Goal: Task Accomplishment & Management: Complete application form

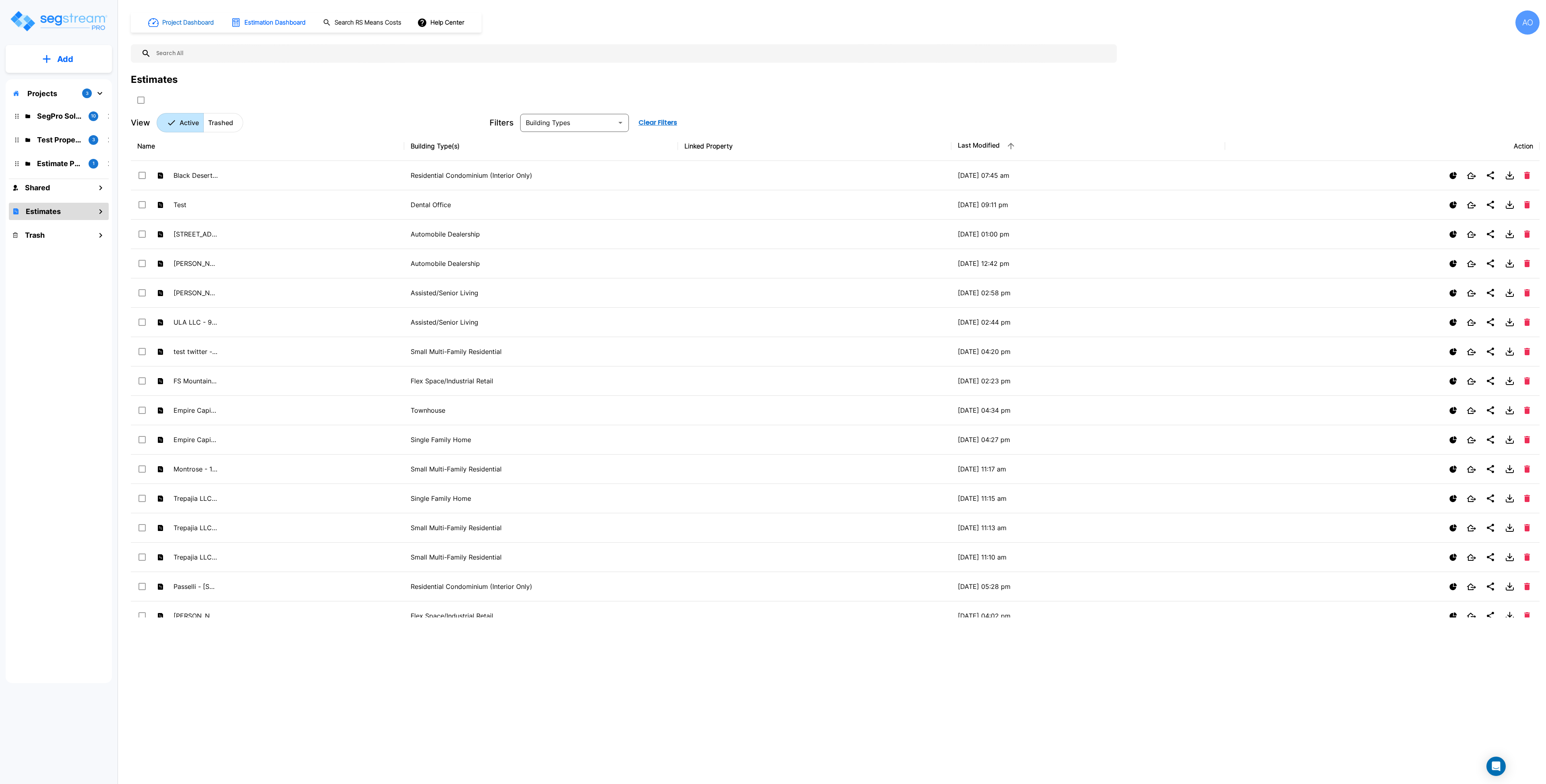
click at [190, 24] on h1 "Project Dashboard" at bounding box center [188, 22] width 52 height 9
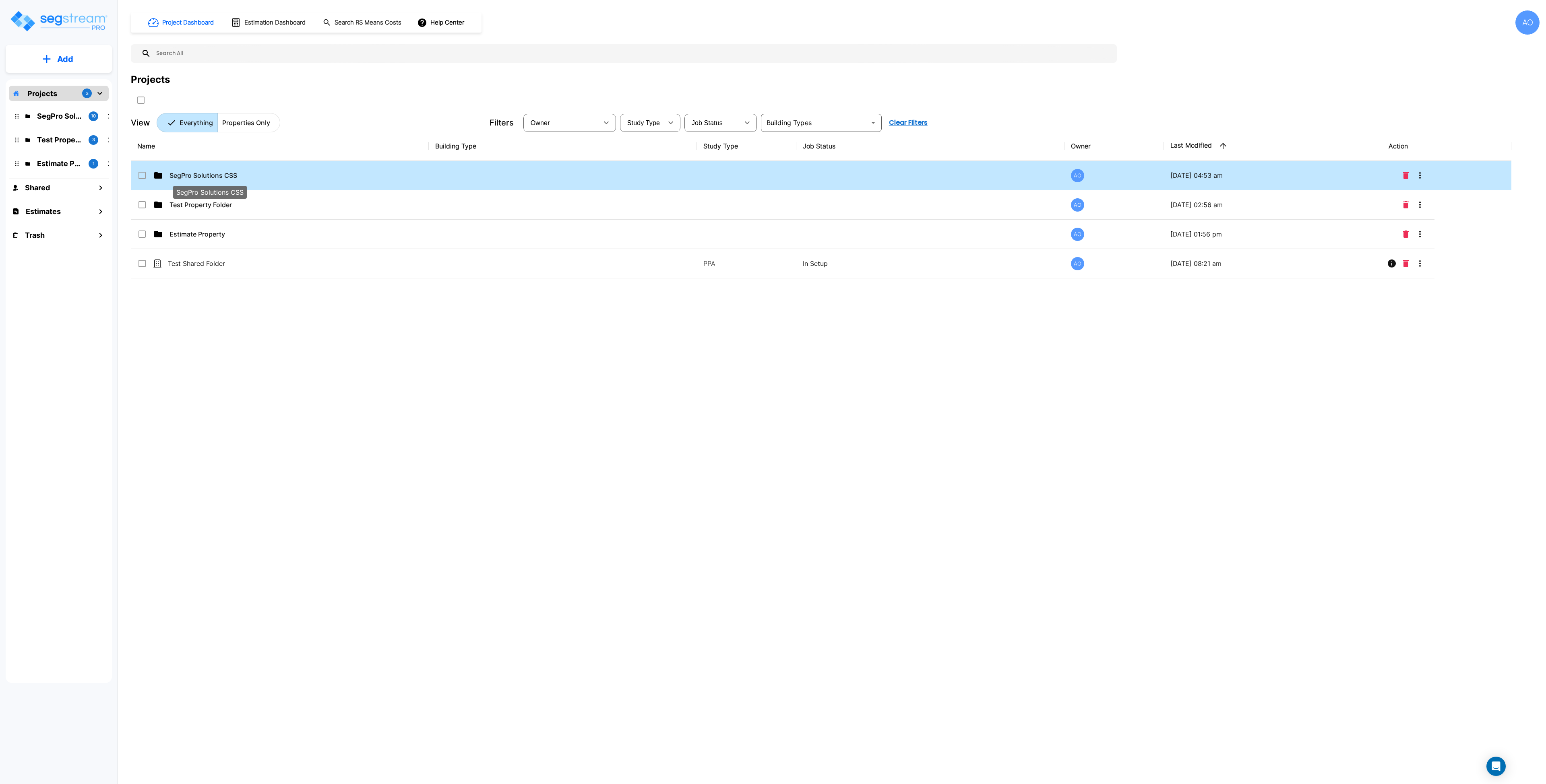
click at [218, 178] on p "SegPro Solutions CSS" at bounding box center [209, 175] width 80 height 10
checkbox input "true"
click at [218, 178] on p "SegPro Solutions CSS" at bounding box center [209, 175] width 80 height 10
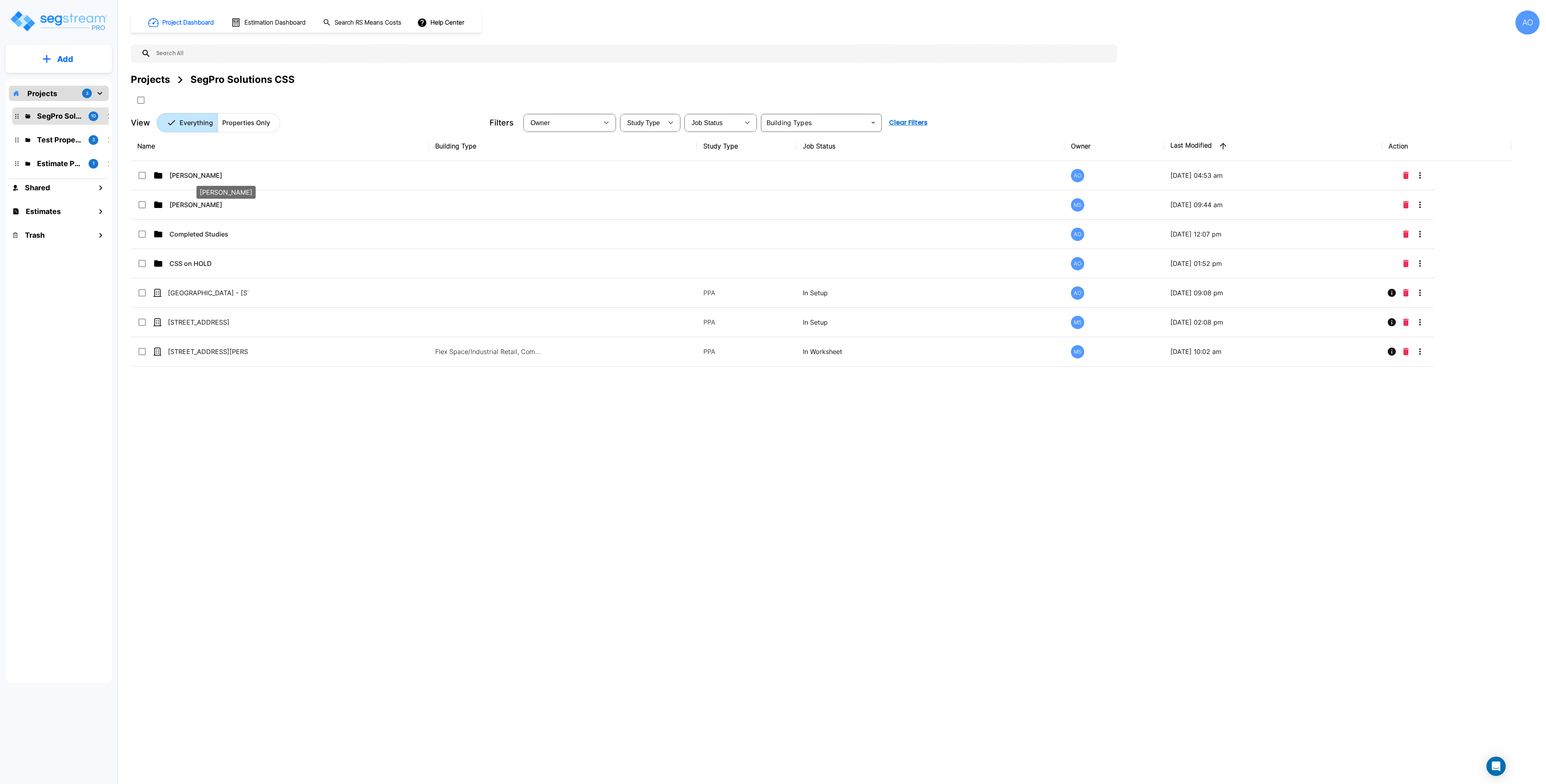
click at [218, 178] on p "Anjalie" at bounding box center [209, 175] width 80 height 10
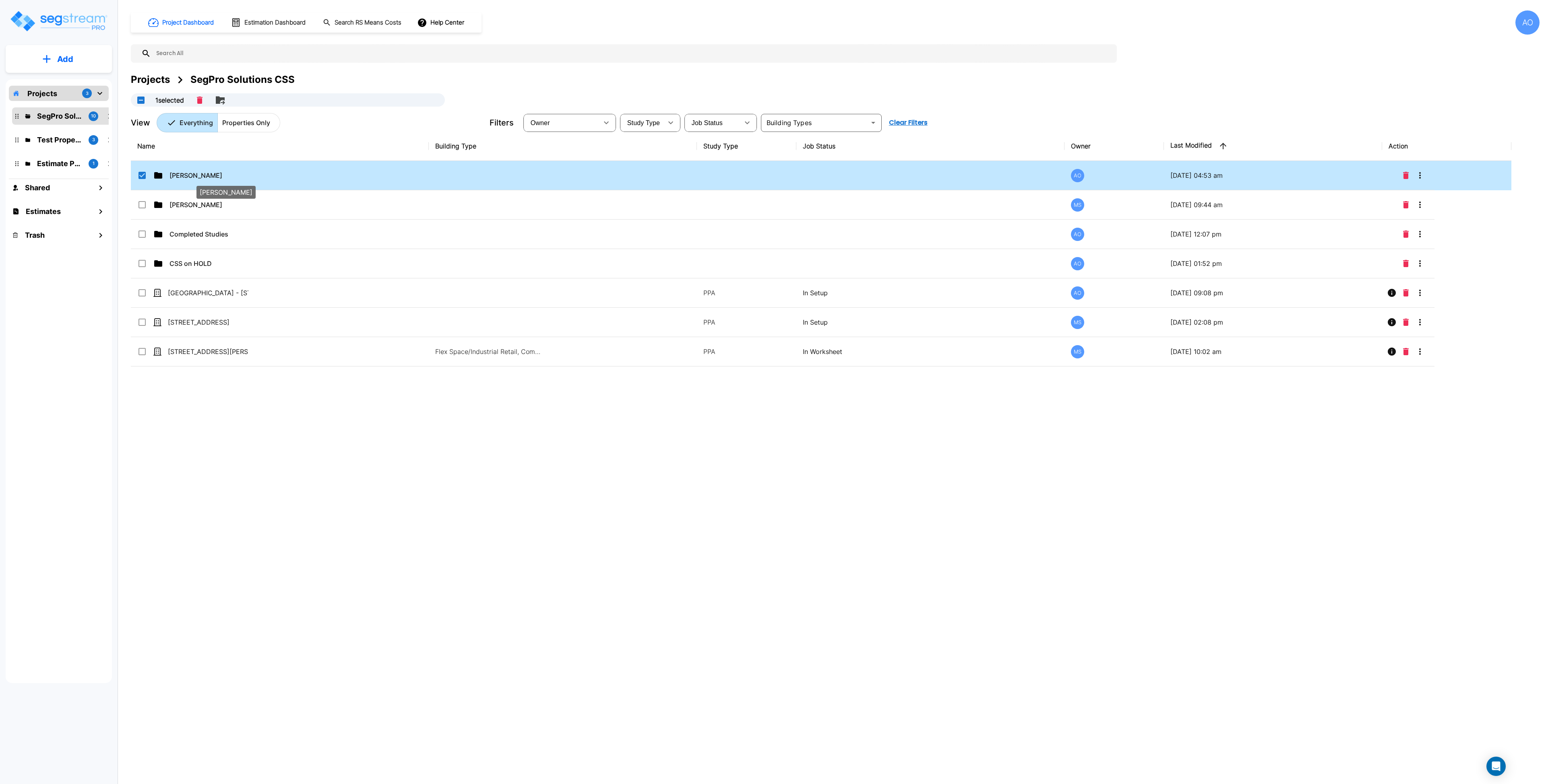
checkbox input "true"
click at [218, 178] on p "Anjalie" at bounding box center [209, 175] width 80 height 10
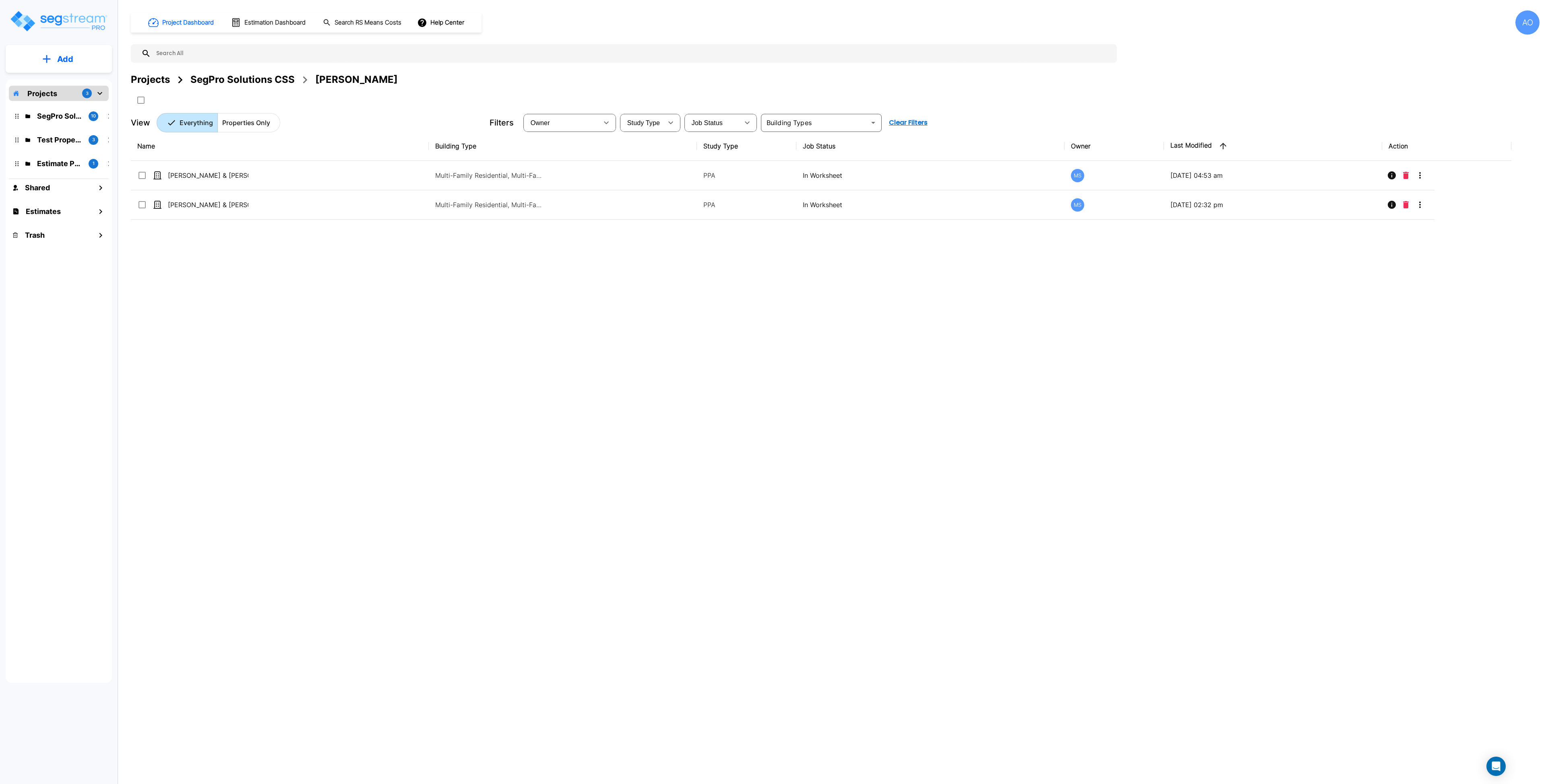
click at [243, 285] on div "Name Building Type Study Type Job Status Owner Last Modified Action Christa & A…" at bounding box center [821, 374] width 1380 height 486
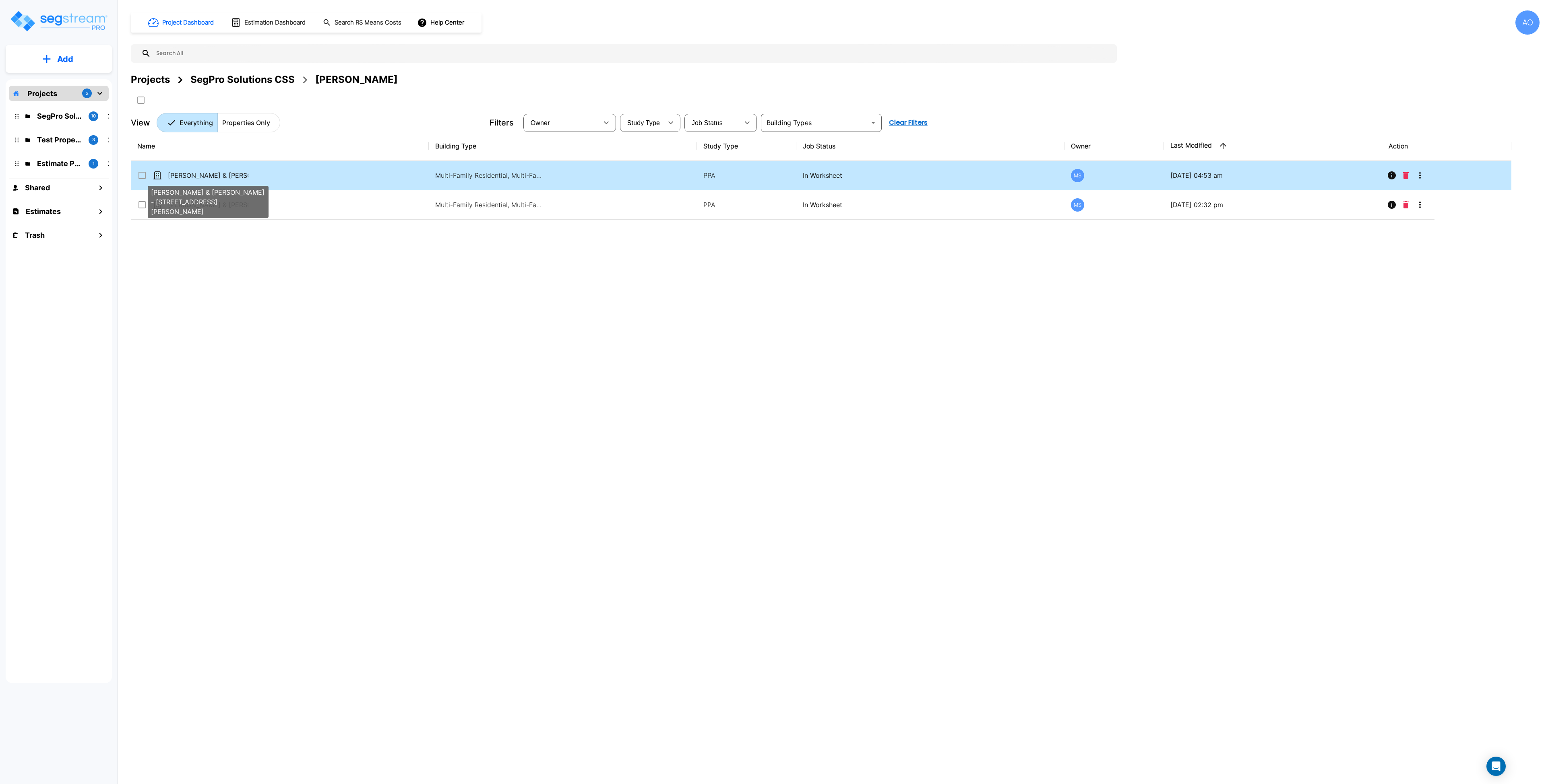
click at [235, 175] on p "[PERSON_NAME] & [PERSON_NAME] - [STREET_ADDRESS][PERSON_NAME]" at bounding box center [208, 175] width 80 height 10
checkbox input "true"
click at [235, 175] on p "[PERSON_NAME] & [PERSON_NAME] - [STREET_ADDRESS][PERSON_NAME]" at bounding box center [208, 175] width 80 height 10
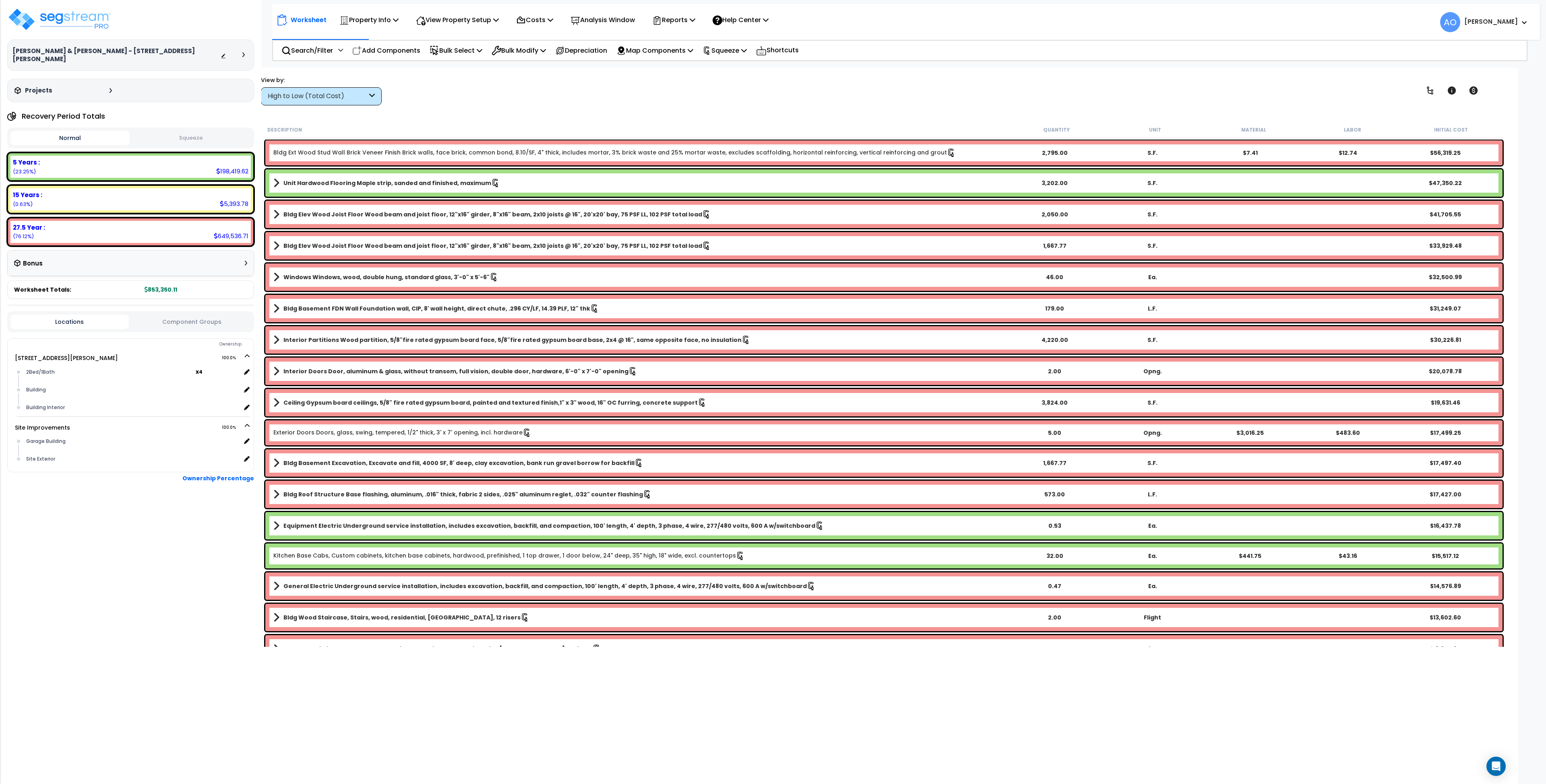
click at [183, 131] on button "Squeeze" at bounding box center [191, 138] width 119 height 14
click at [242, 52] on icon at bounding box center [244, 55] width 2 height 5
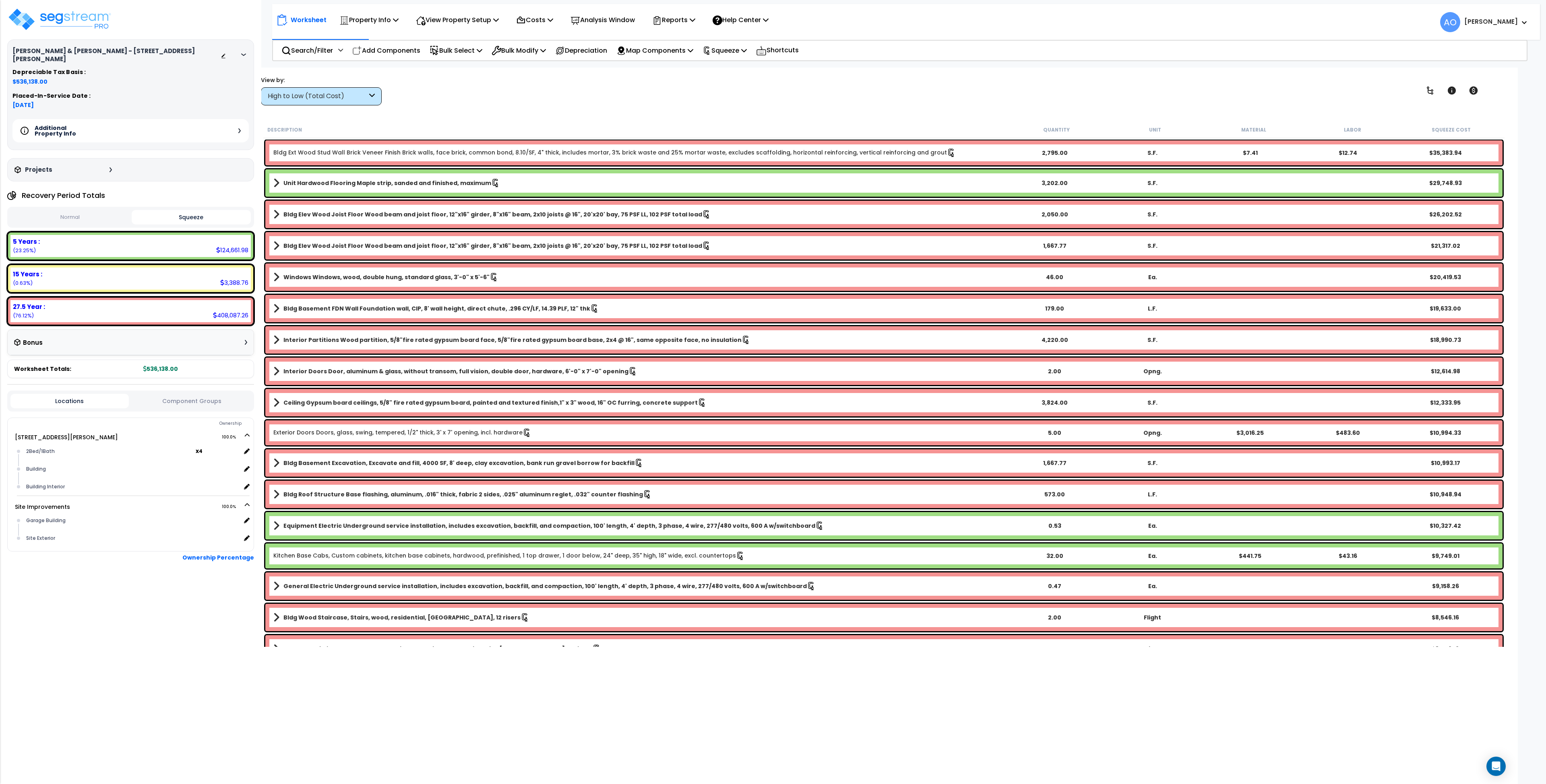
click at [187, 125] on div "Additional Property Info" at bounding box center [131, 131] width 236 height 23
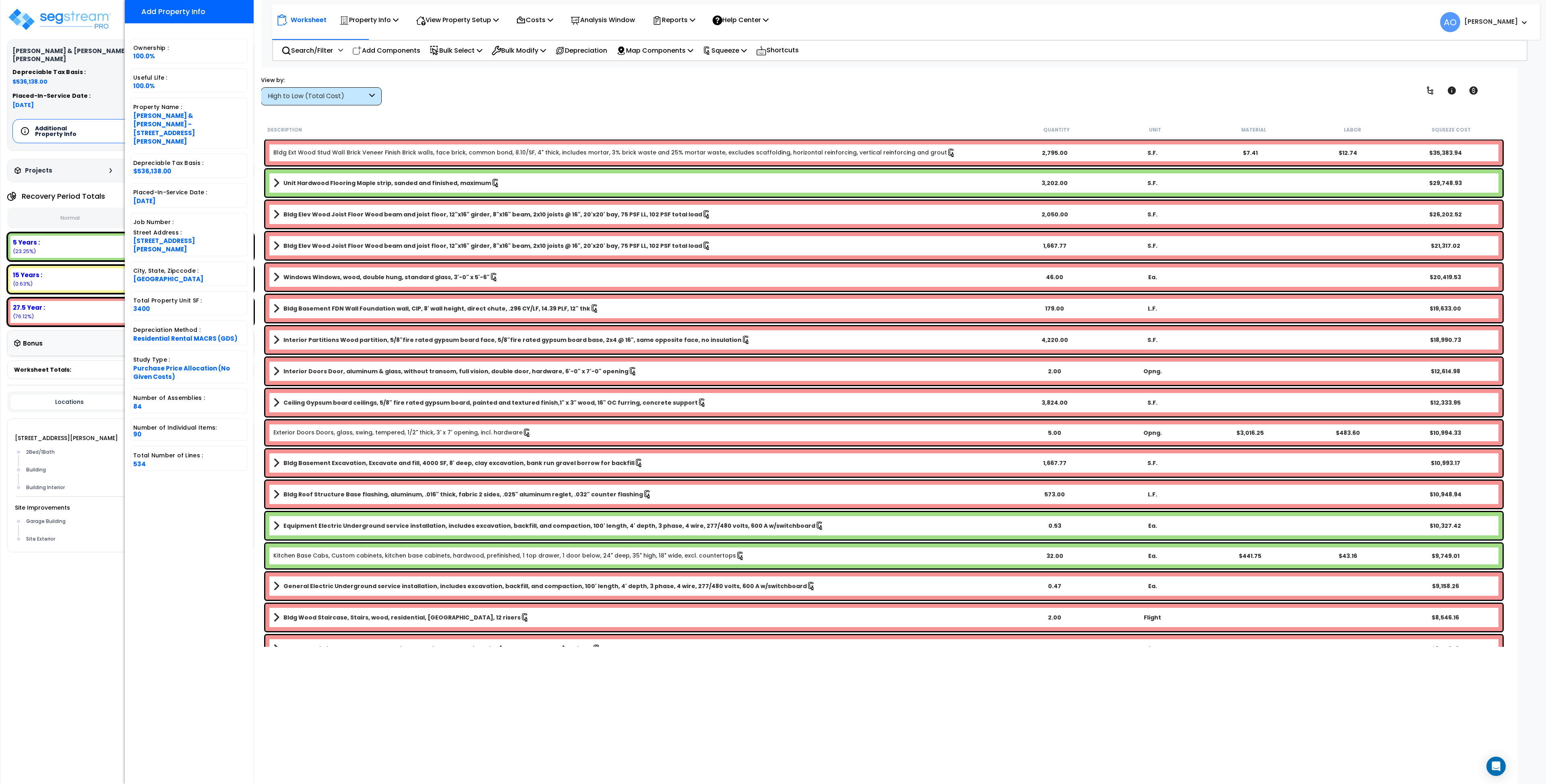
click at [439, 106] on div "Worksheet Property Info Property Setup Add Property Unit Template property Clon…" at bounding box center [884, 459] width 1268 height 784
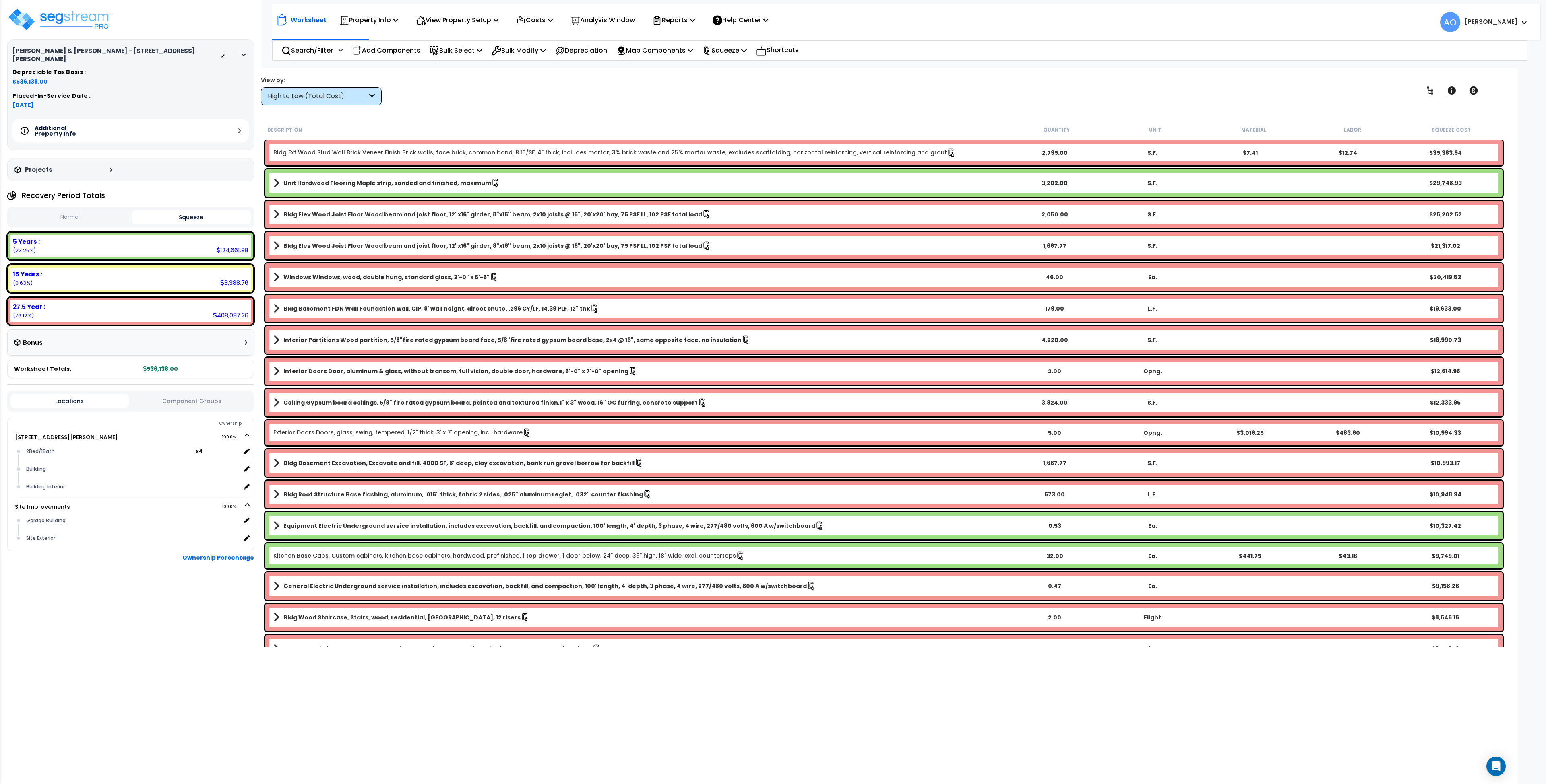
click at [95, 166] on div "Projects" at bounding box center [64, 169] width 103 height 8
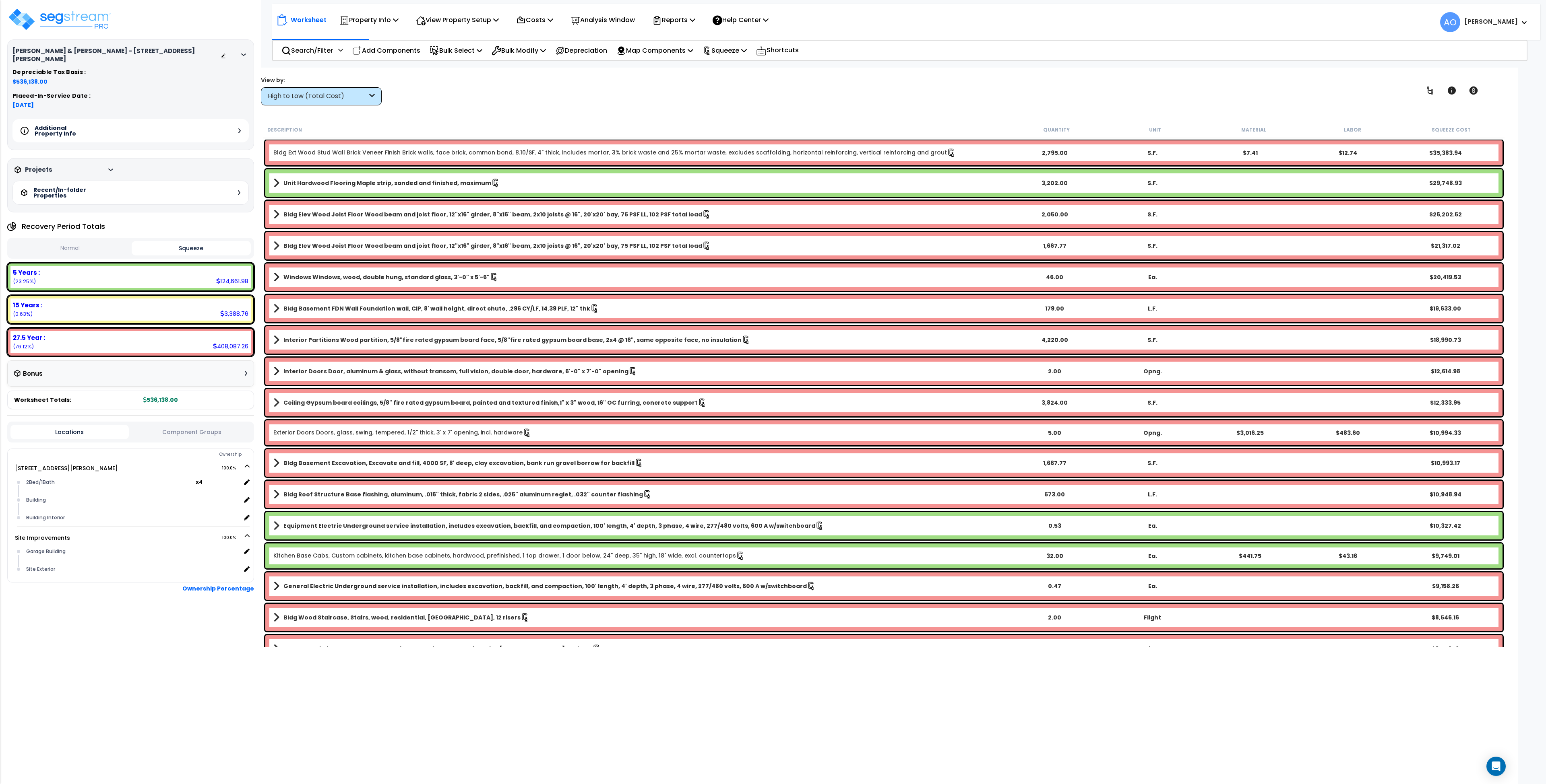
click at [108, 181] on div "Recent/In-folder Properties" at bounding box center [131, 193] width 236 height 24
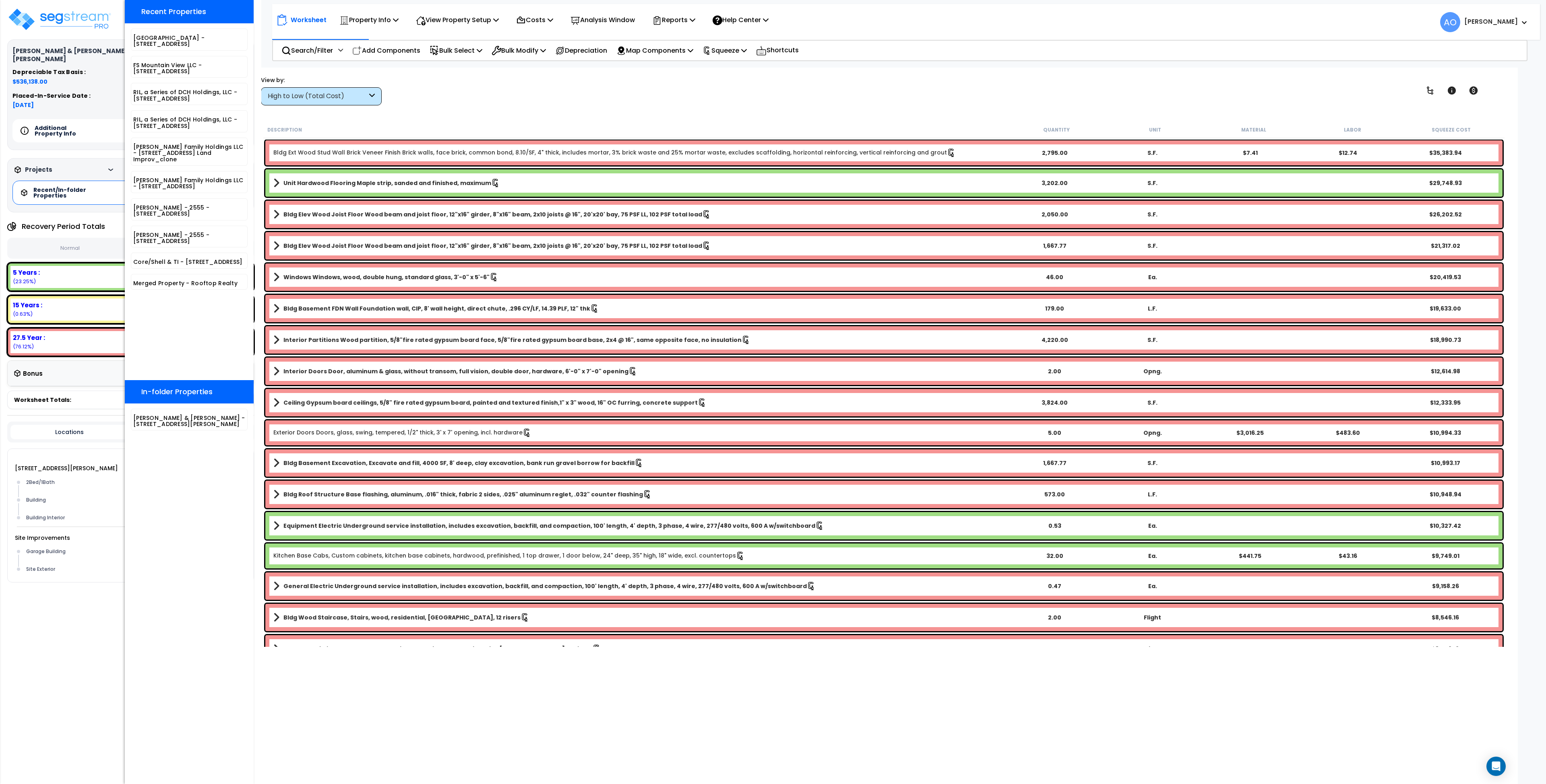
click at [461, 108] on div "Worksheet Property Info Property Setup Add Property Unit Template property Clon…" at bounding box center [884, 459] width 1268 height 784
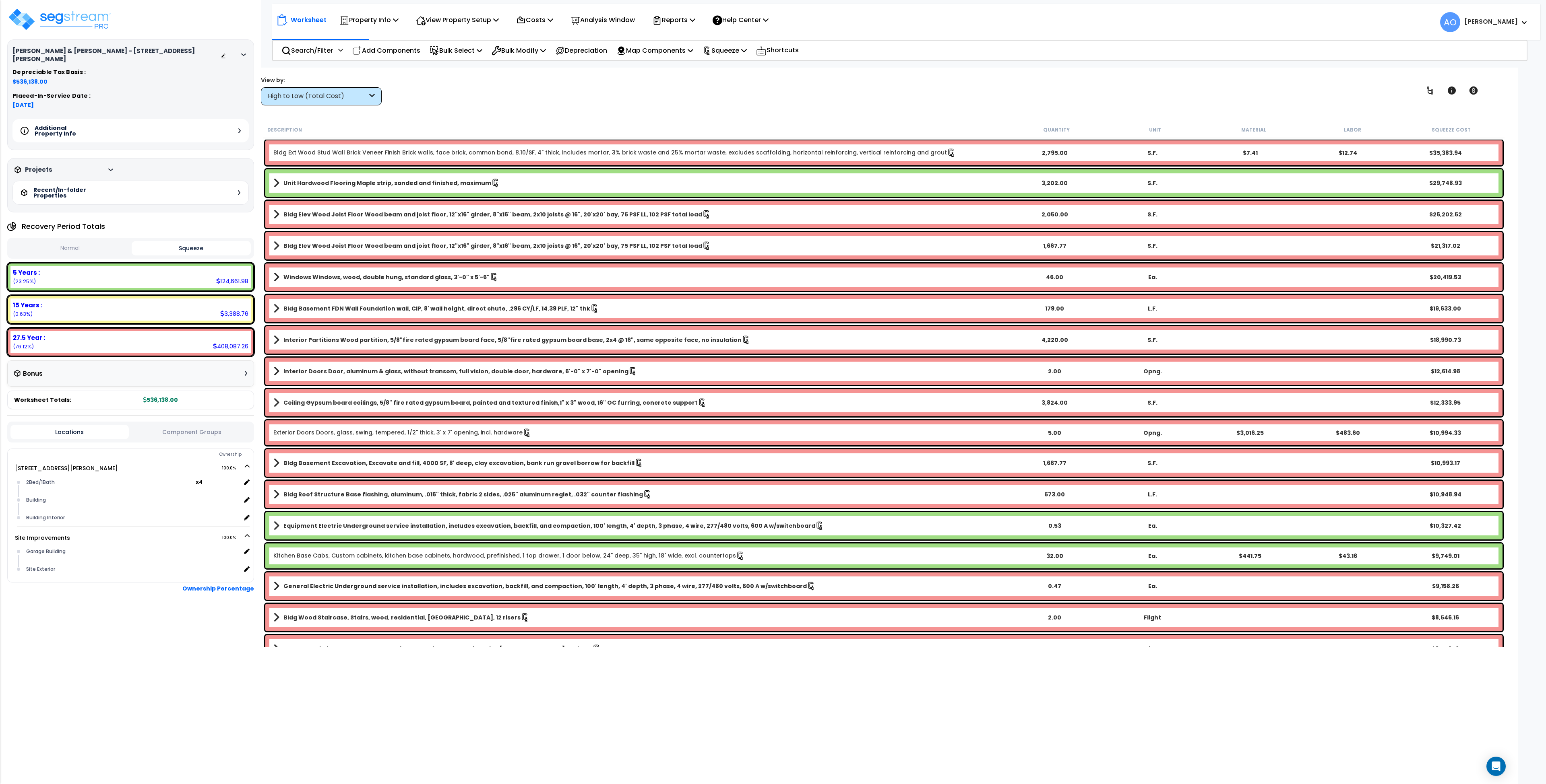
click at [134, 367] on div "Bonus" at bounding box center [130, 374] width 233 height 16
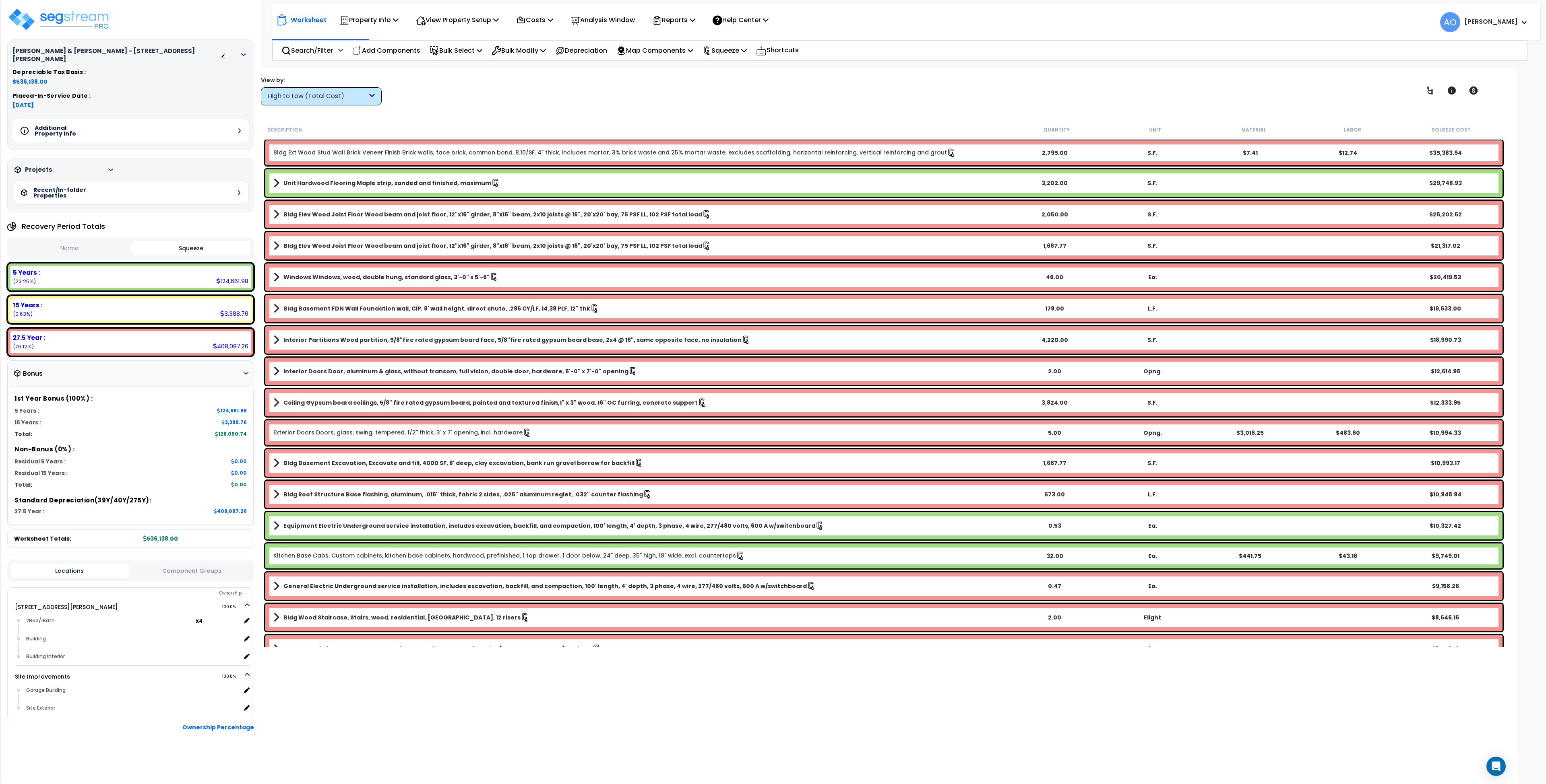
click at [134, 367] on div "Bonus" at bounding box center [130, 374] width 233 height 16
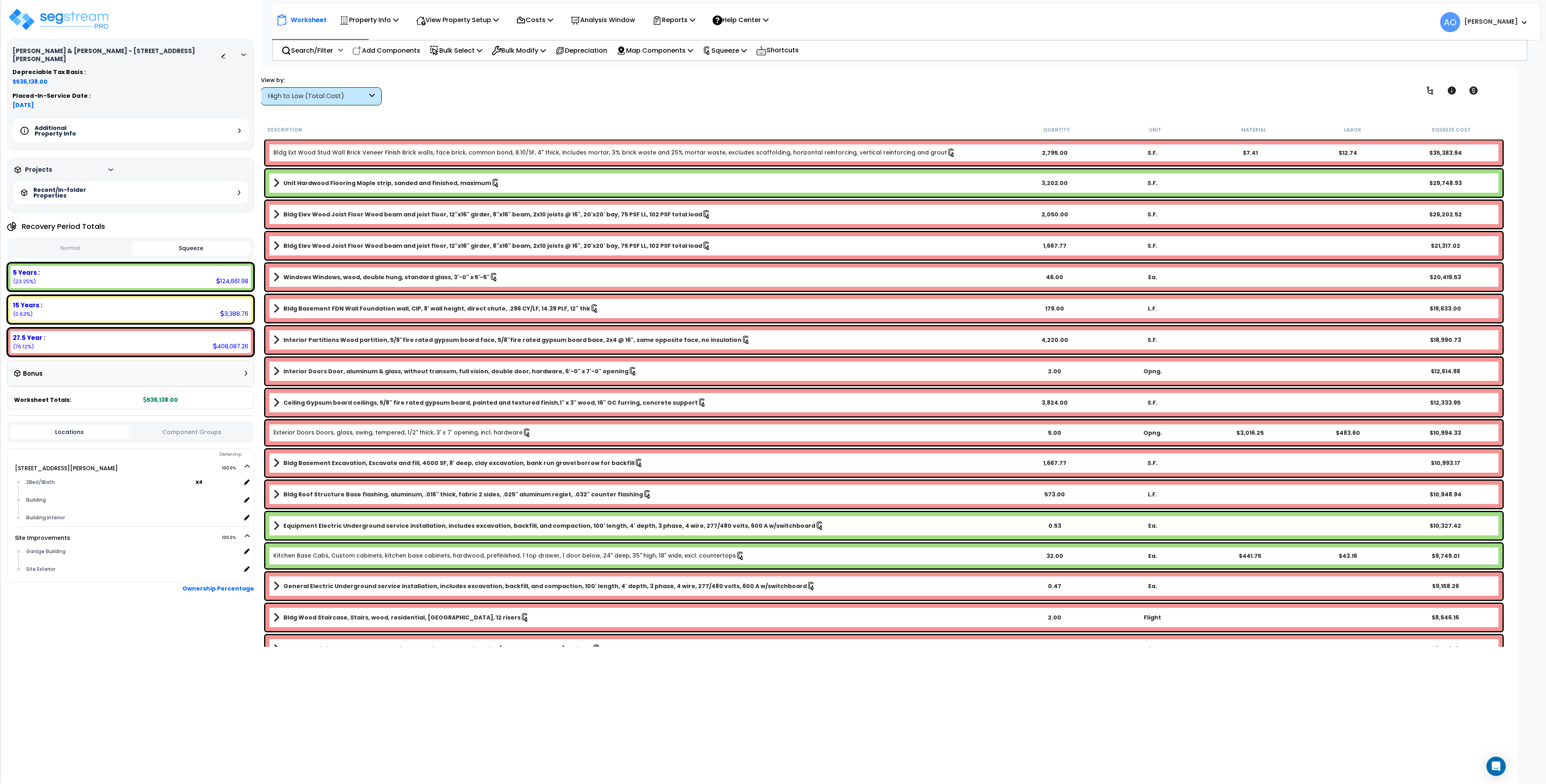
click at [168, 241] on button "Squeeze" at bounding box center [191, 248] width 119 height 14
click at [101, 242] on button "Normal" at bounding box center [70, 248] width 119 height 14
click at [167, 244] on button "Squeeze" at bounding box center [191, 248] width 119 height 14
click at [64, 243] on button "Normal" at bounding box center [70, 248] width 119 height 14
click at [215, 243] on button "Squeeze" at bounding box center [191, 248] width 119 height 14
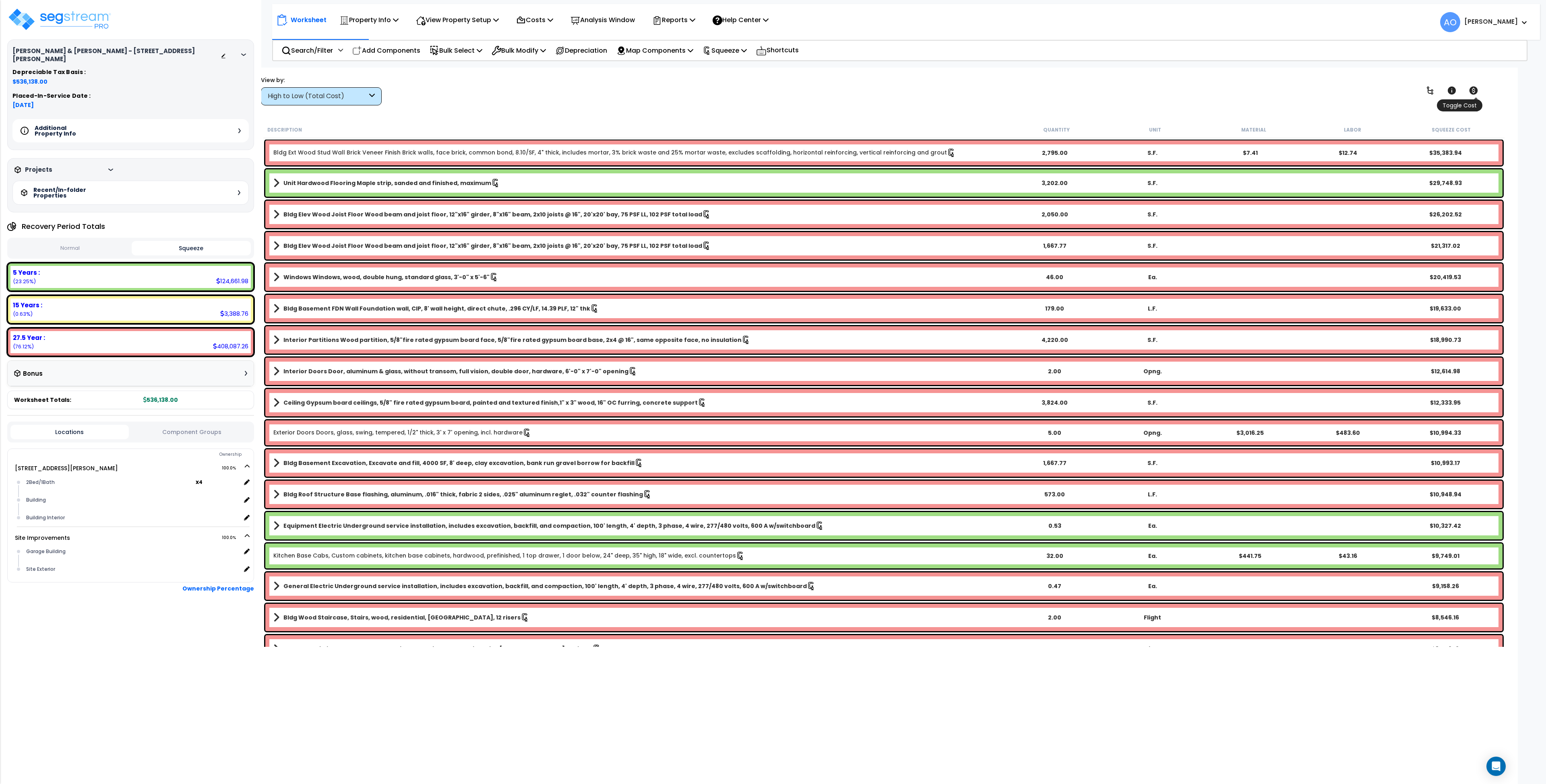
click at [1476, 91] on icon at bounding box center [1474, 90] width 8 height 8
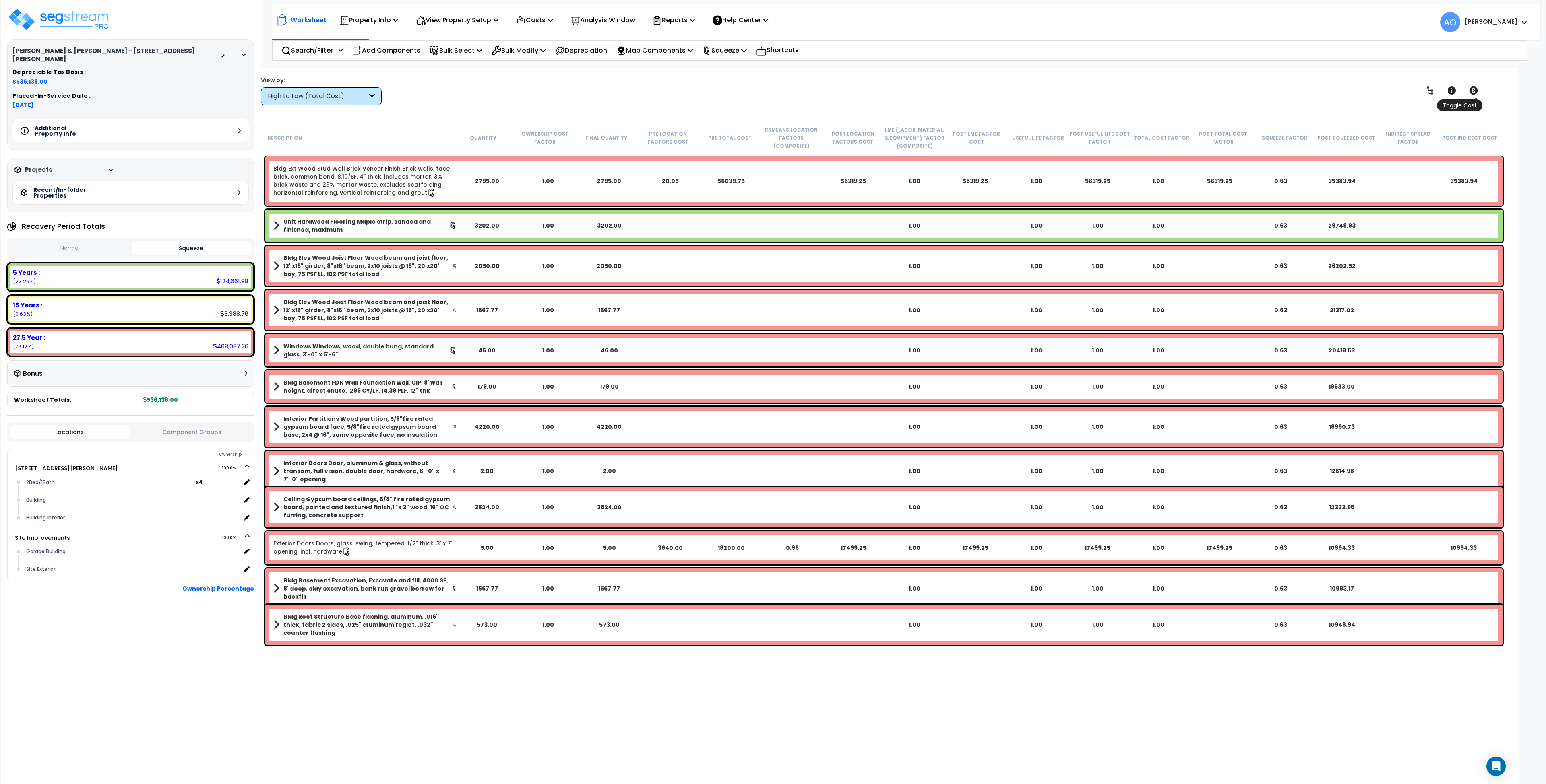
click at [1476, 91] on icon at bounding box center [1474, 90] width 8 height 8
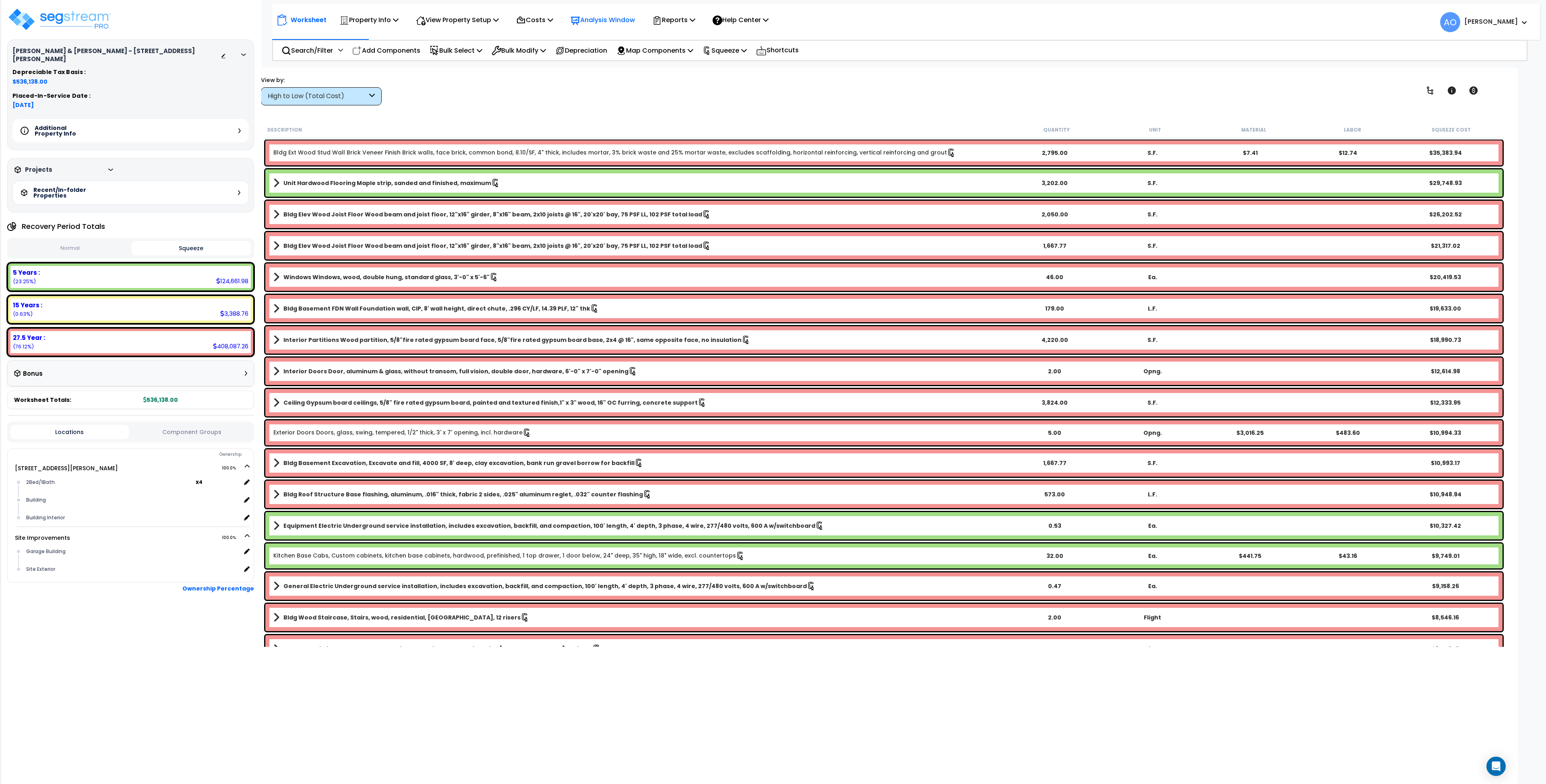
click at [619, 22] on p "Analysis Window" at bounding box center [603, 20] width 64 height 11
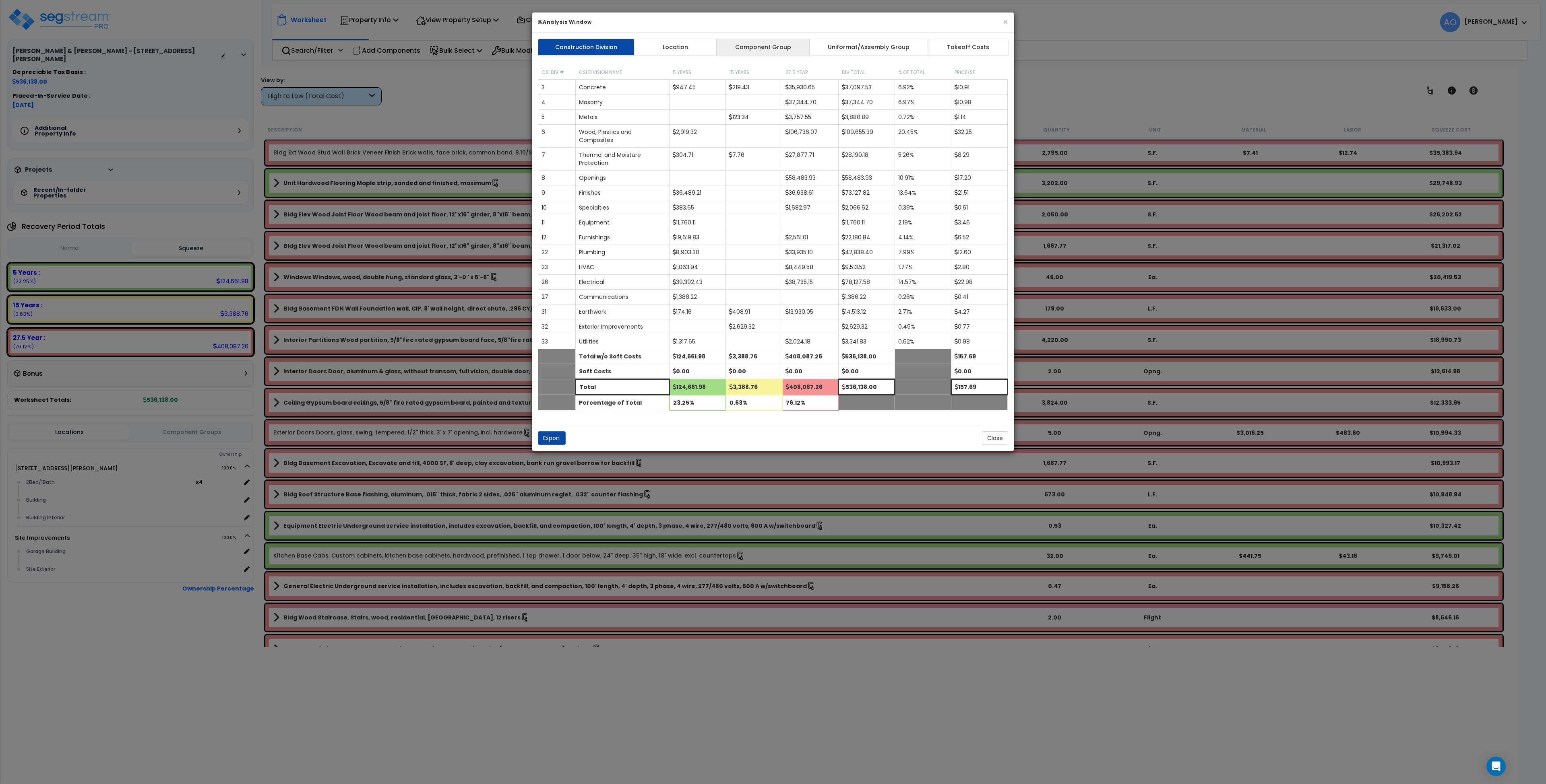
click at [775, 47] on link "Component Group" at bounding box center [763, 47] width 94 height 17
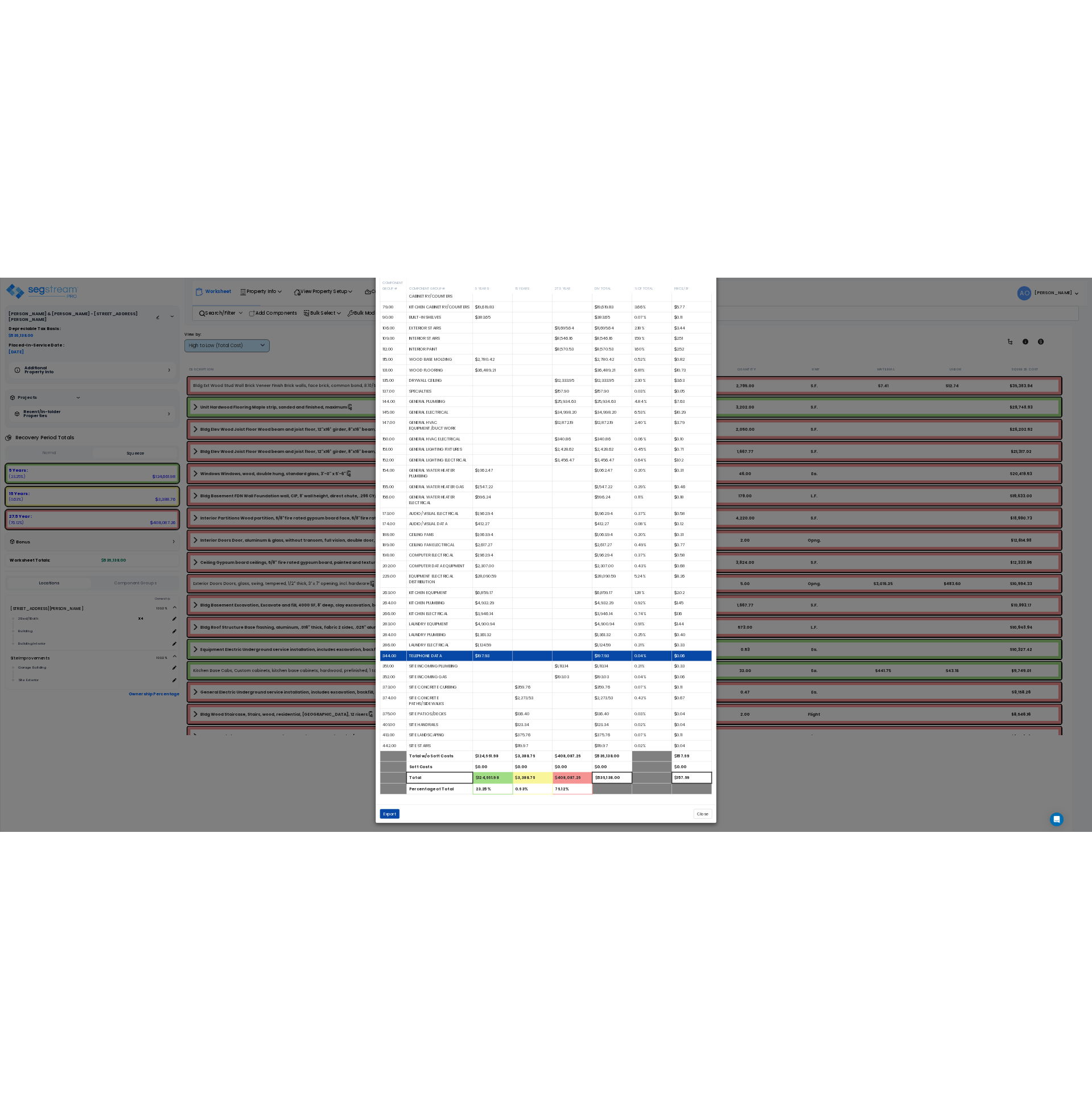
scroll to position [560, 0]
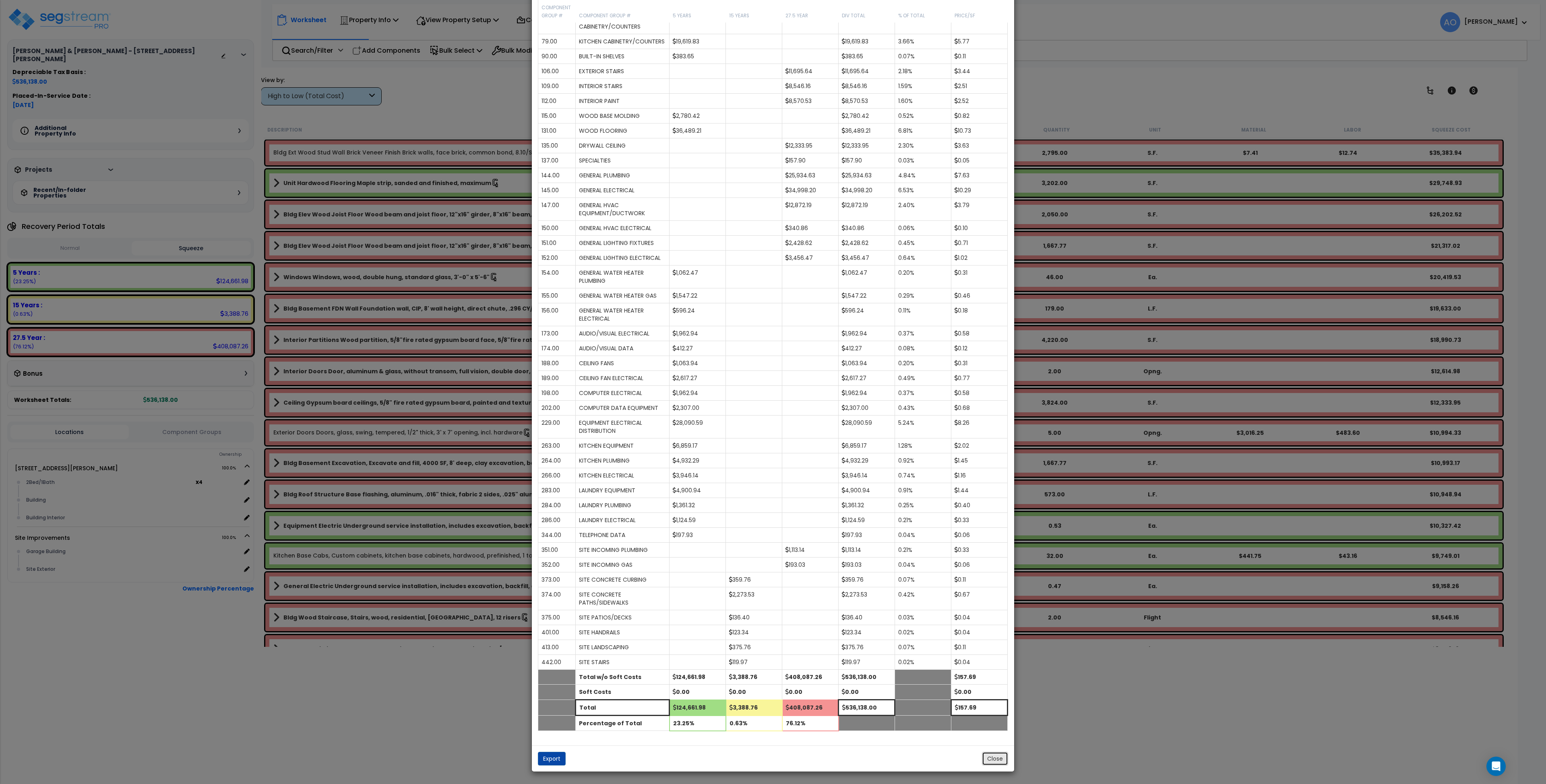
click at [996, 763] on button "Close" at bounding box center [995, 759] width 26 height 14
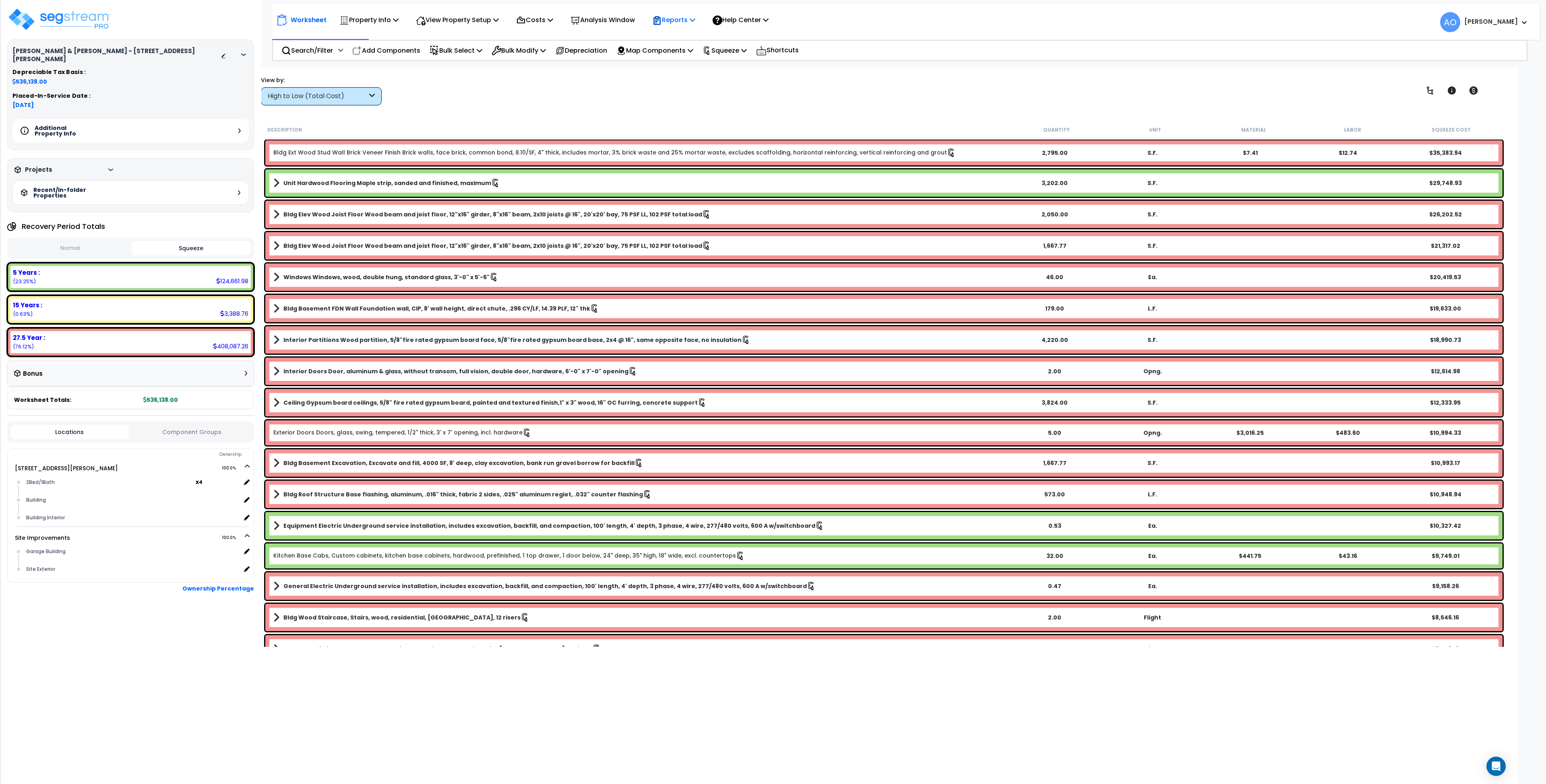
click at [678, 21] on p "Reports" at bounding box center [674, 20] width 43 height 11
click at [693, 55] on link "Manage Report Images" at bounding box center [688, 55] width 80 height 16
click at [689, 21] on p "Reports" at bounding box center [674, 20] width 43 height 11
click at [692, 76] on link "Manage Report Custom Fields" at bounding box center [688, 76] width 80 height 24
click at [363, 26] on div "Property Info" at bounding box center [369, 20] width 59 height 19
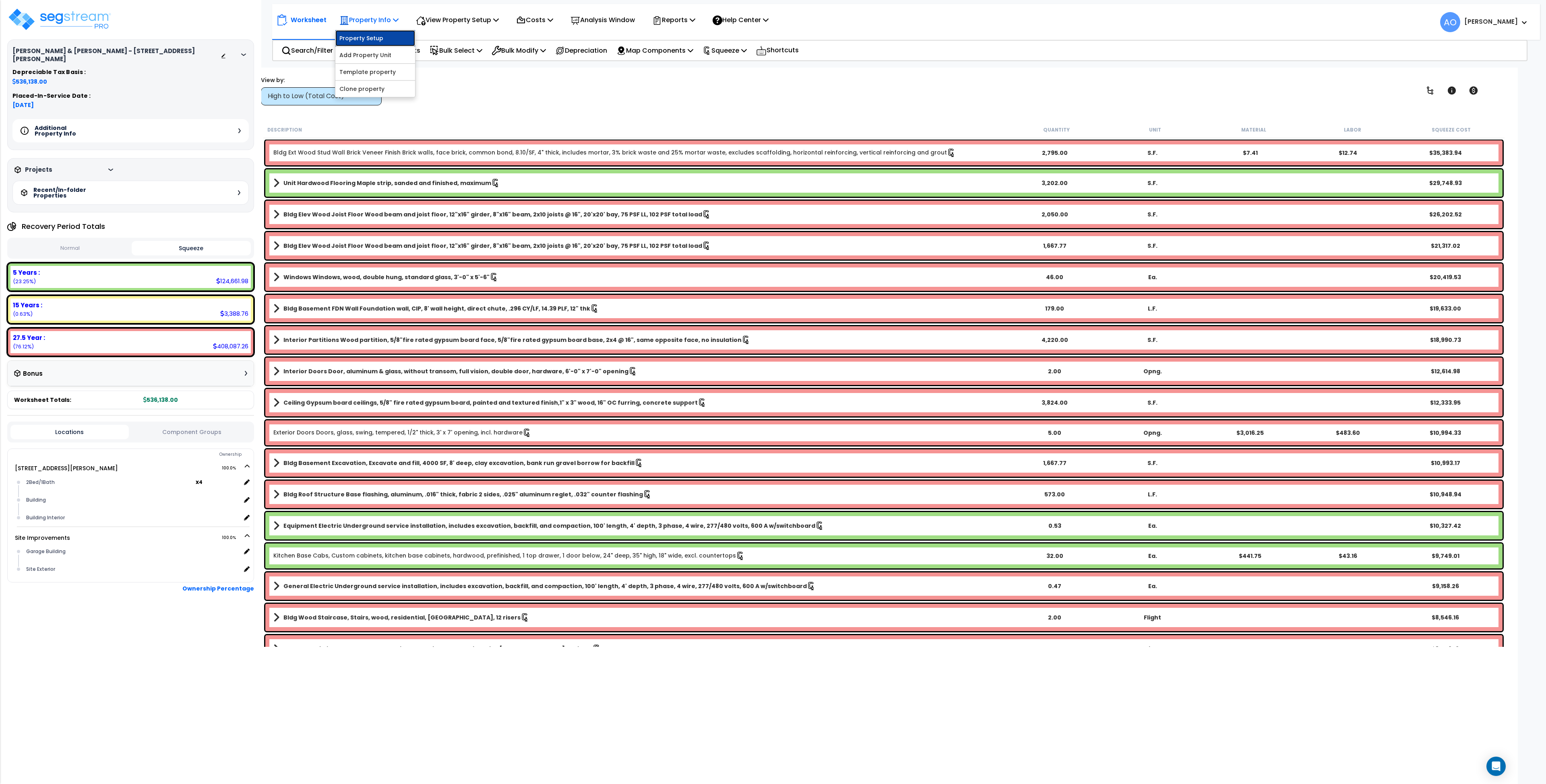
click at [371, 38] on link "Property Setup" at bounding box center [375, 38] width 80 height 16
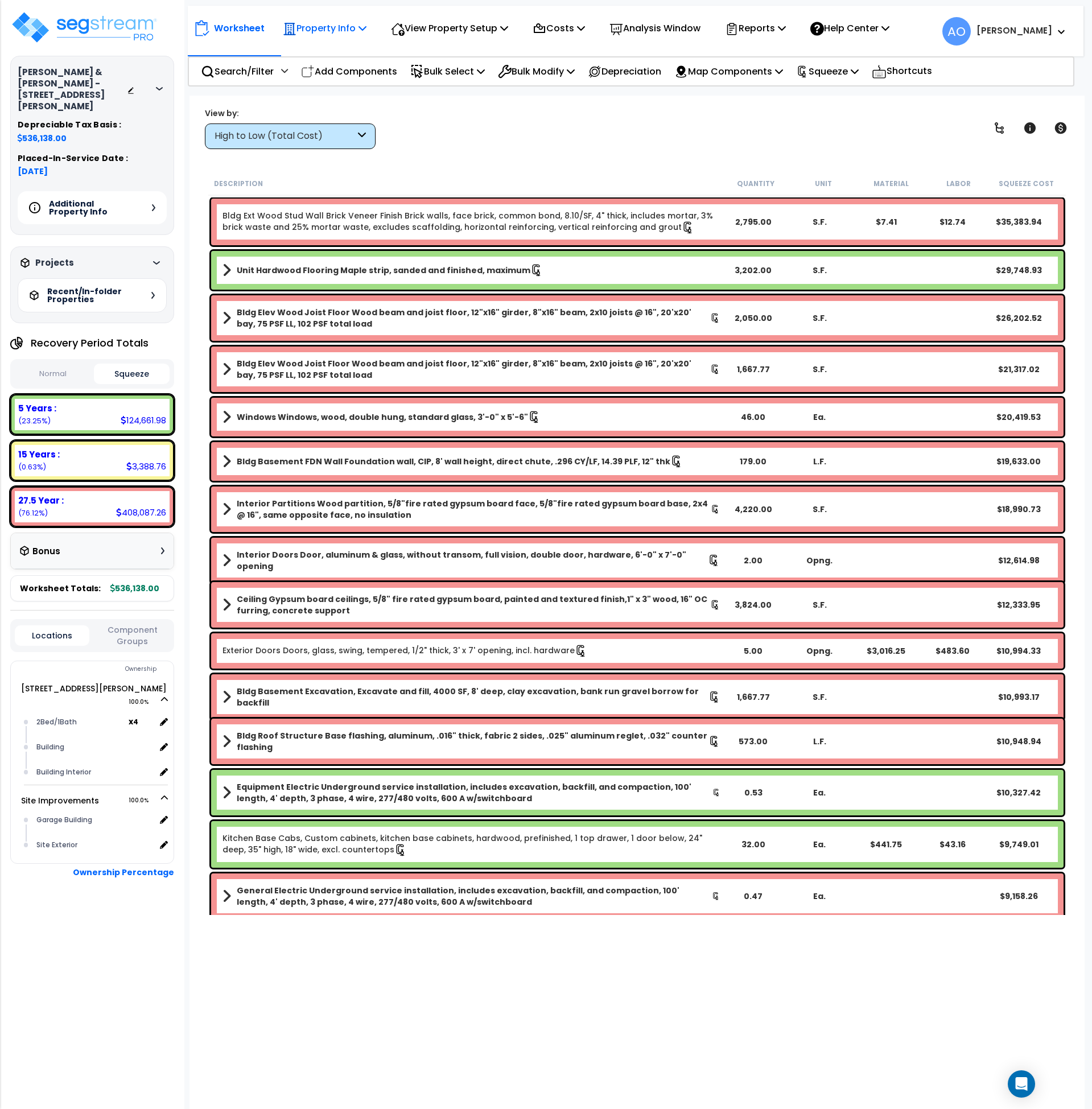
click at [356, 27] on p "Property Info" at bounding box center [324, 28] width 84 height 15
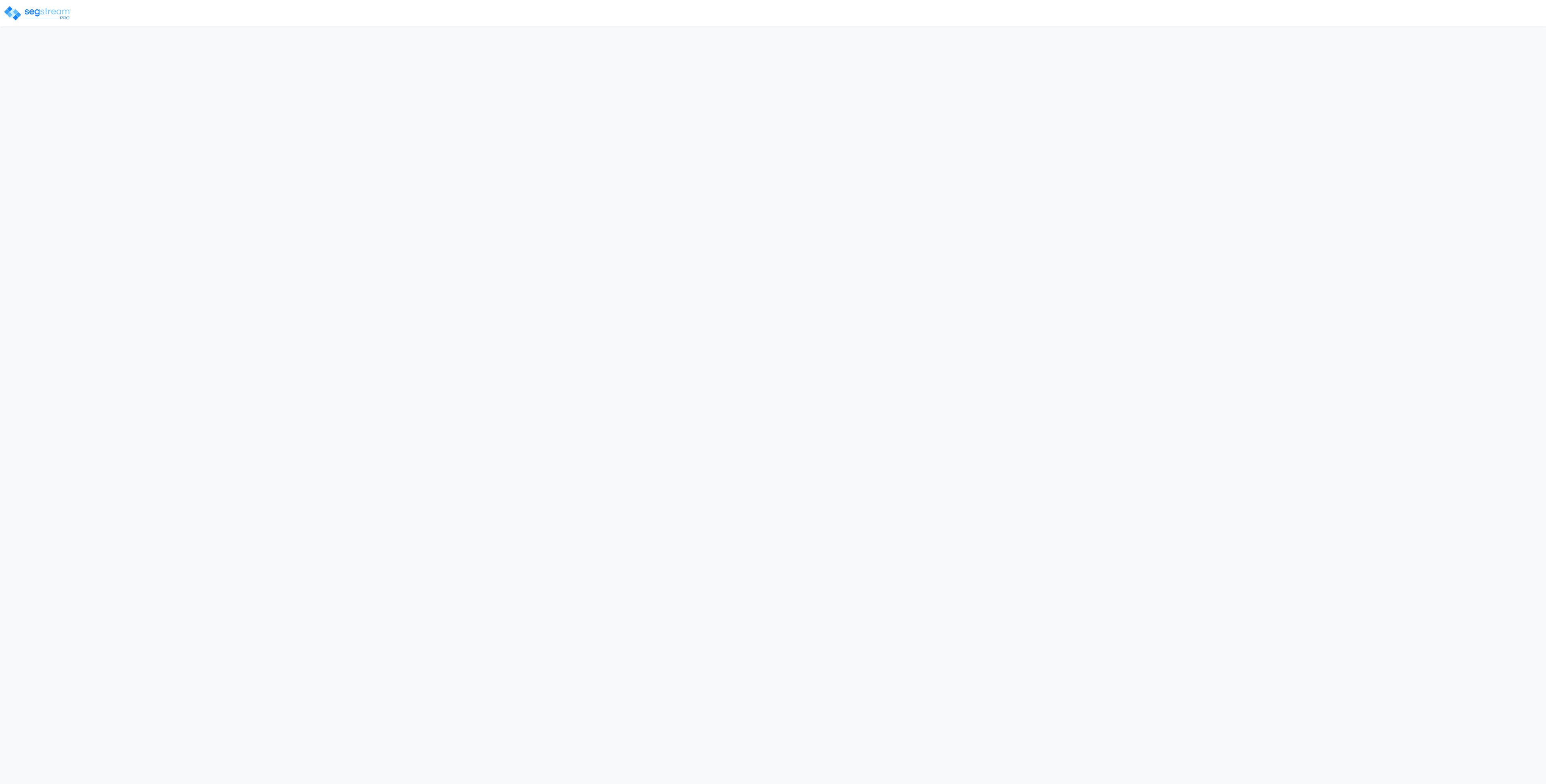
select select "2025"
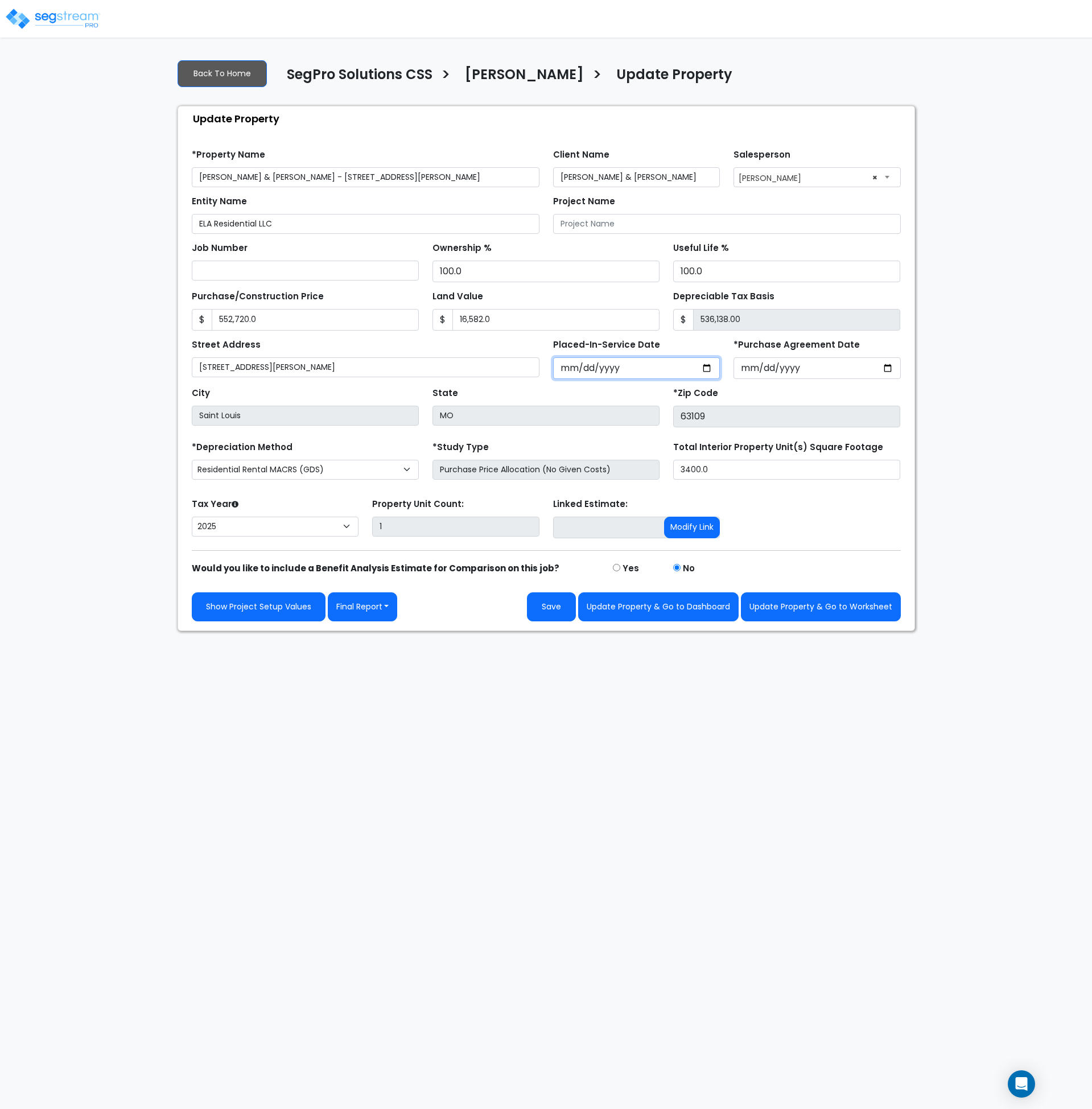
click at [640, 364] on input "2025-07-05" at bounding box center [636, 367] width 167 height 21
click at [629, 368] on input "2025-07-05" at bounding box center [636, 367] width 167 height 21
click at [608, 367] on input "2025-07-05" at bounding box center [636, 367] width 167 height 21
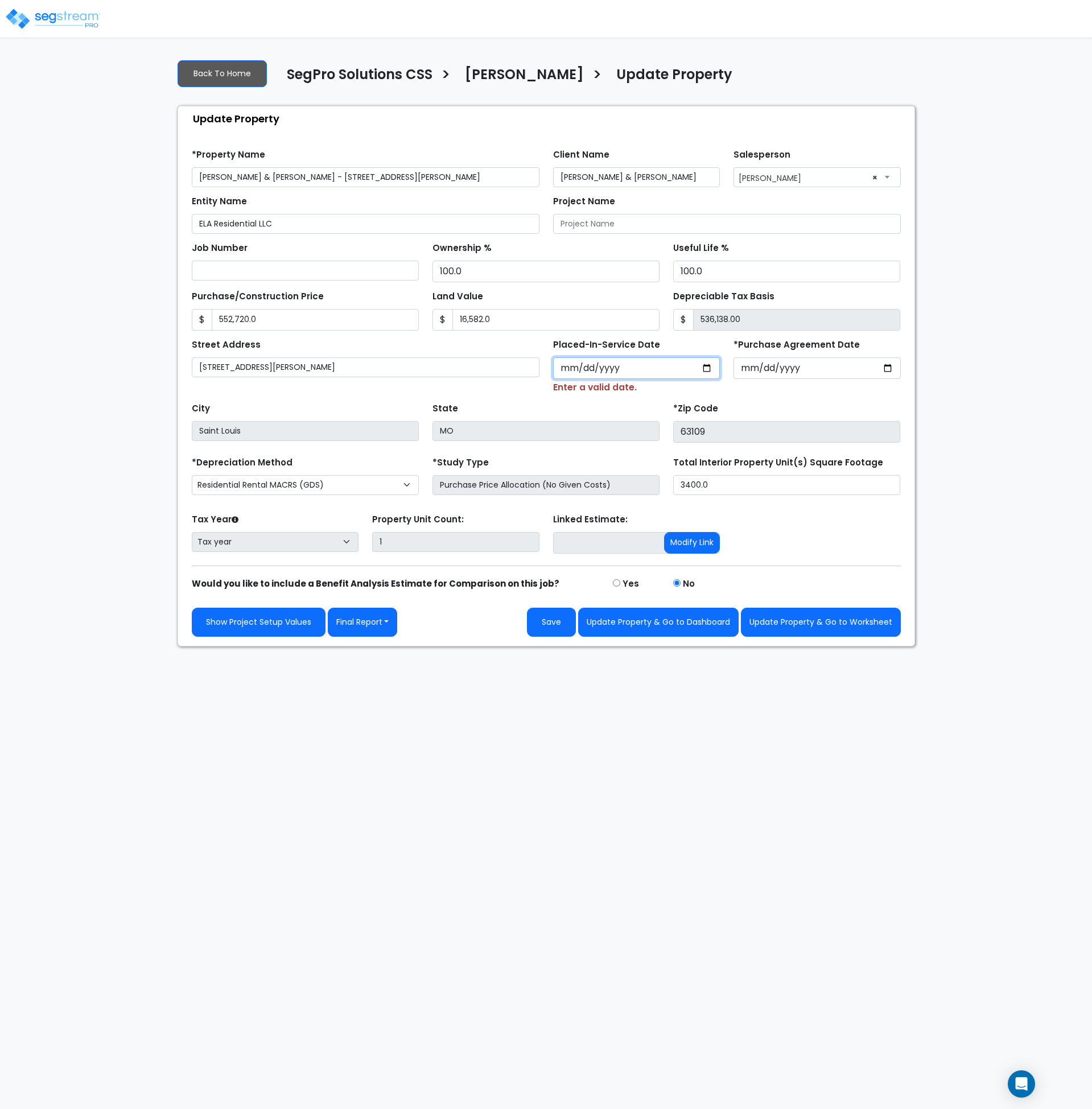
click at [574, 367] on input "Placed-In-Service Date" at bounding box center [636, 367] width 167 height 21
type input "0020-05-07"
select select "20"
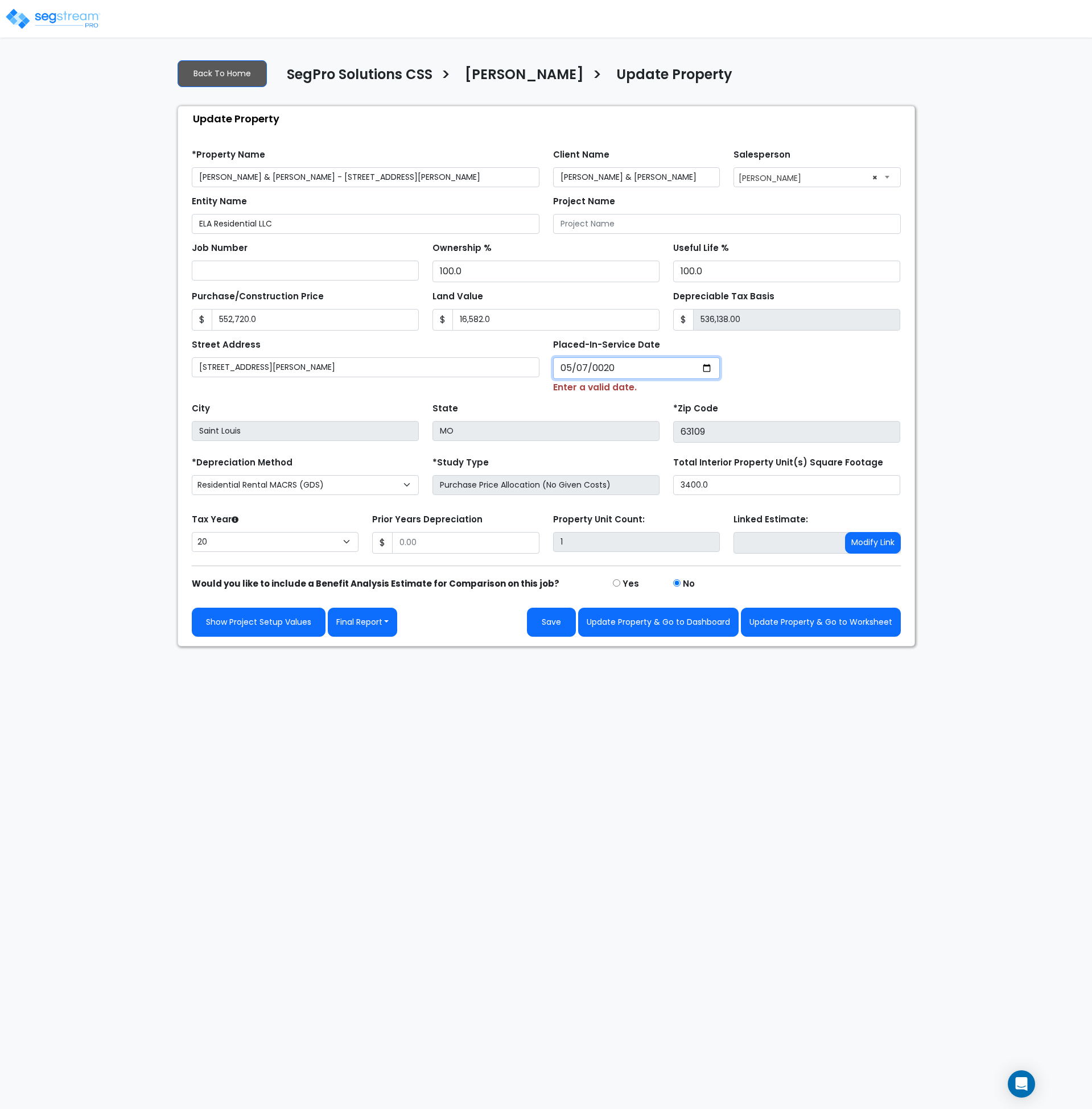
type input "0202-05-07"
select select "202"
type input "2025-05-07"
select select "2025"
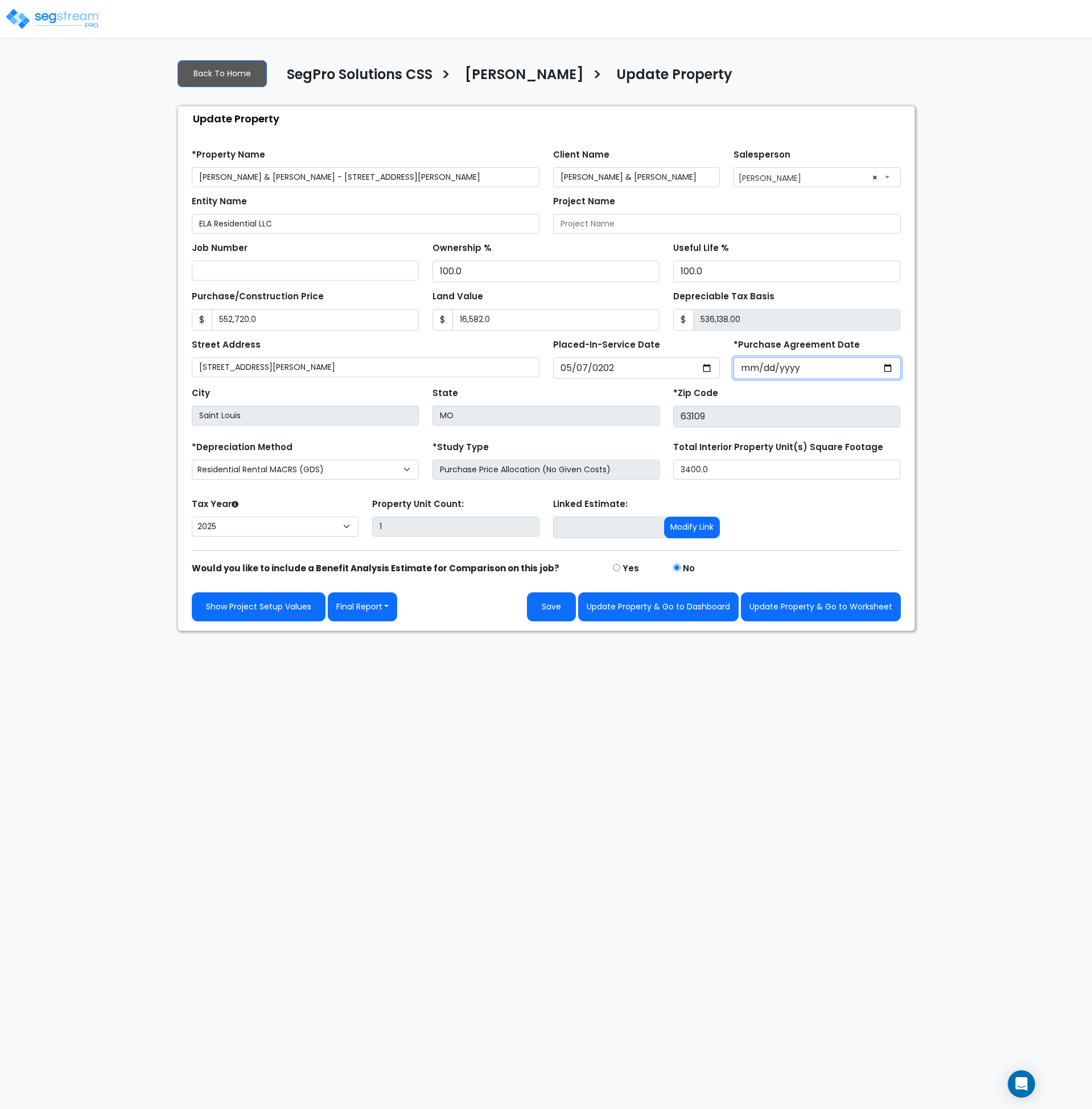
click at [749, 371] on input "2025-07-05" at bounding box center [817, 367] width 167 height 21
click at [892, 369] on input "2025-07-05" at bounding box center [817, 367] width 167 height 21
type input "2025-03-01"
click at [880, 445] on div "Total Interior Property Unit(s) Square Footage 3400.0" at bounding box center [787, 459] width 227 height 41
click at [755, 631] on html "Notification x View All Andrew Oliverson SegPro Solutions Notification" at bounding box center [546, 316] width 1092 height 631
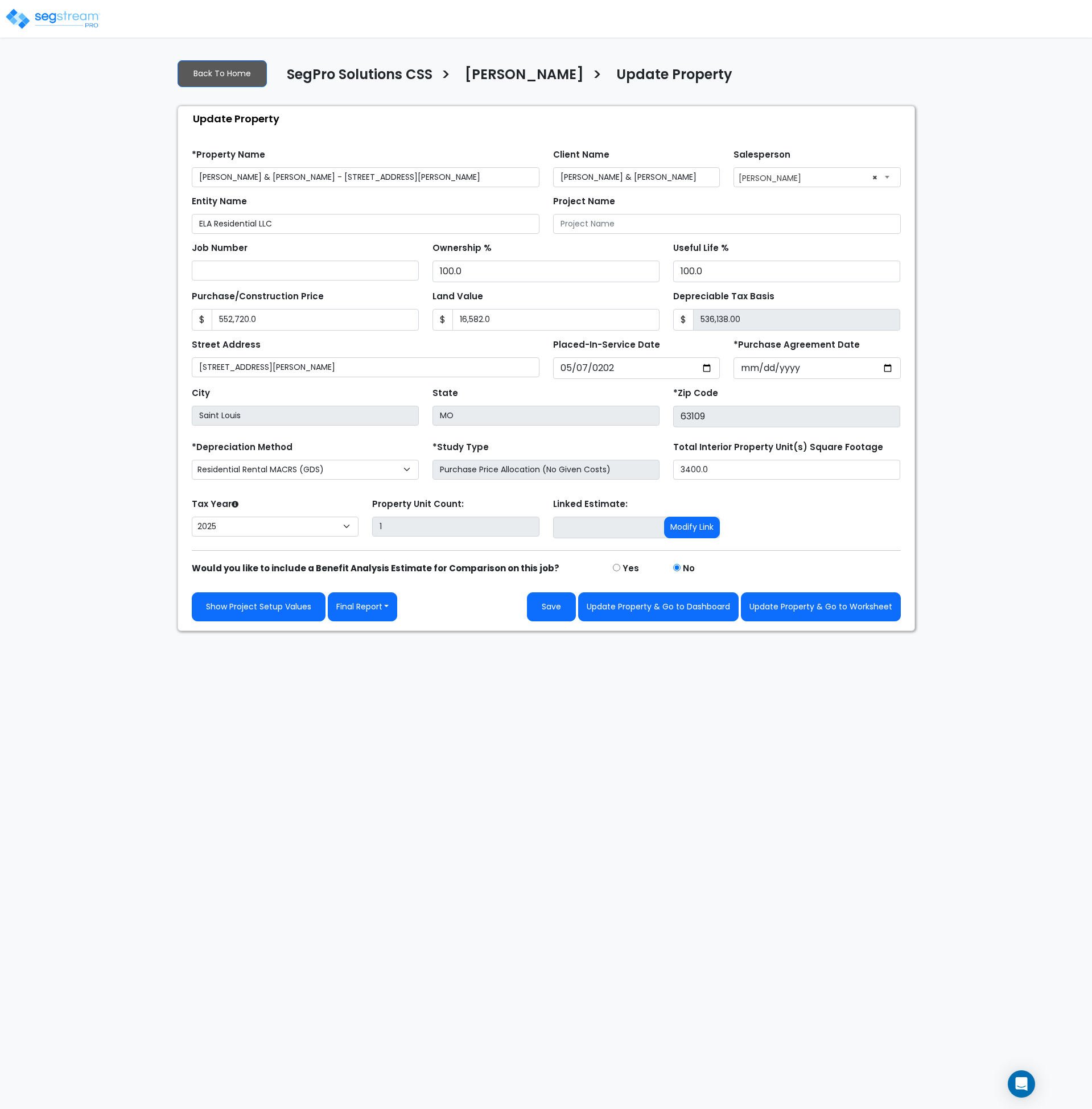
click at [605, 631] on html "Notification x View All Andrew Oliverson SegPro Solutions Notification" at bounding box center [546, 316] width 1092 height 631
click at [802, 610] on button "Update Property & Go to Worksheet" at bounding box center [820, 607] width 160 height 29
type input "552720"
type input "16582"
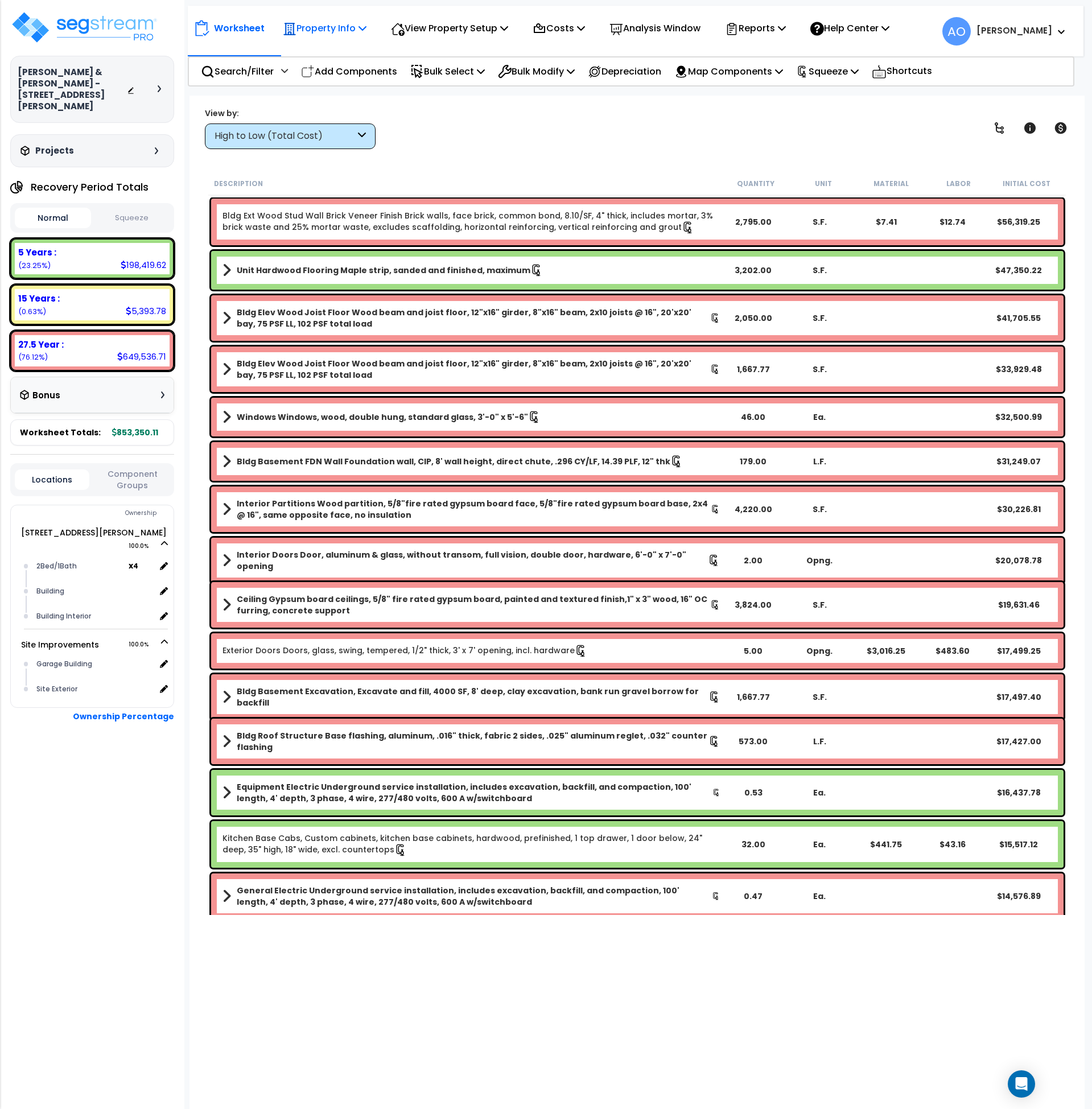
click at [345, 27] on p "Property Info" at bounding box center [324, 28] width 84 height 15
click at [349, 59] on link "Property Setup" at bounding box center [333, 53] width 113 height 23
click at [80, 25] on img at bounding box center [84, 27] width 148 height 34
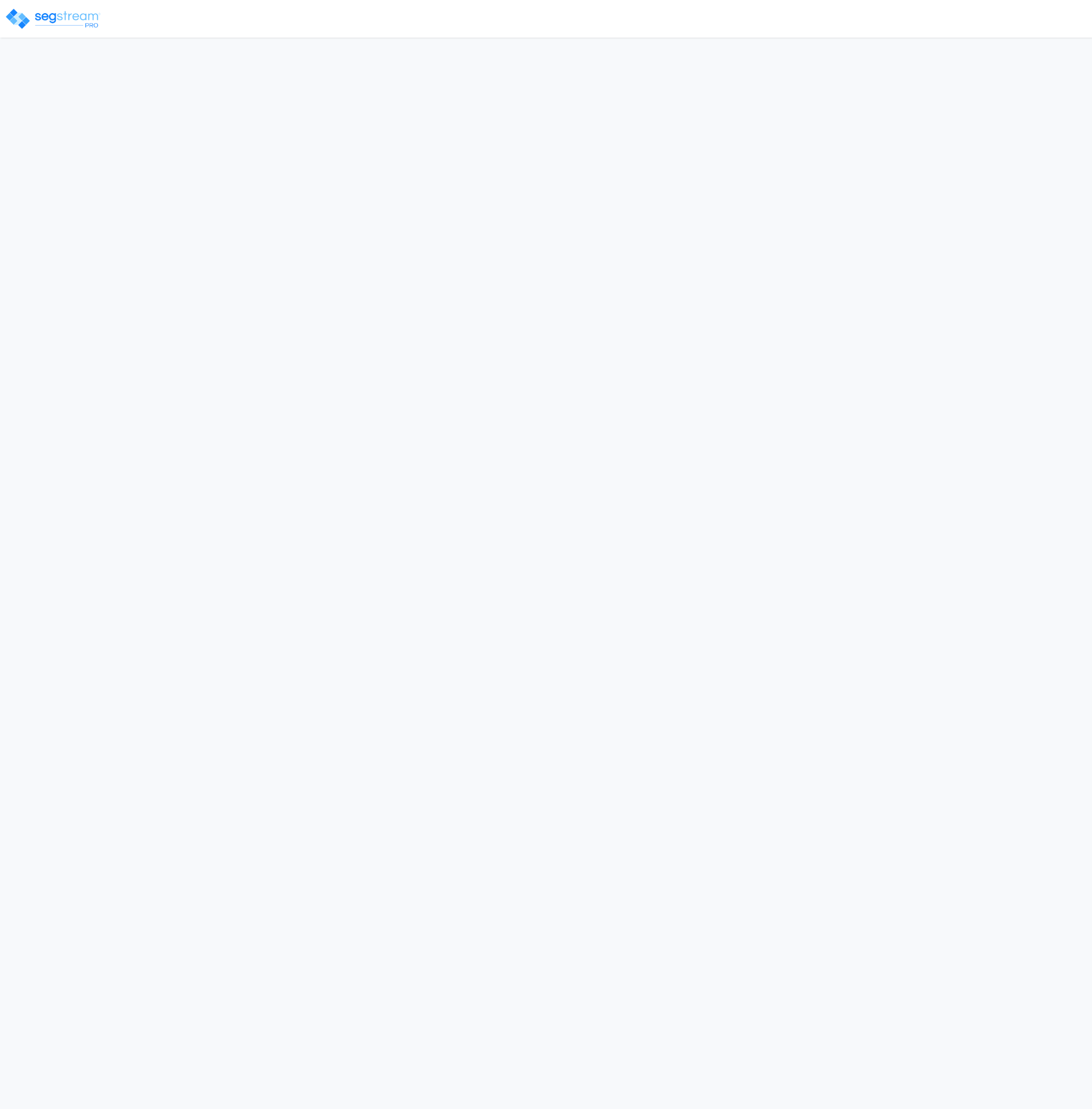
select select "2025"
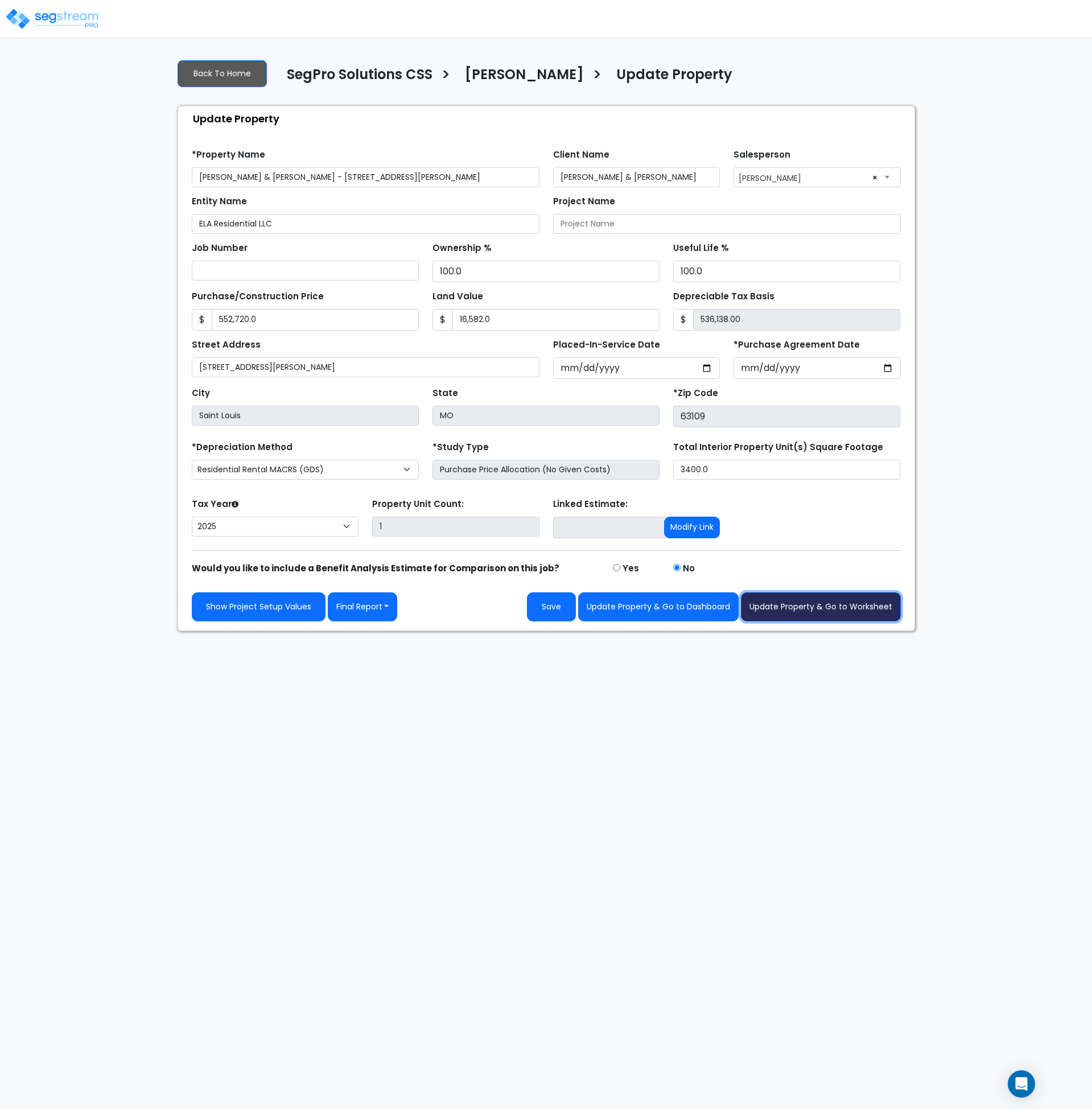
click at [792, 611] on button "Update Property & Go to Worksheet" at bounding box center [820, 607] width 160 height 29
type input "552720"
type input "16582"
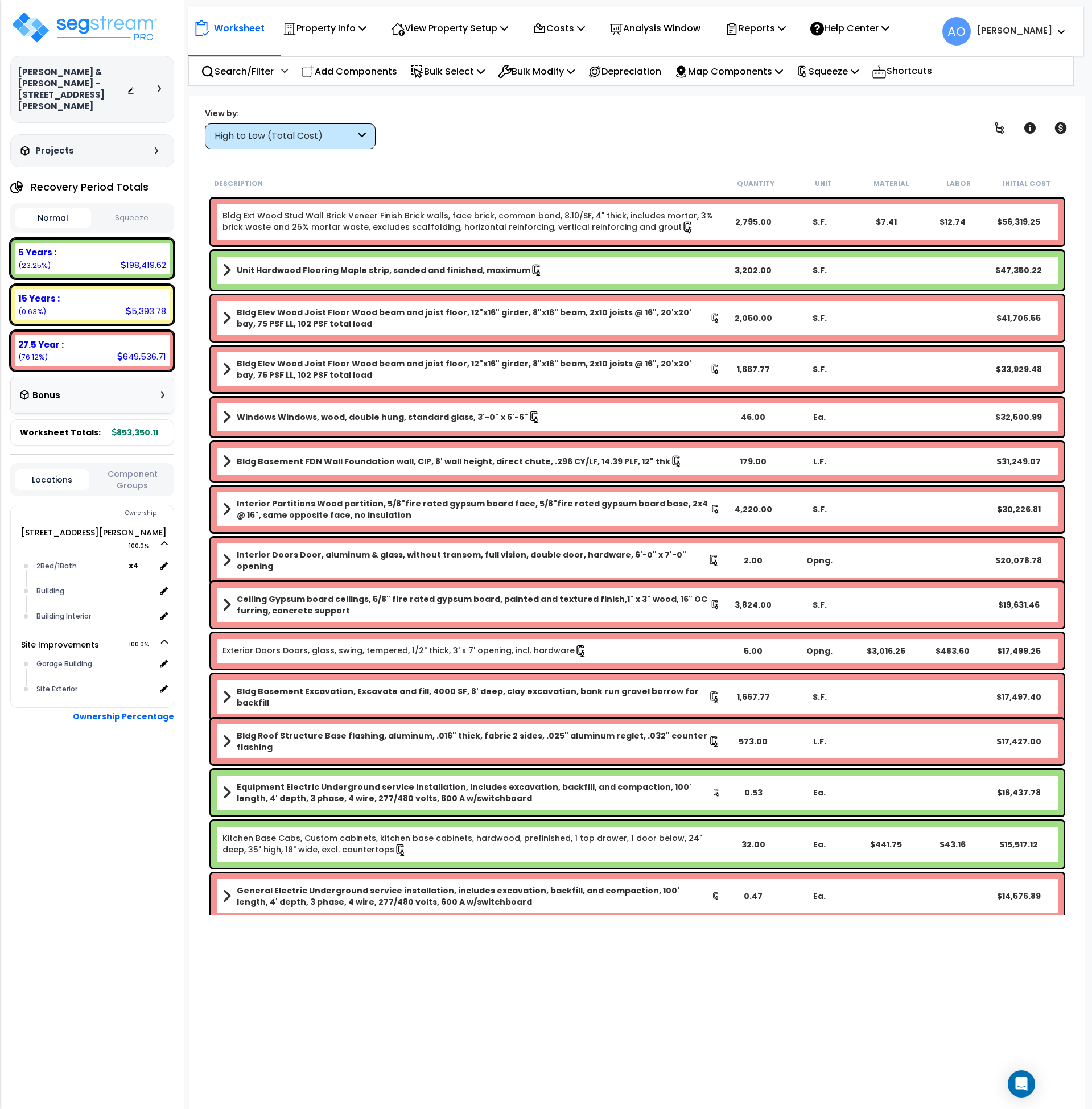
click at [134, 216] on button "Squeeze" at bounding box center [132, 218] width 76 height 20
click at [585, 26] on p "Costs" at bounding box center [559, 28] width 53 height 15
click at [489, 144] on div "View by: High to Low (Total Cost) High to Low (Total Cost)" at bounding box center [637, 128] width 873 height 42
click at [662, 25] on p "Analysis Window" at bounding box center [654, 28] width 91 height 15
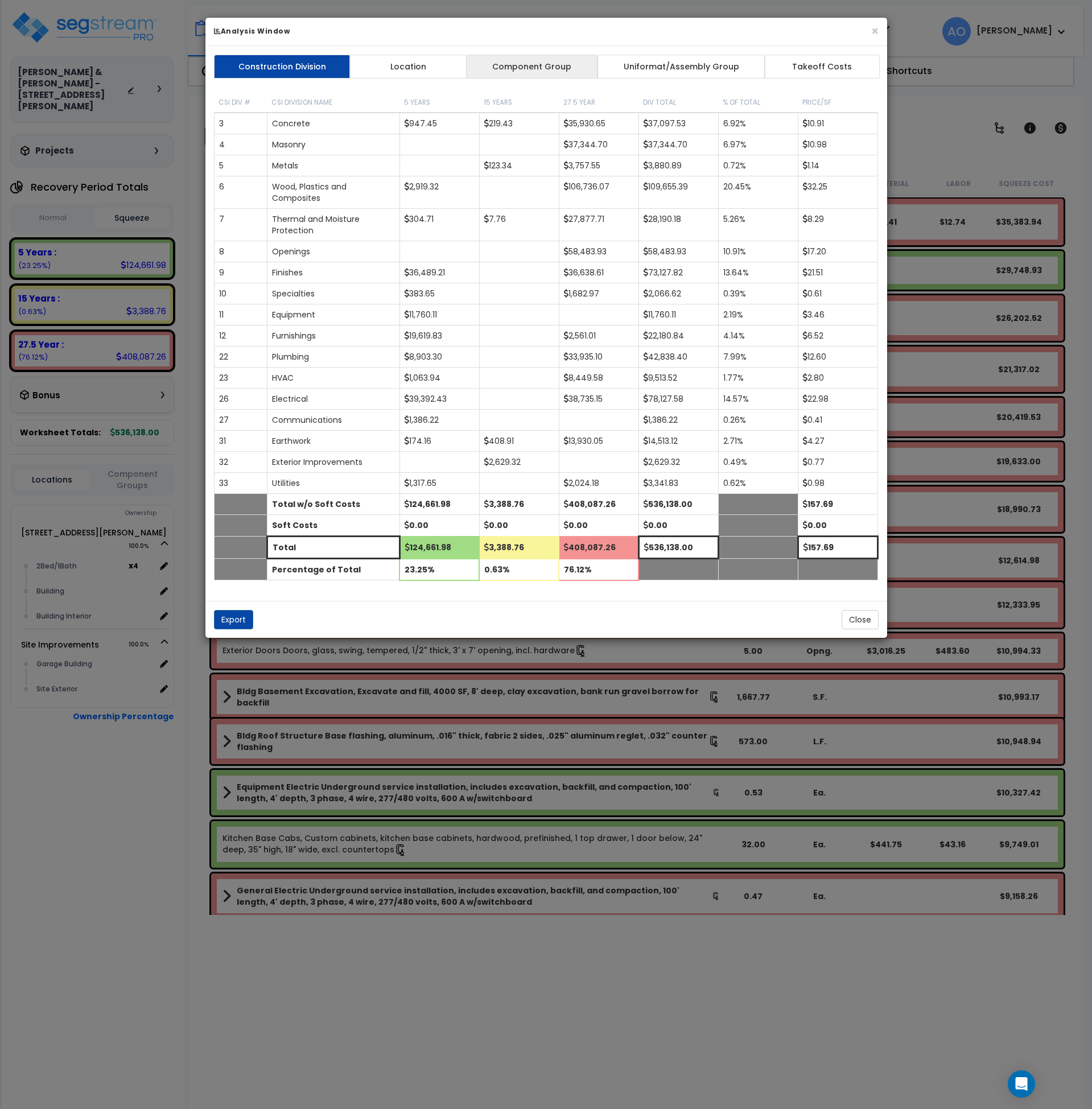
click at [539, 64] on link "Component Group" at bounding box center [532, 66] width 132 height 24
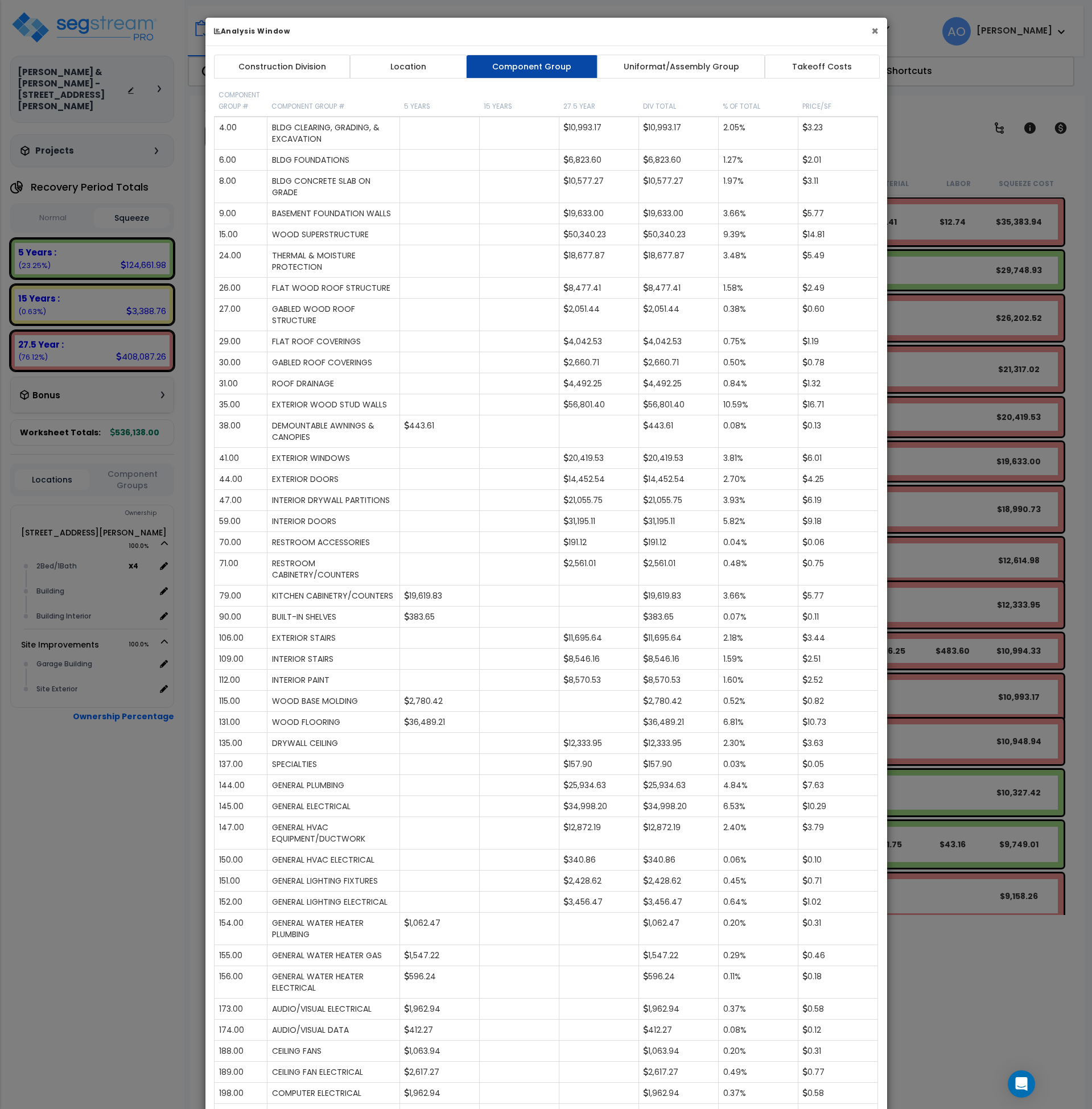
click at [871, 36] on button "×" at bounding box center [875, 31] width 8 height 12
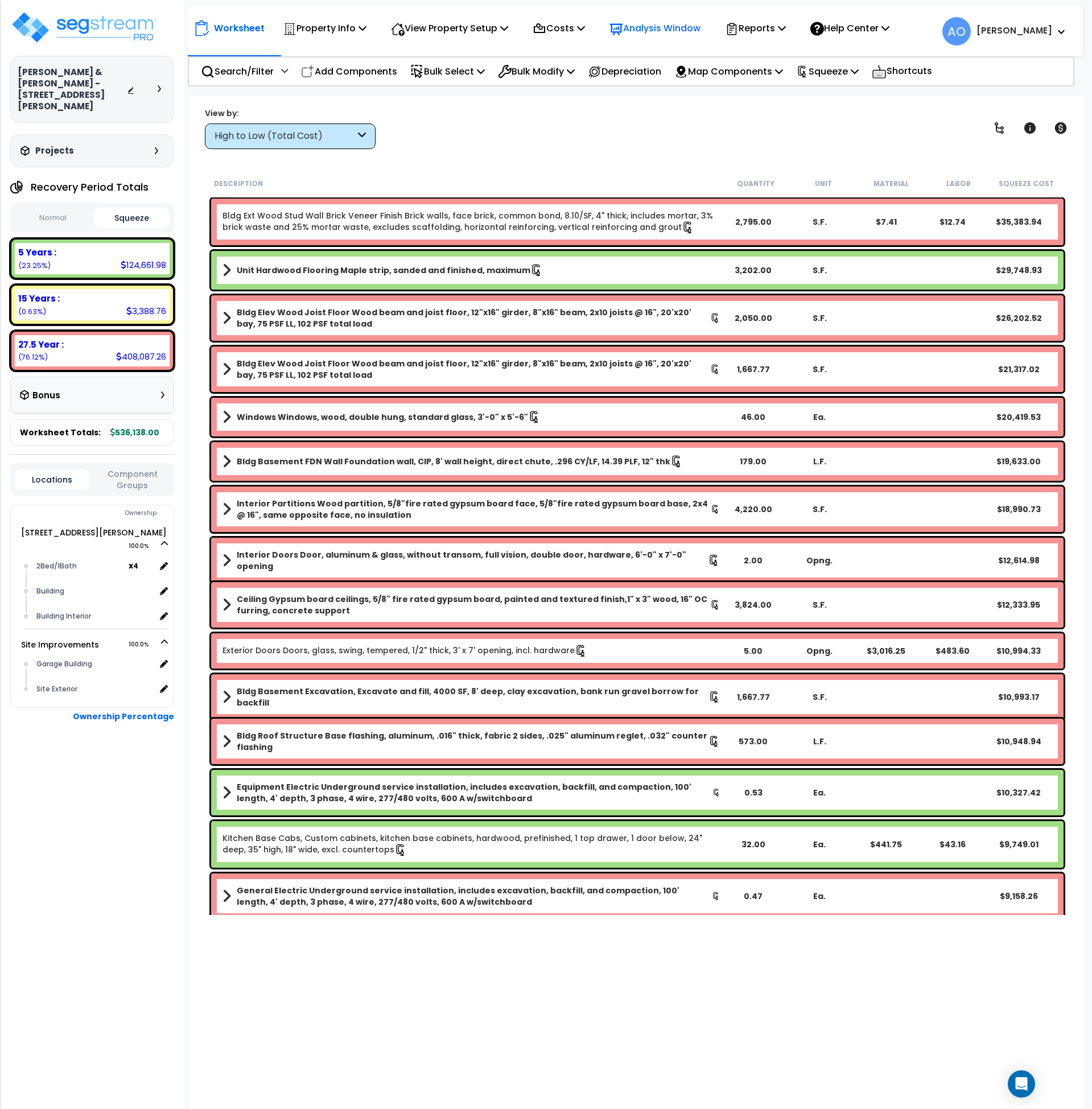
click at [671, 34] on p "Analysis Window" at bounding box center [654, 28] width 91 height 15
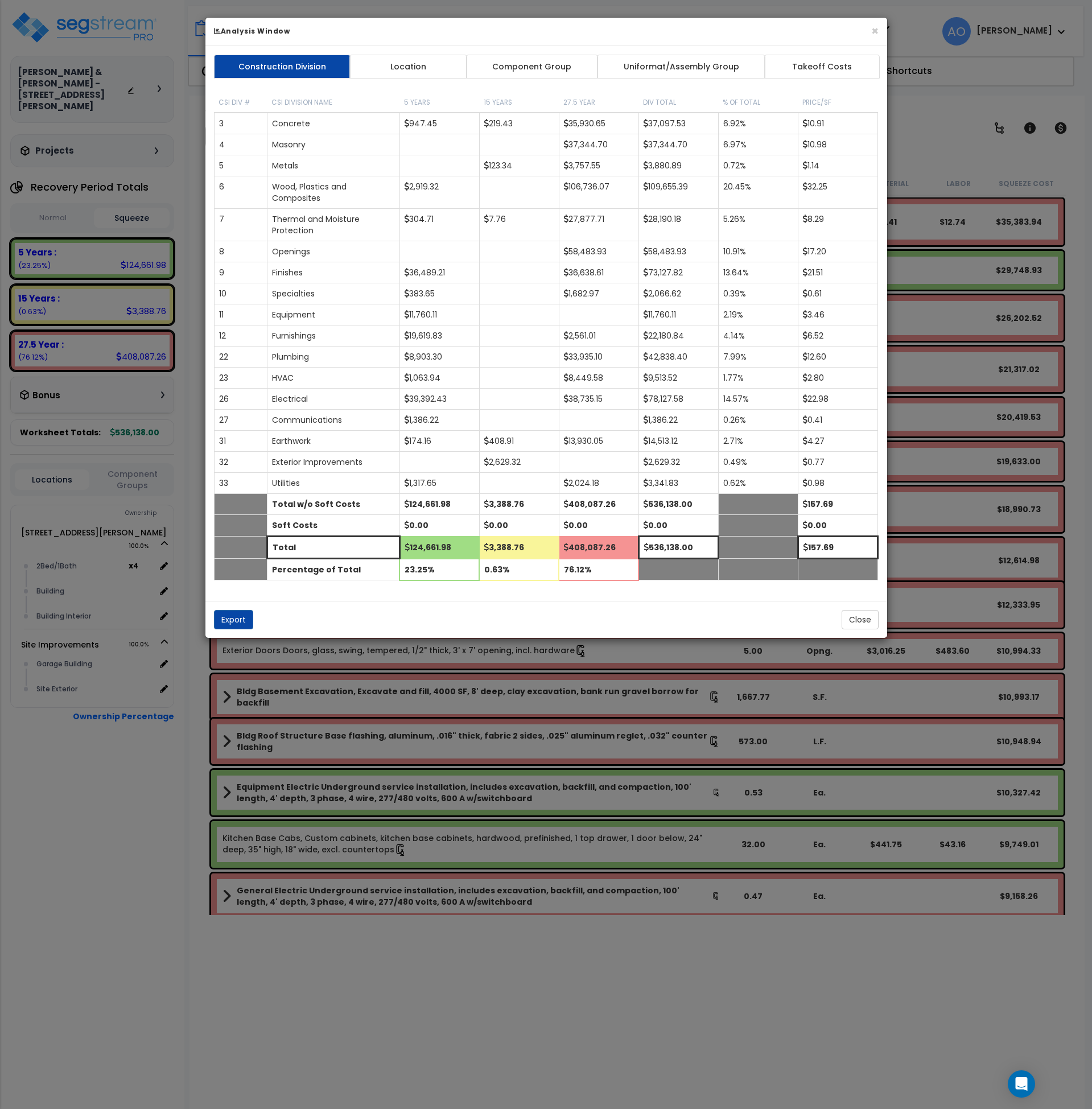
click at [868, 31] on h6 "Analysis Window" at bounding box center [546, 31] width 665 height 9
click at [873, 31] on button "×" at bounding box center [875, 31] width 8 height 12
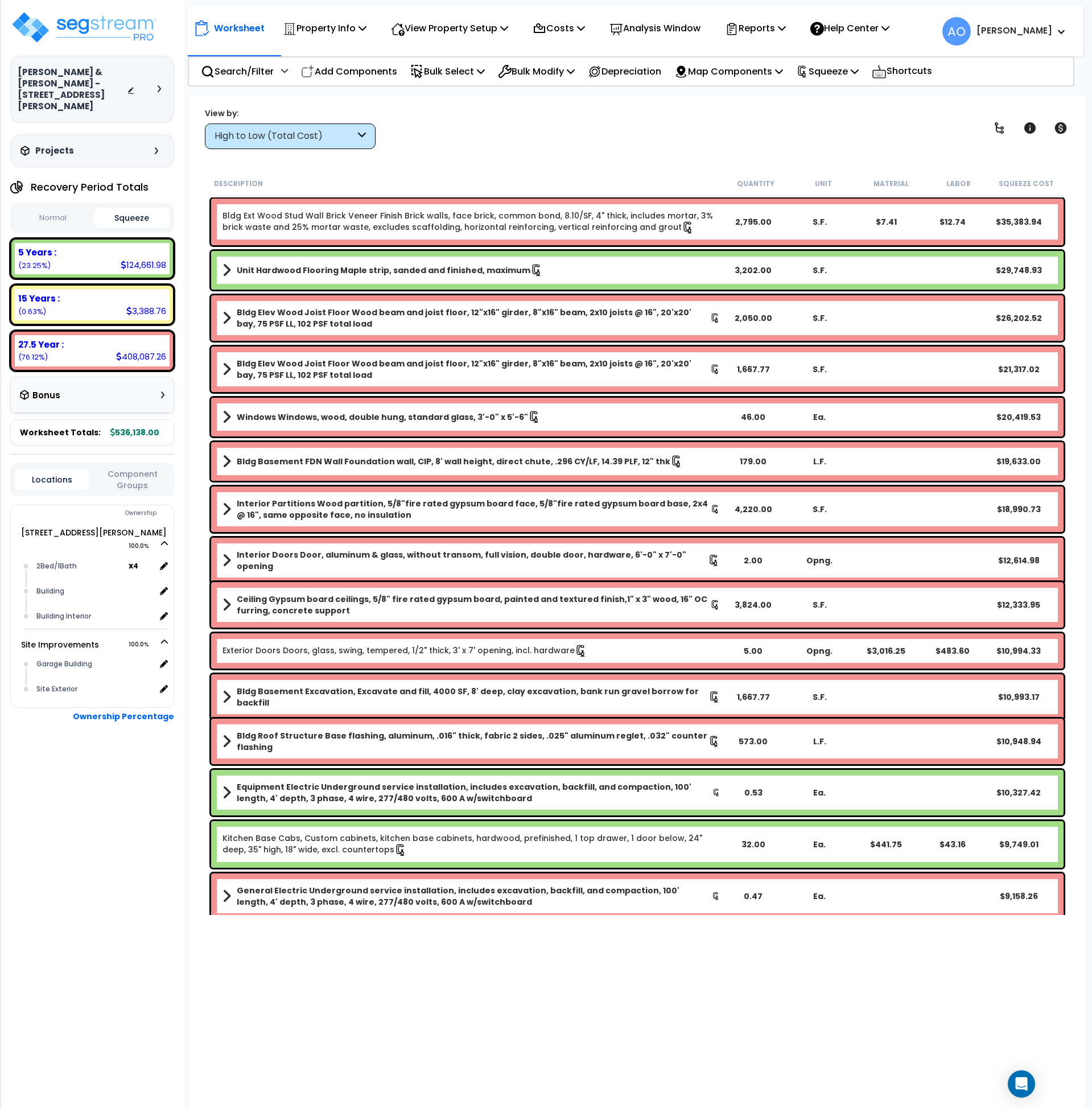
click at [256, 141] on div "High to Low (Total Cost)" at bounding box center [285, 136] width 141 height 13
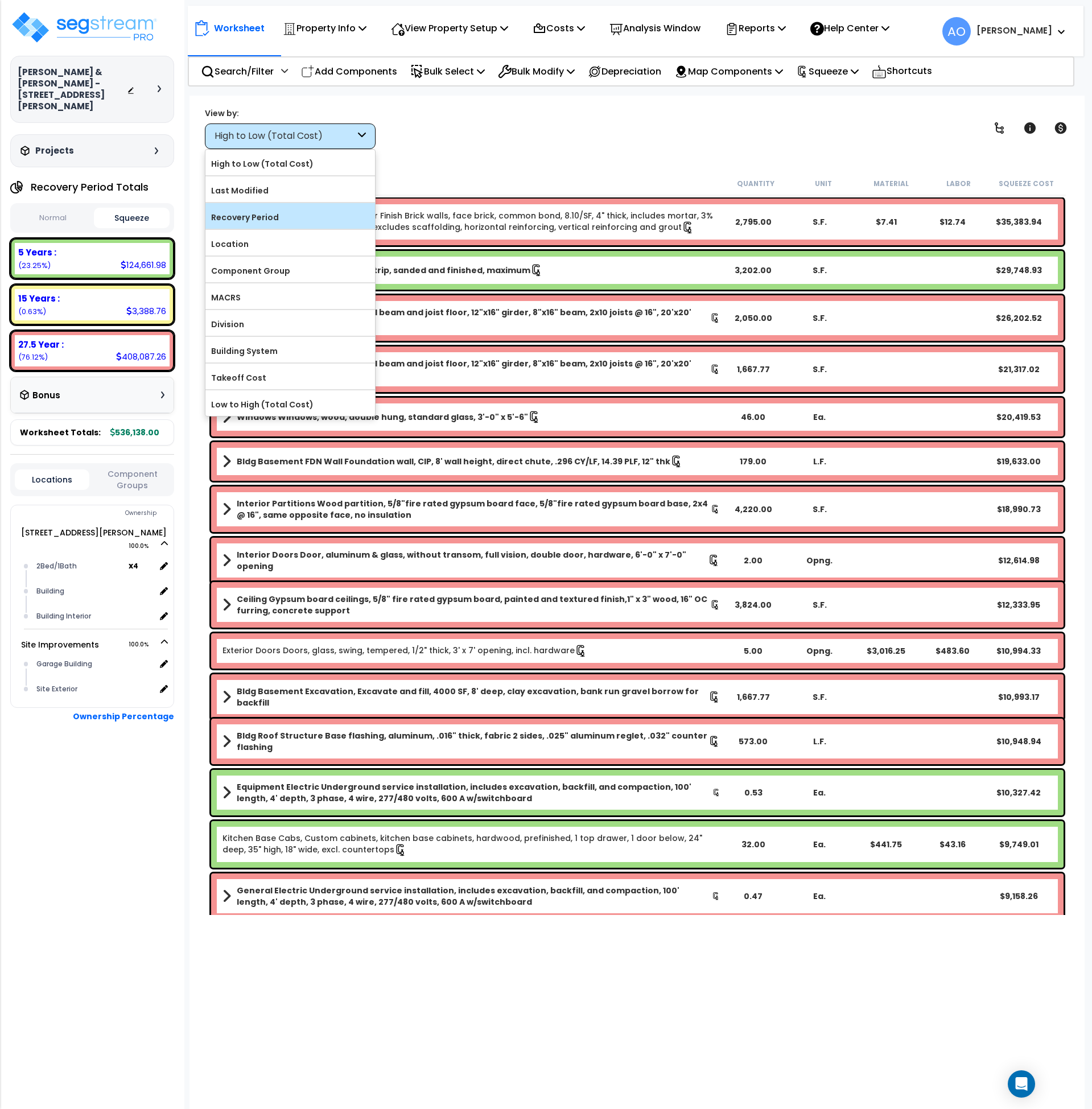
click at [268, 216] on label "Recovery Period" at bounding box center [290, 217] width 170 height 17
click at [0, 0] on input "Recovery Period" at bounding box center [0, 0] width 0 height 0
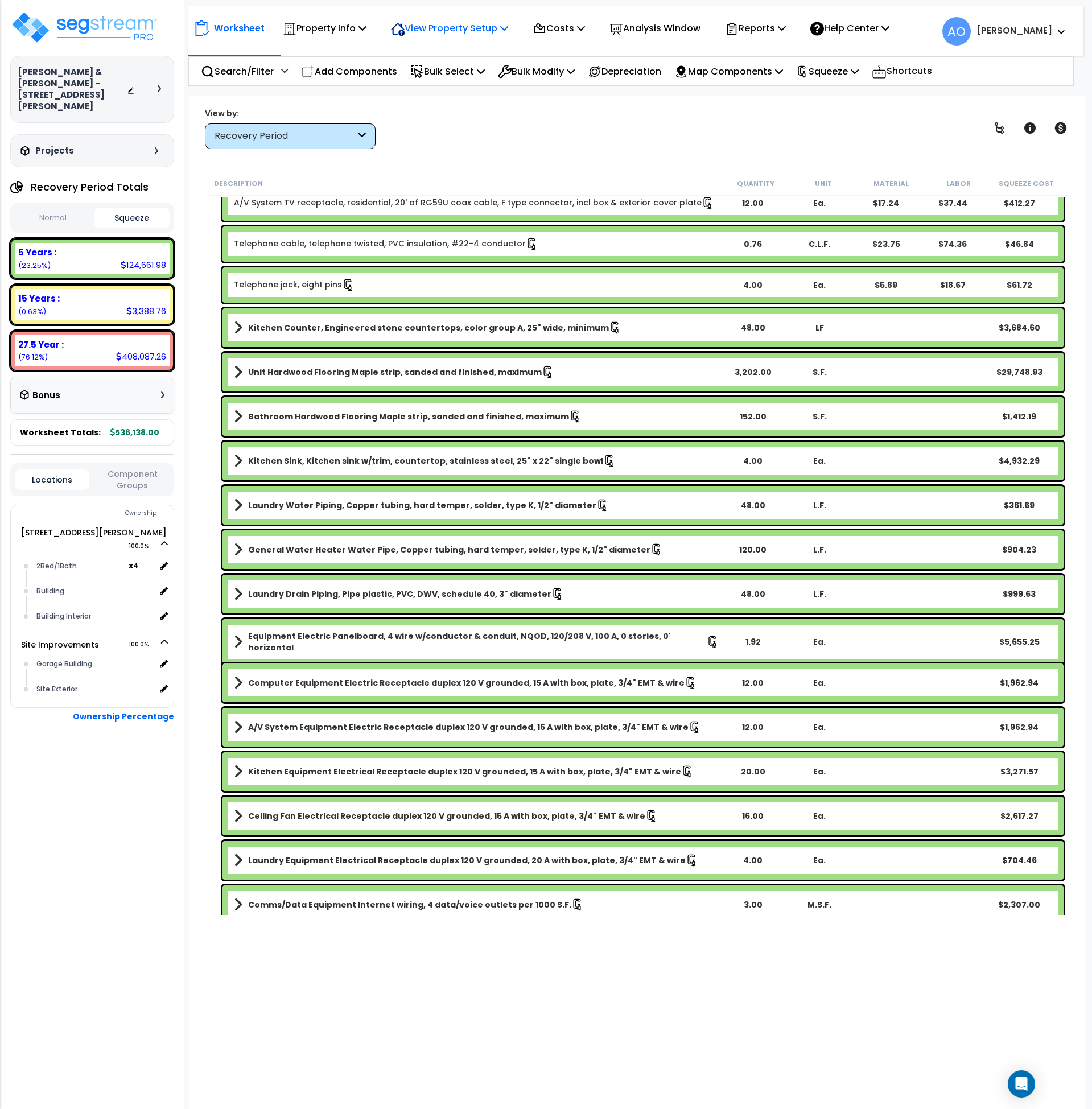
scroll to position [1, 0]
click at [367, 24] on p "View Property Setup" at bounding box center [324, 28] width 84 height 15
click at [445, 85] on link "View Questionnaire" at bounding box center [441, 77] width 113 height 23
click at [653, 26] on p "Analysis Window" at bounding box center [654, 28] width 91 height 15
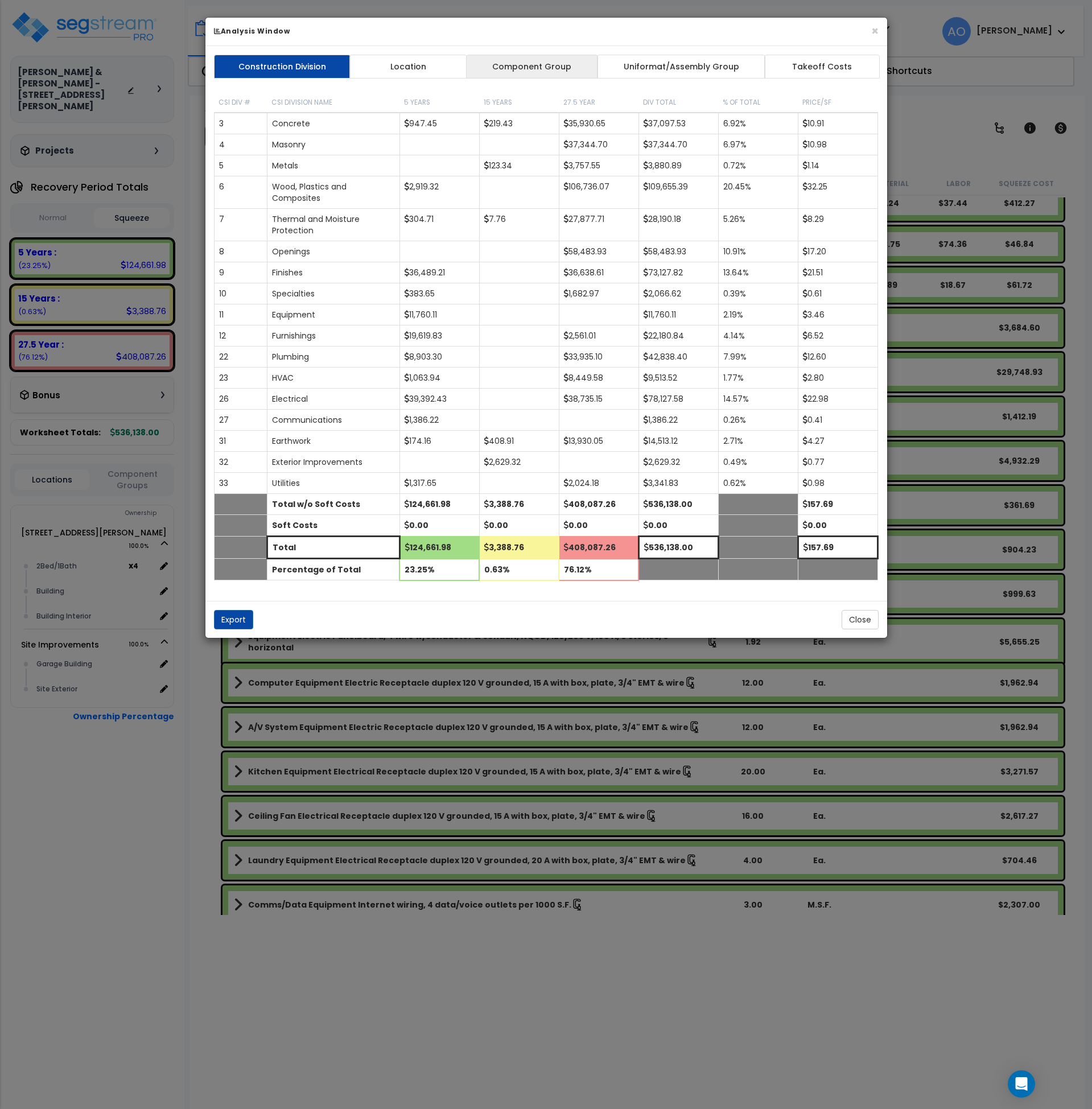
click at [533, 56] on link "Component Group" at bounding box center [532, 66] width 132 height 24
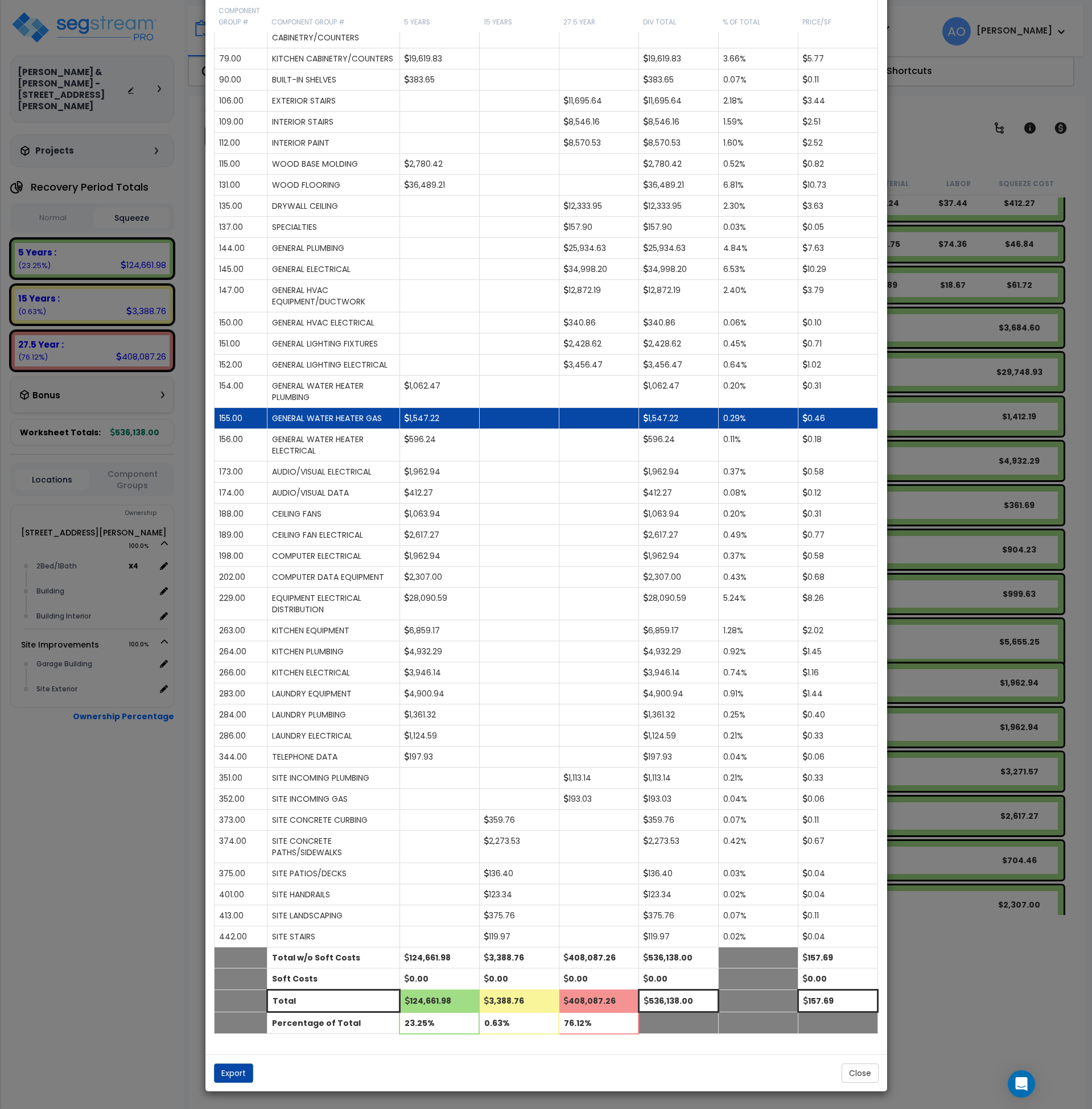
scroll to position [560, 0]
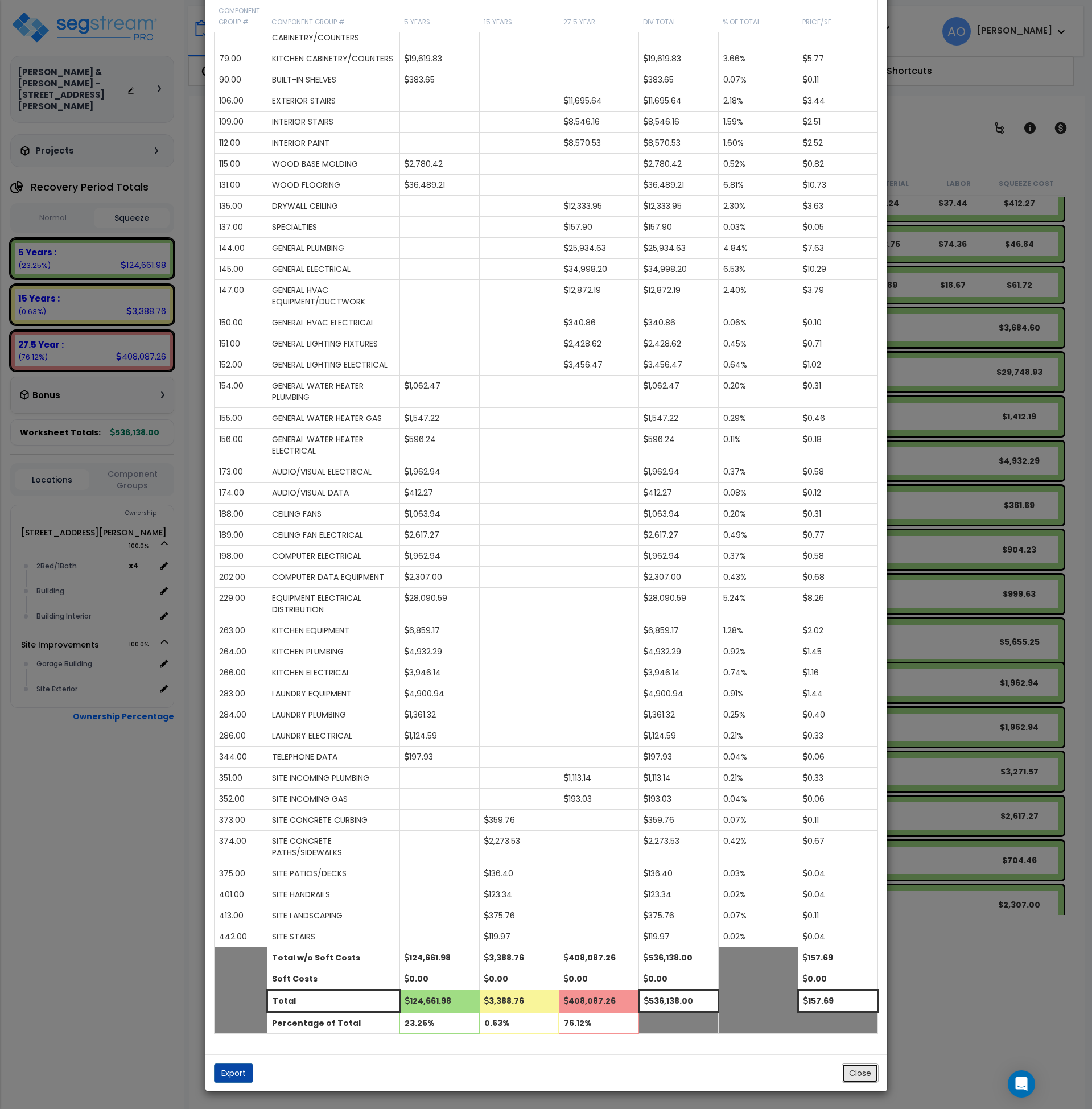
click at [868, 1070] on button "Close" at bounding box center [860, 1073] width 37 height 20
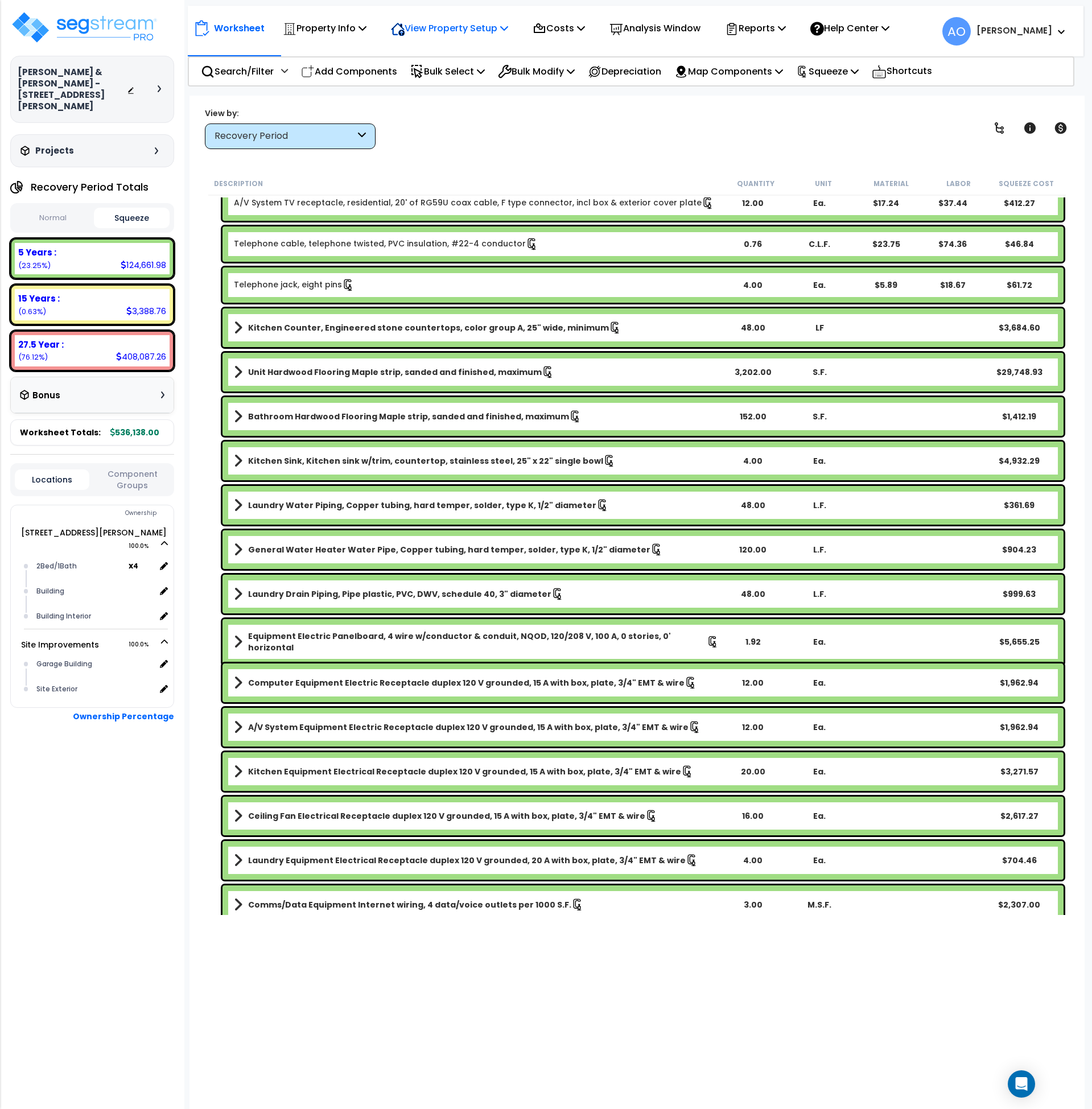
click at [367, 25] on p "View Property Setup" at bounding box center [324, 28] width 84 height 15
click at [467, 76] on link "View Questionnaire" at bounding box center [441, 77] width 113 height 23
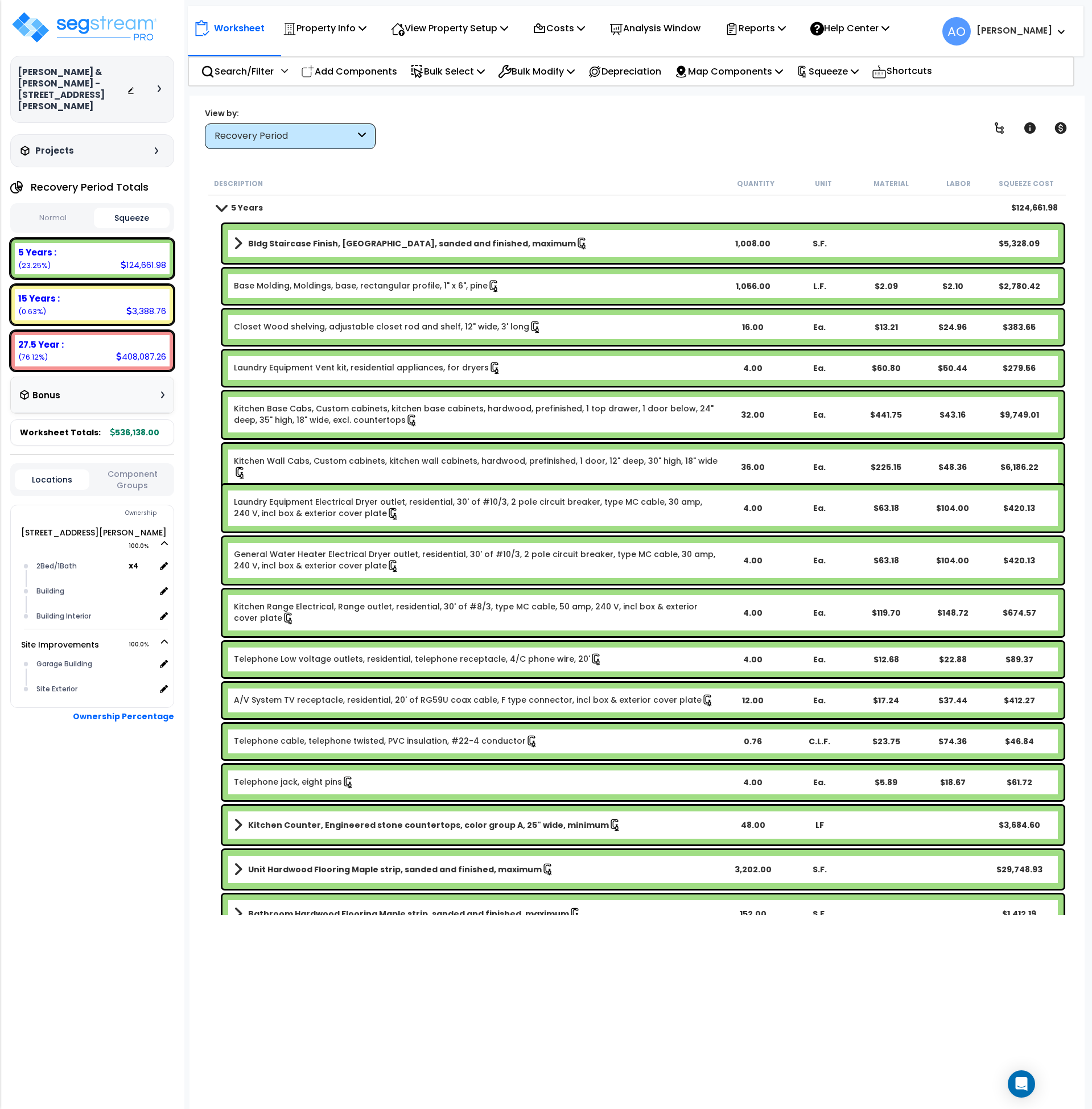
scroll to position [0, 0]
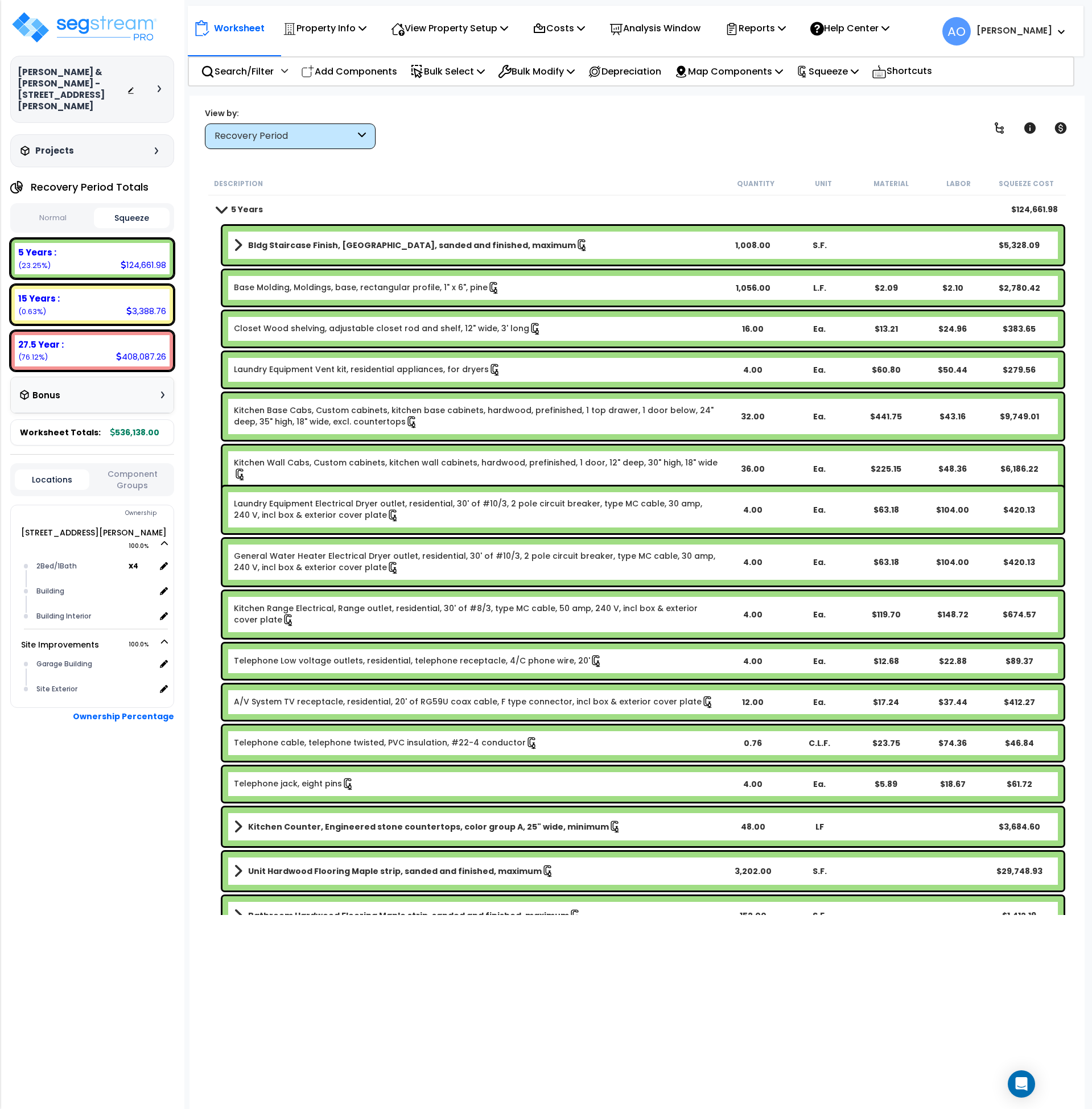
click at [347, 241] on b "Bldg Staircase Finish, Oak strip, sanded and finished, maximum" at bounding box center [412, 244] width 328 height 11
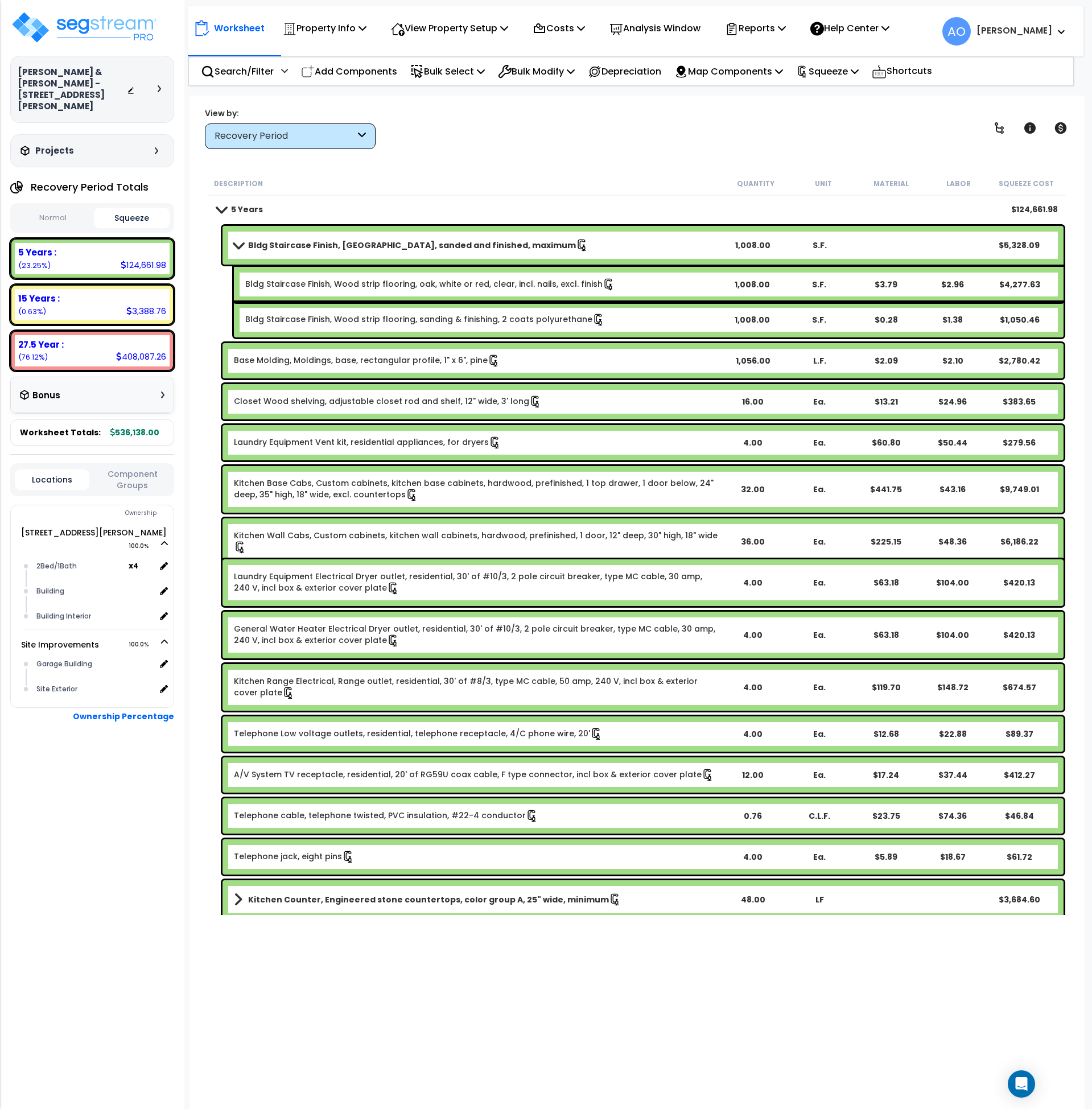
click at [347, 241] on b "Bldg Staircase Finish, Oak strip, sanded and finished, maximum" at bounding box center [412, 244] width 328 height 11
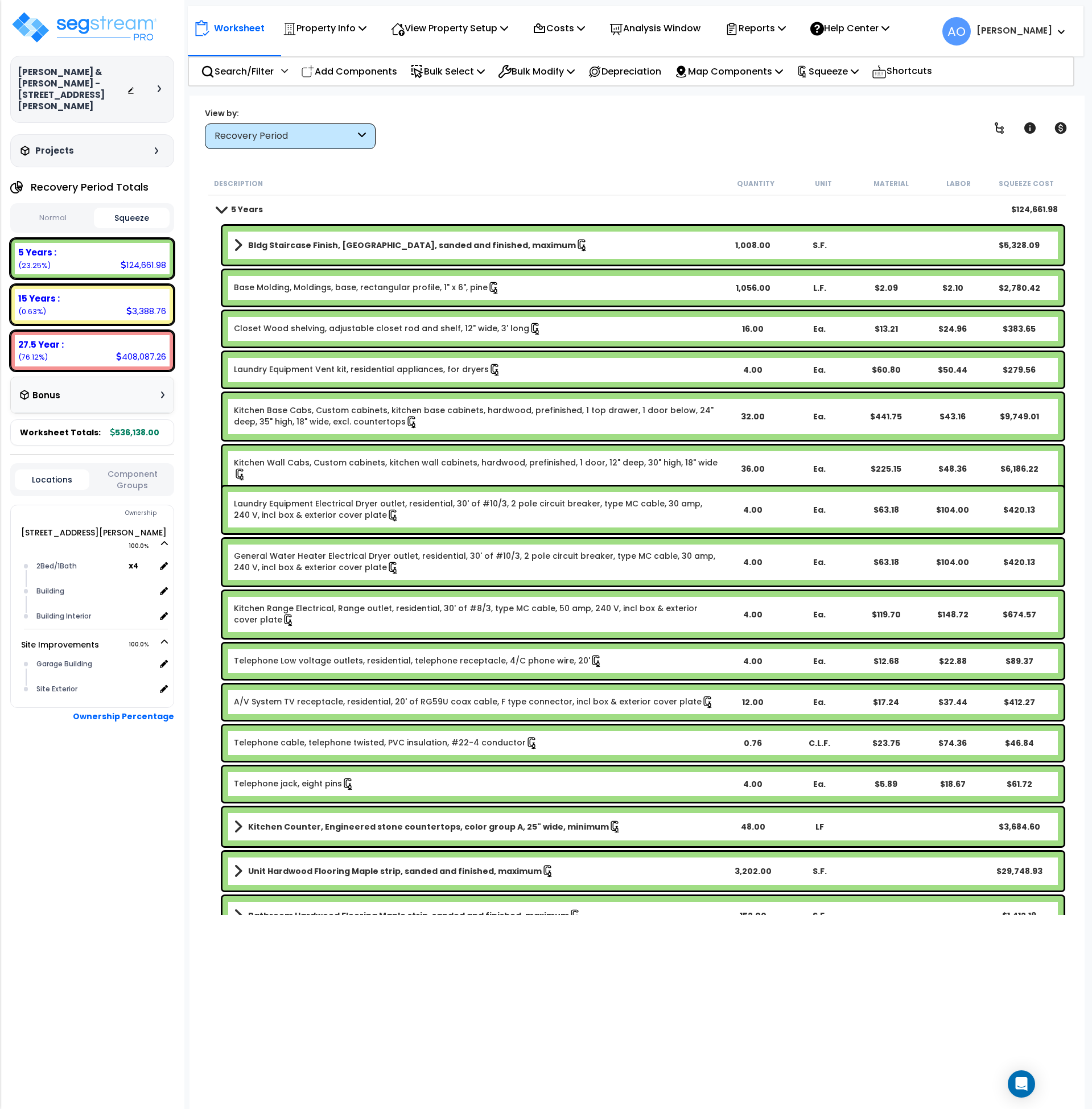
click at [270, 134] on div "Recovery Period" at bounding box center [285, 136] width 141 height 13
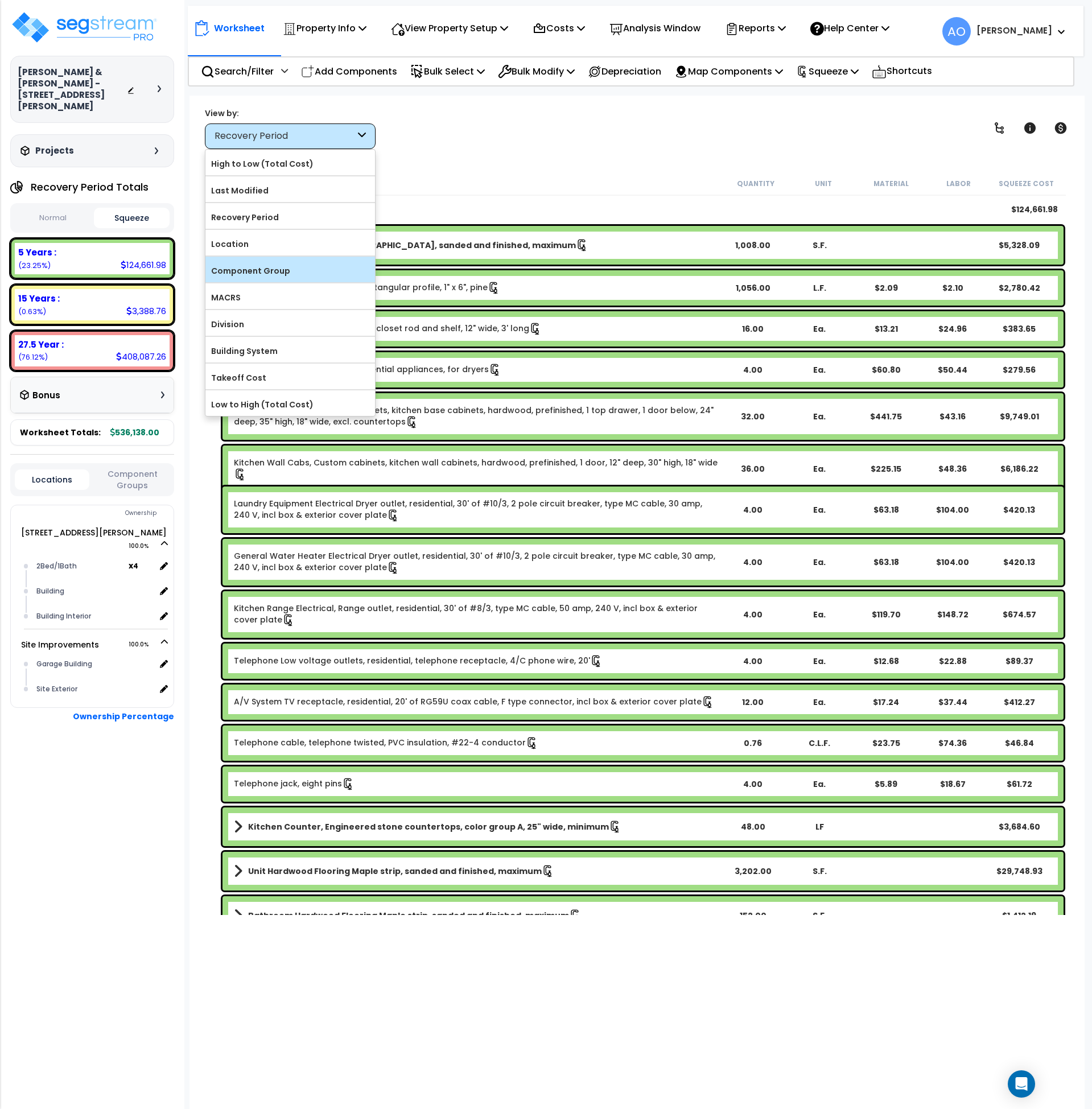
click at [276, 267] on label "Component Group" at bounding box center [290, 271] width 170 height 17
click at [0, 0] on input "Component Group" at bounding box center [0, 0] width 0 height 0
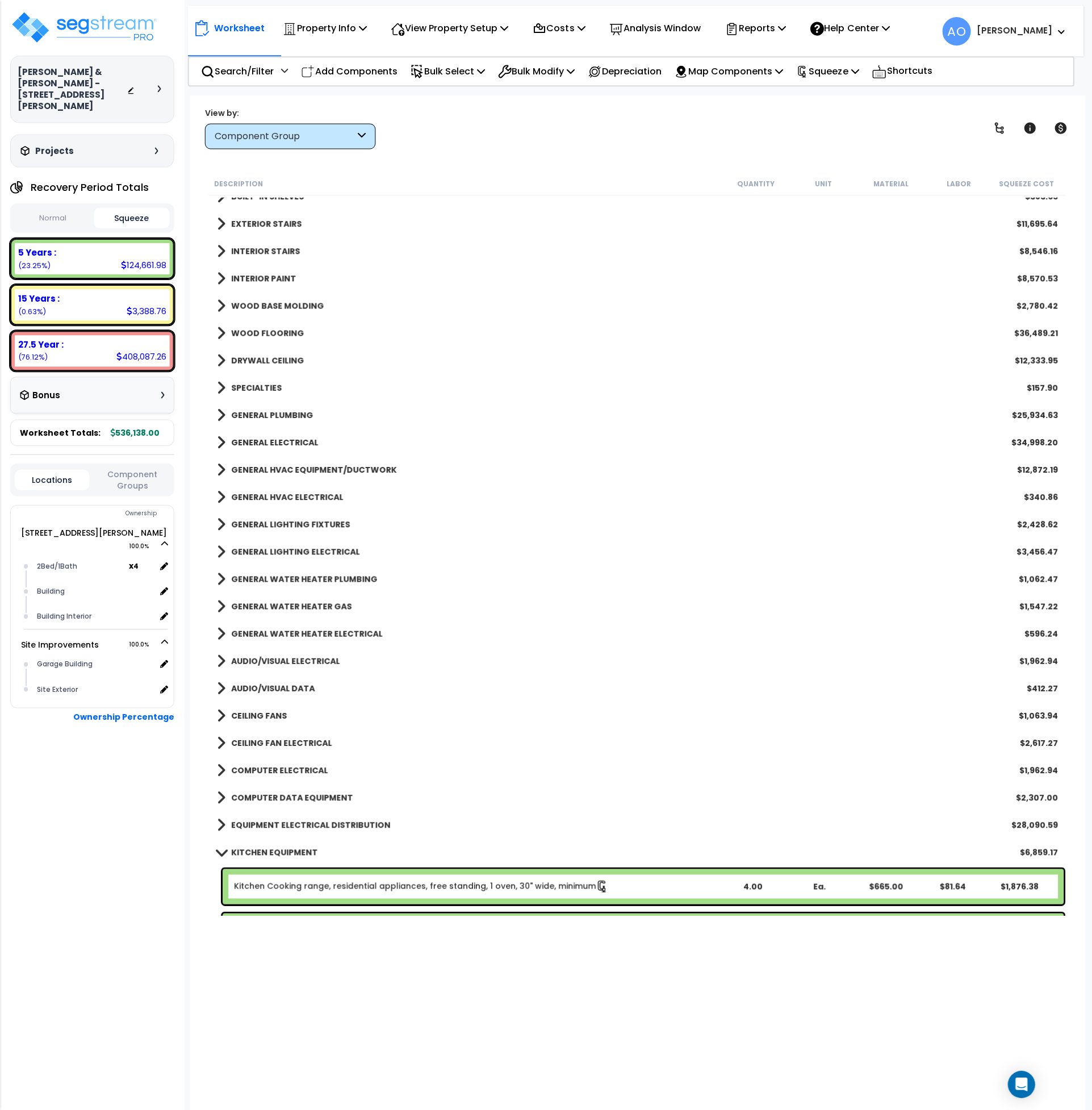
scroll to position [559, 0]
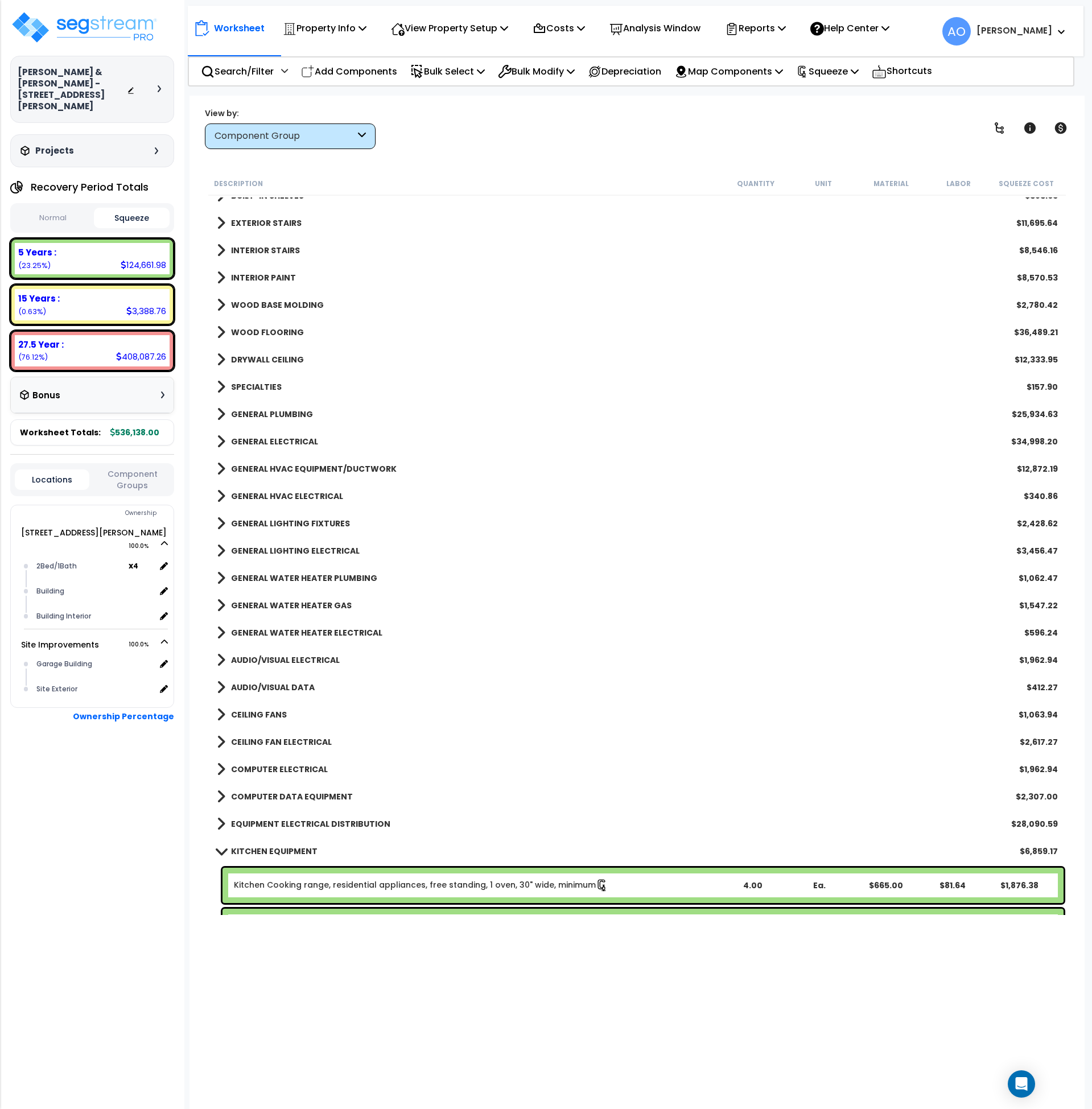
click at [339, 467] on b "GENERAL HVAC EQUIPMENT/DUCTWORK" at bounding box center [313, 468] width 165 height 11
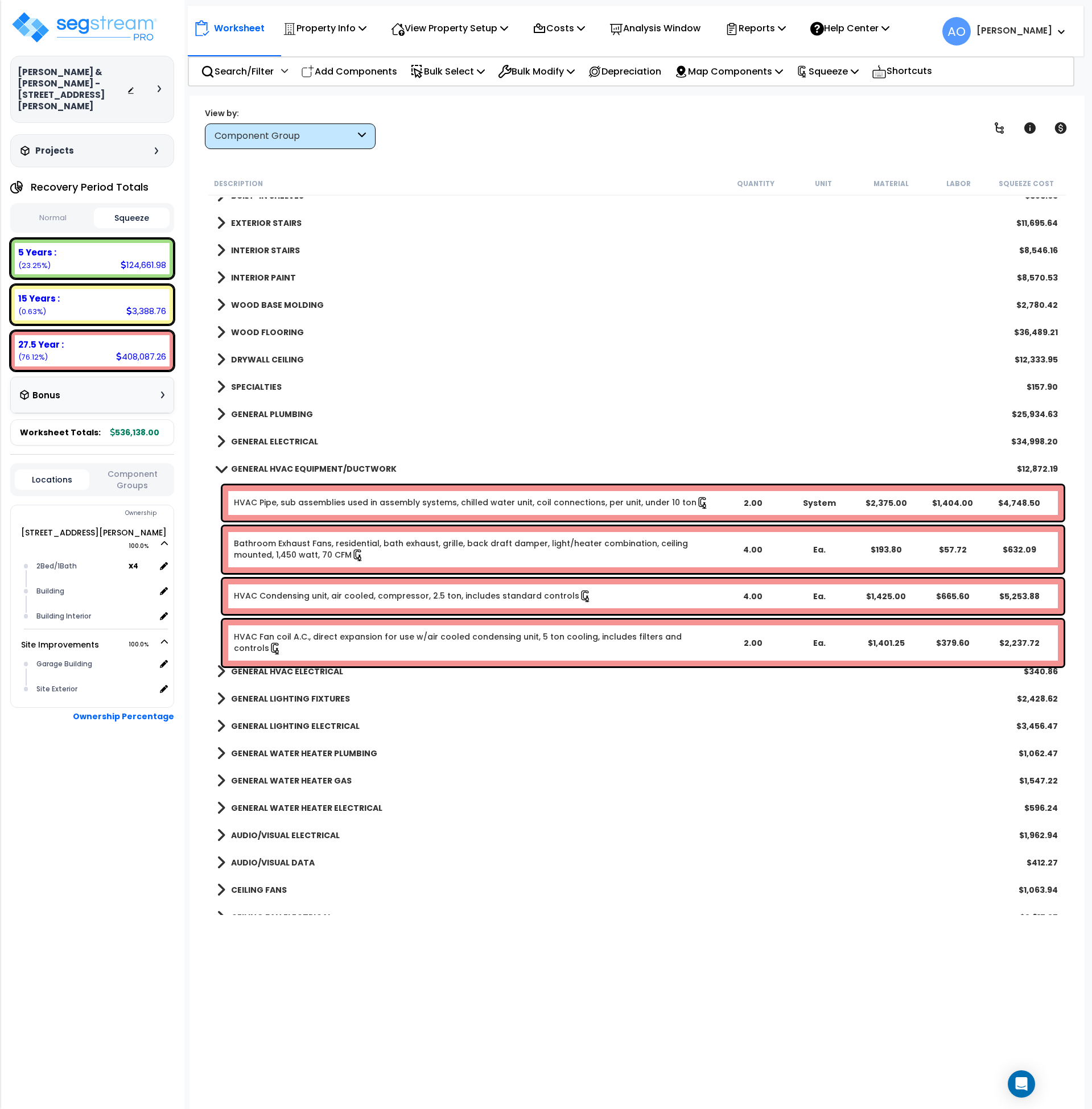
click at [339, 467] on b "GENERAL HVAC EQUIPMENT/DUCTWORK" at bounding box center [313, 468] width 165 height 11
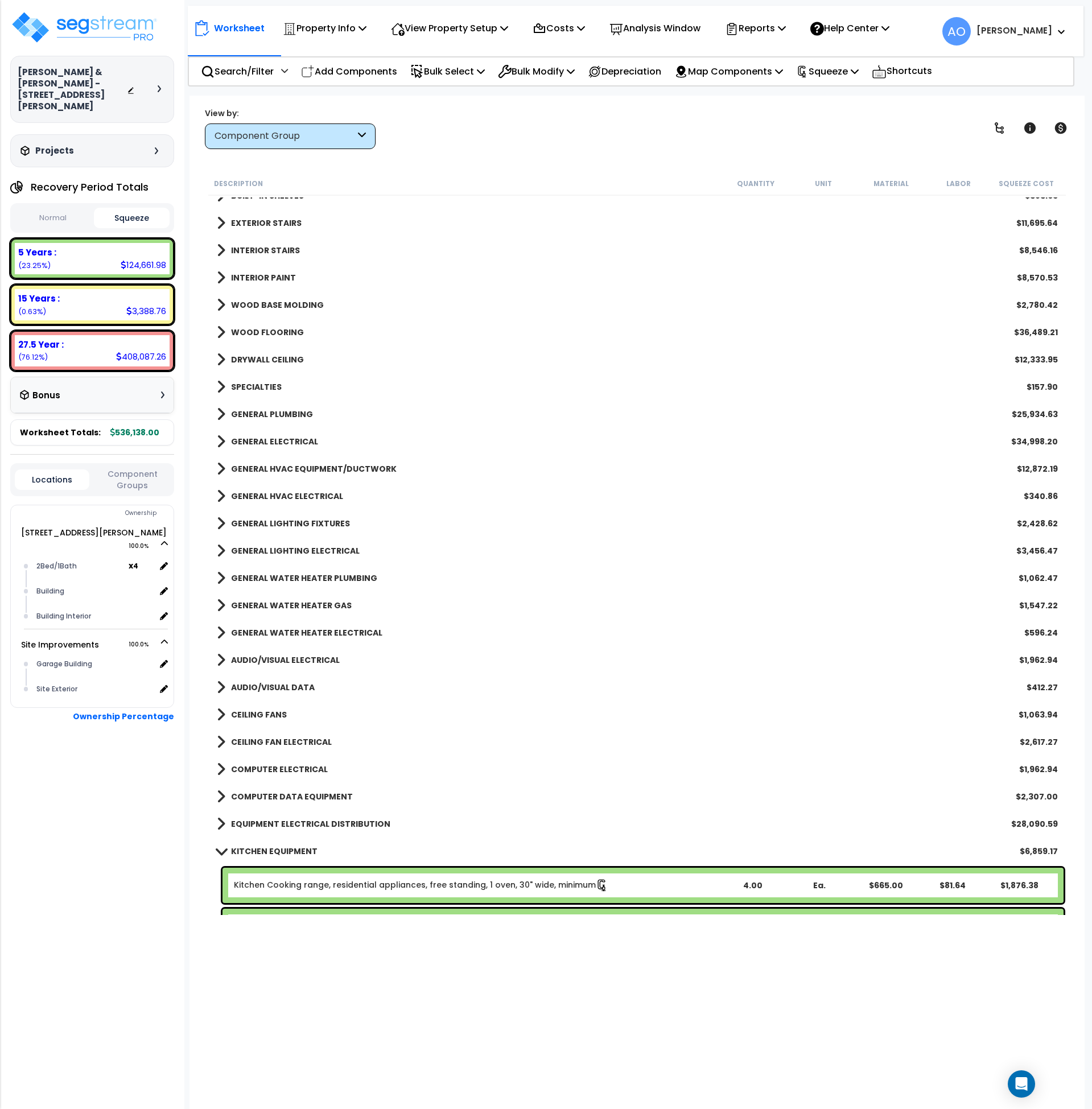
click at [322, 575] on b "GENERAL WATER HEATER PLUMBING" at bounding box center [304, 578] width 146 height 11
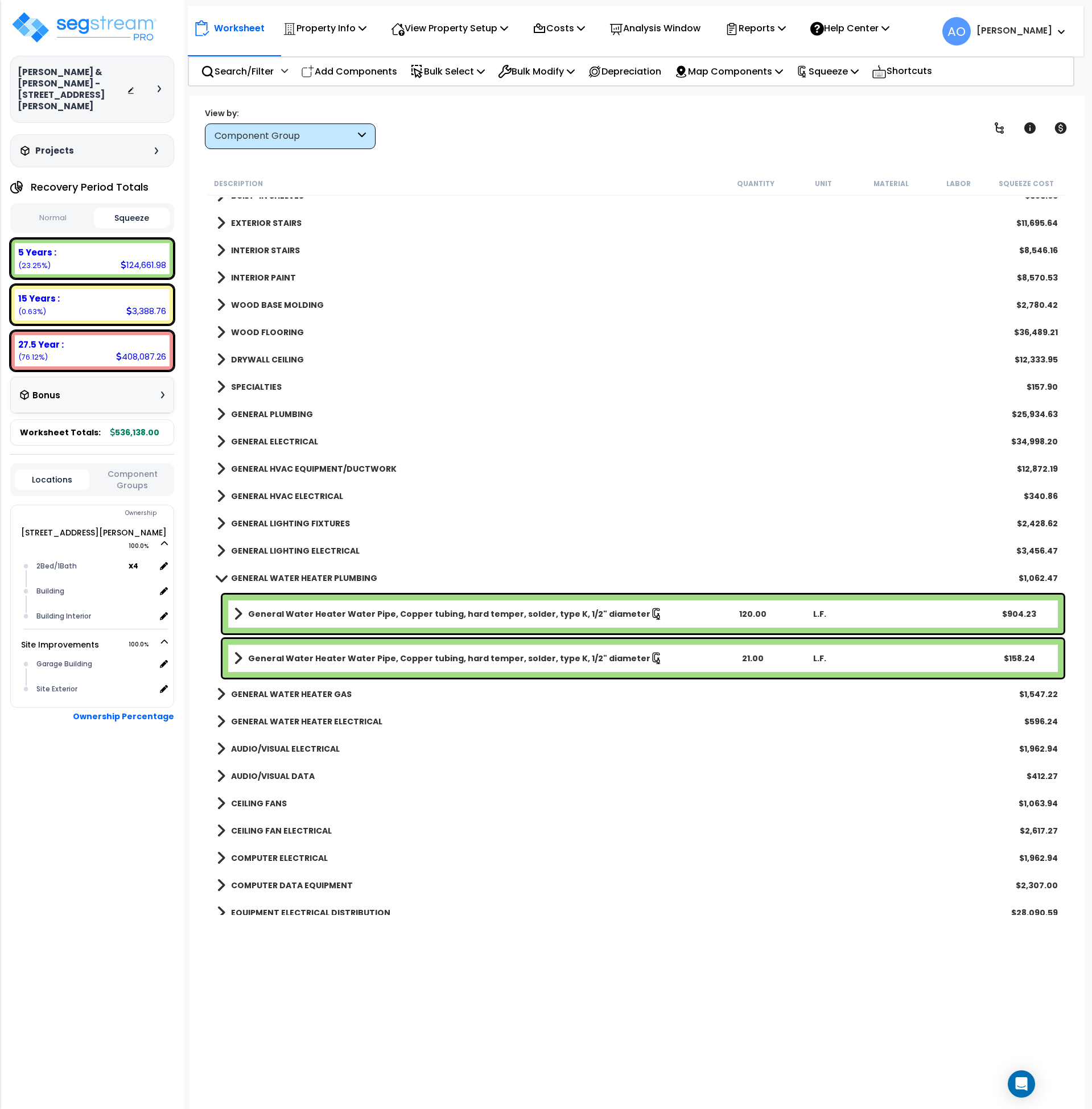
click at [322, 575] on b "GENERAL WATER HEATER PLUMBING" at bounding box center [304, 578] width 146 height 11
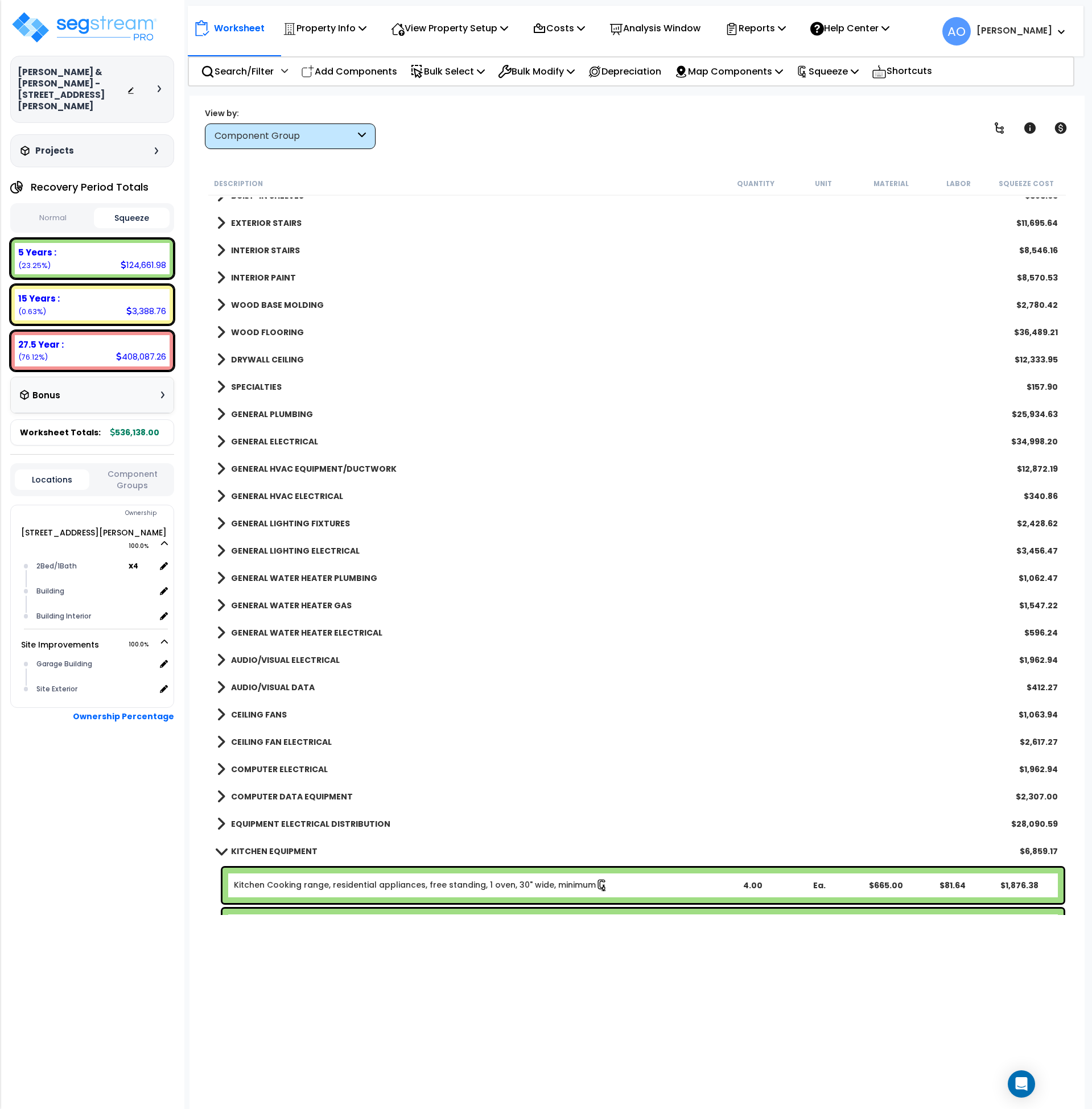
click at [321, 604] on b "GENERAL WATER HEATER GAS" at bounding box center [291, 605] width 120 height 11
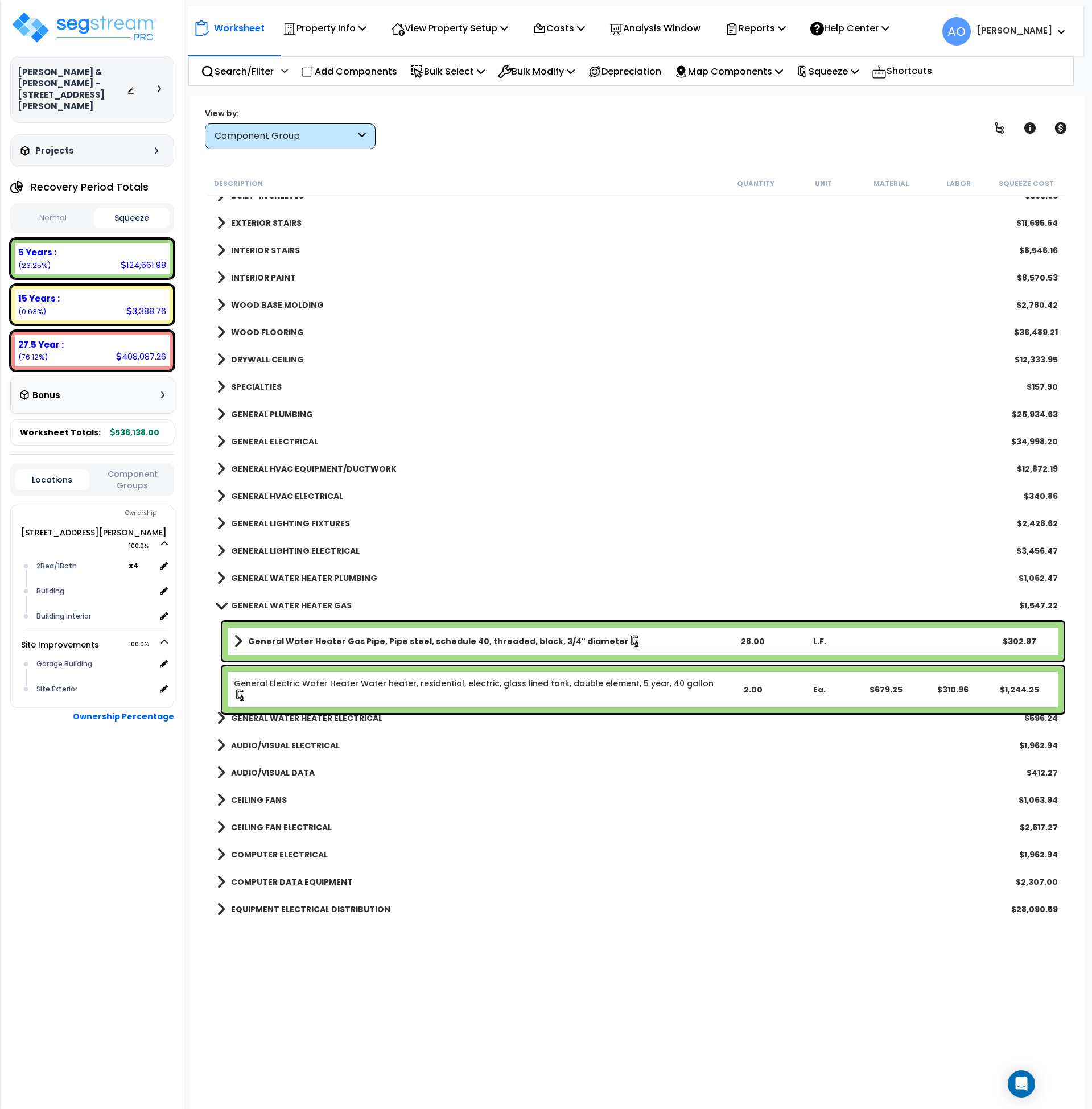
click at [321, 604] on b "GENERAL WATER HEATER GAS" at bounding box center [291, 605] width 120 height 11
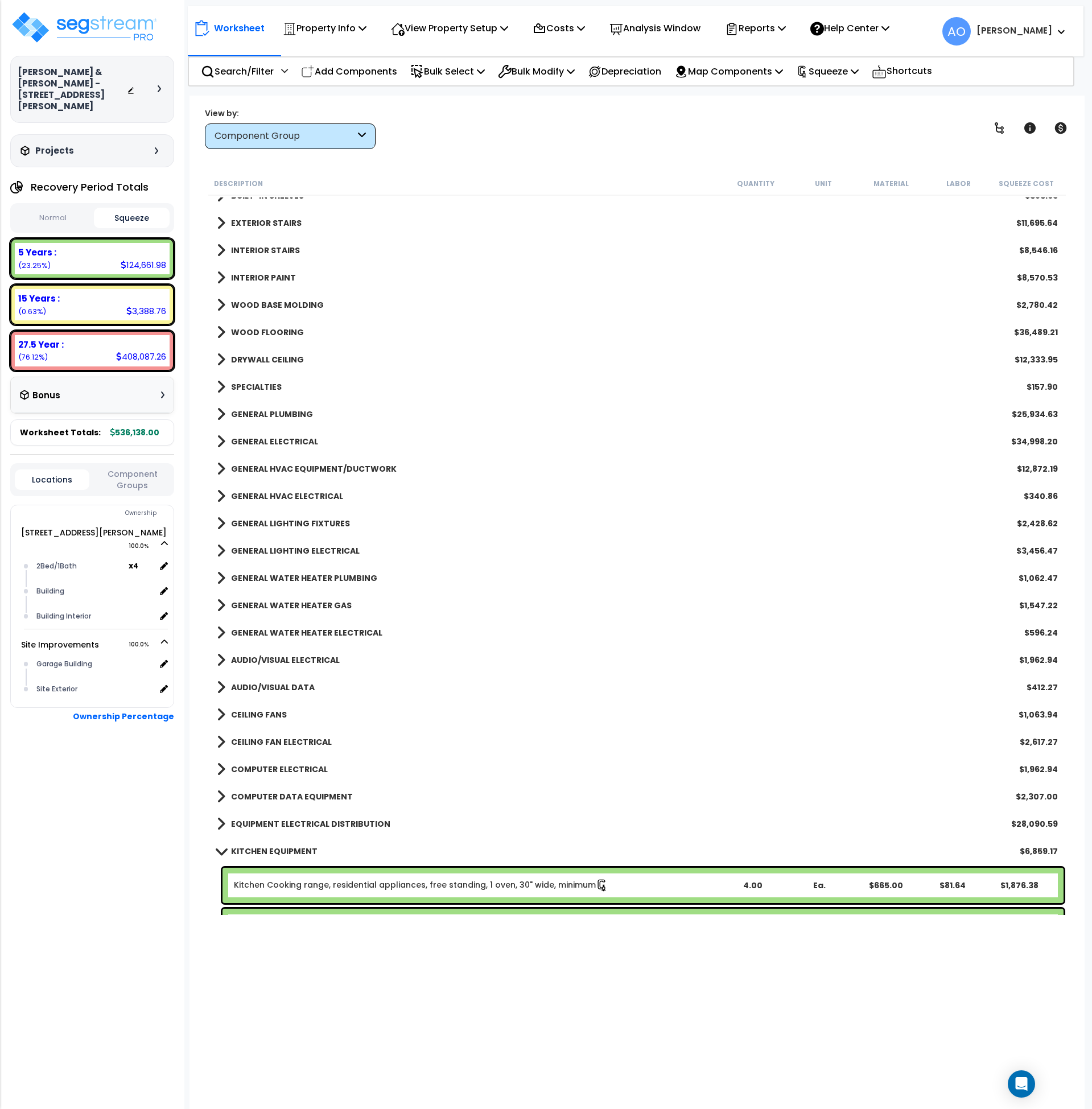
click at [312, 576] on b "GENERAL WATER HEATER PLUMBING" at bounding box center [304, 578] width 146 height 11
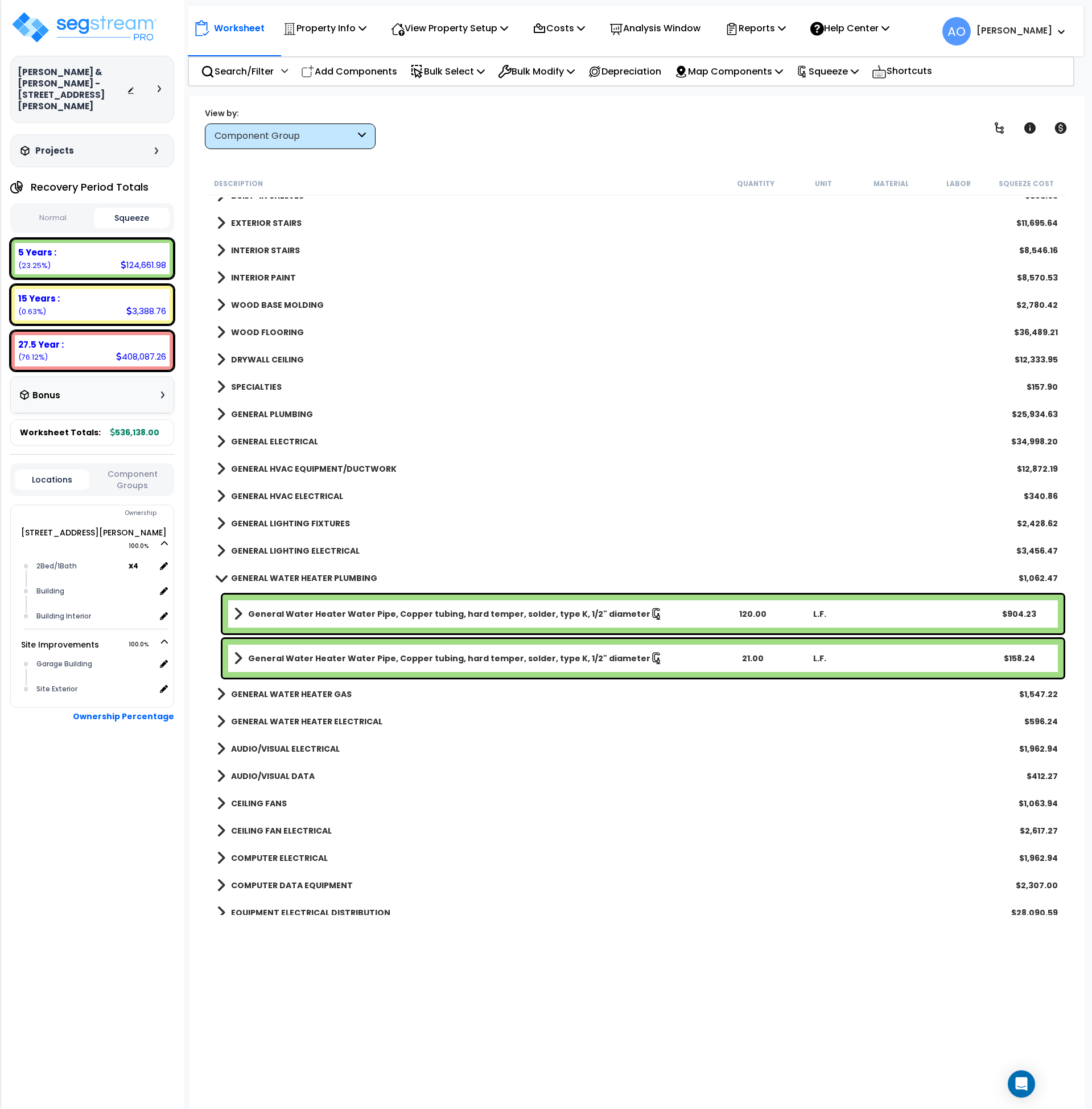
click at [328, 697] on b "GENERAL WATER HEATER GAS" at bounding box center [291, 694] width 120 height 11
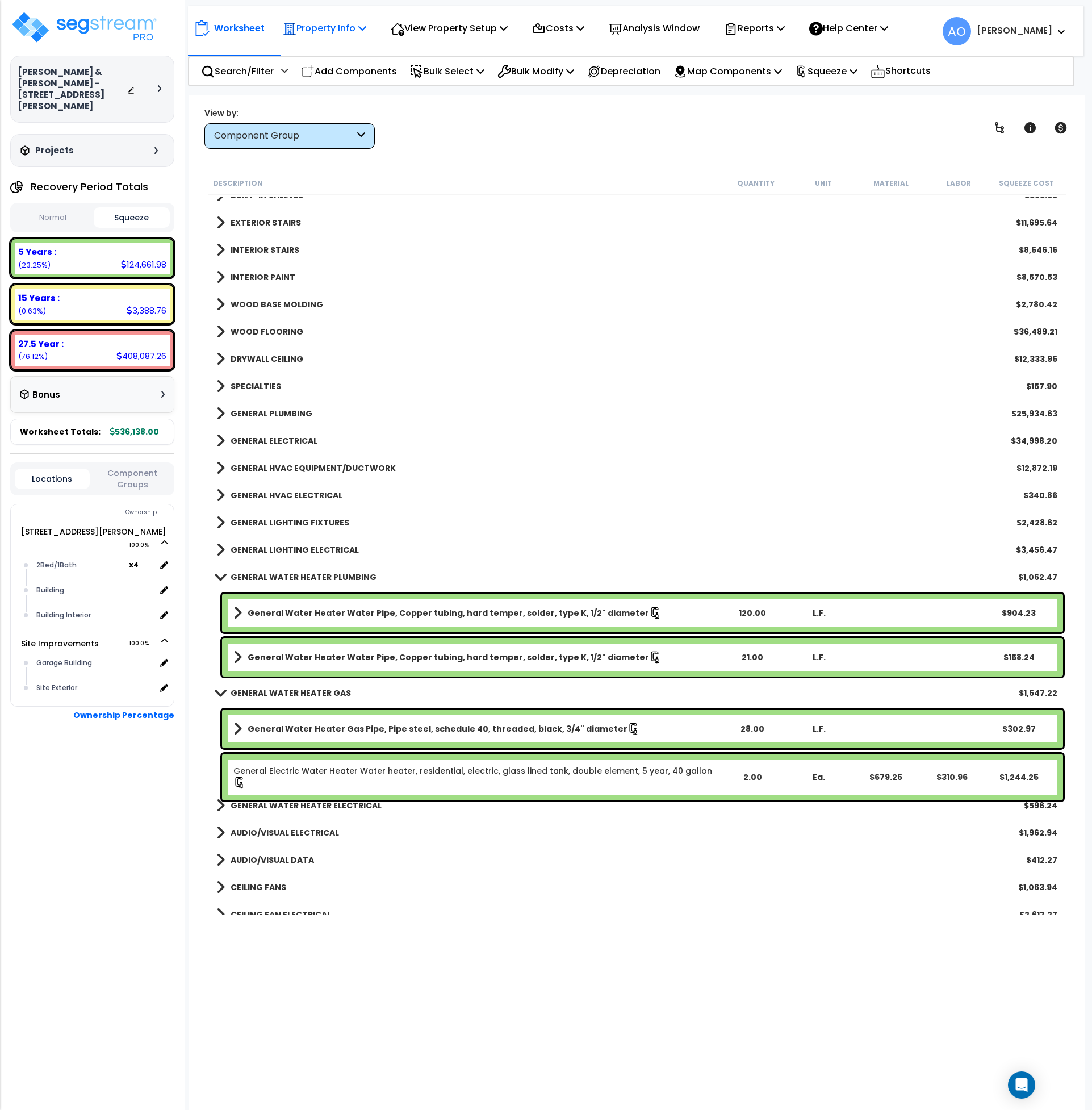
click at [314, 25] on p "Property Info" at bounding box center [324, 28] width 84 height 15
click at [326, 54] on link "Property Setup" at bounding box center [333, 53] width 113 height 23
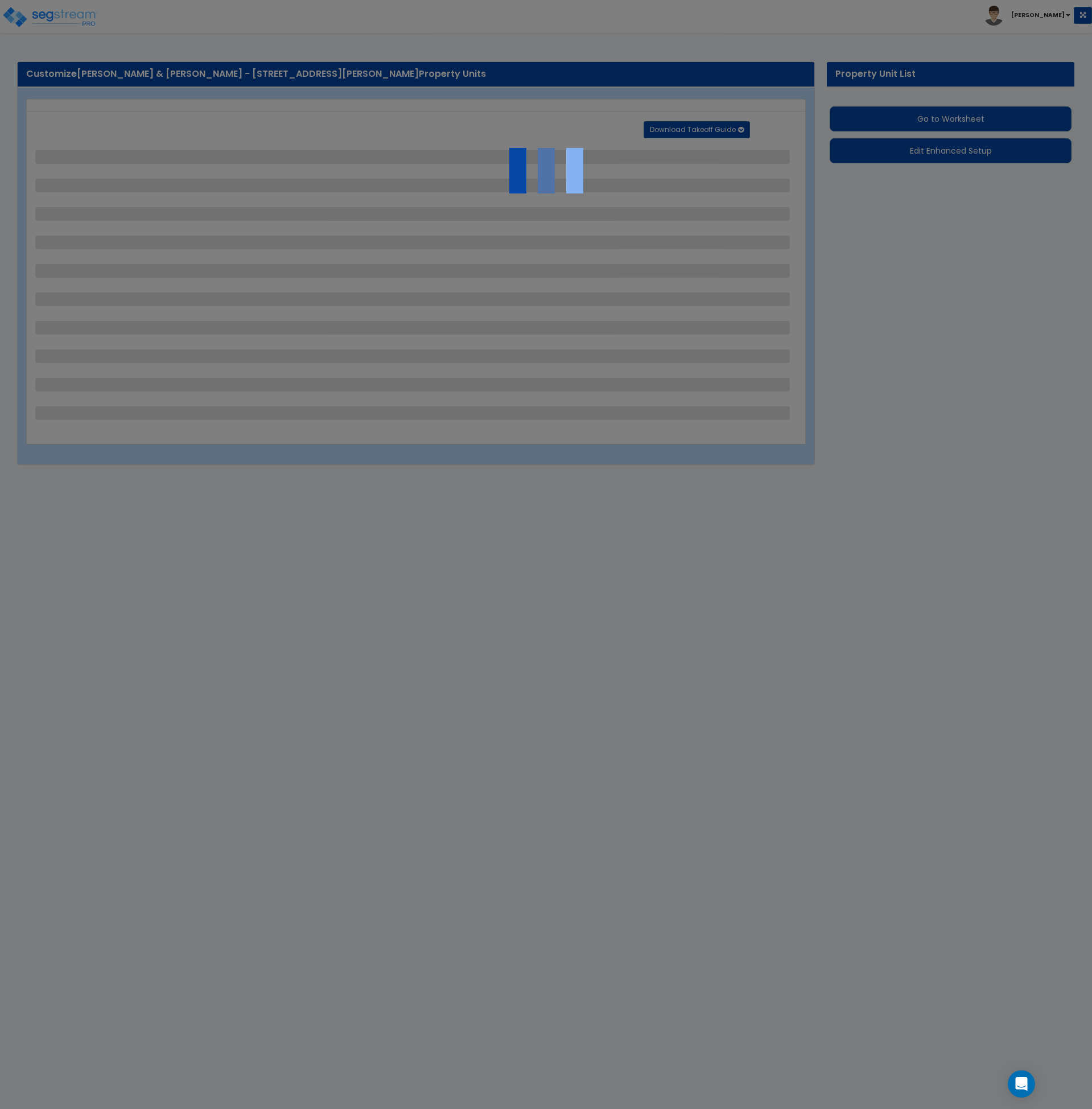
select select "2"
select select "1"
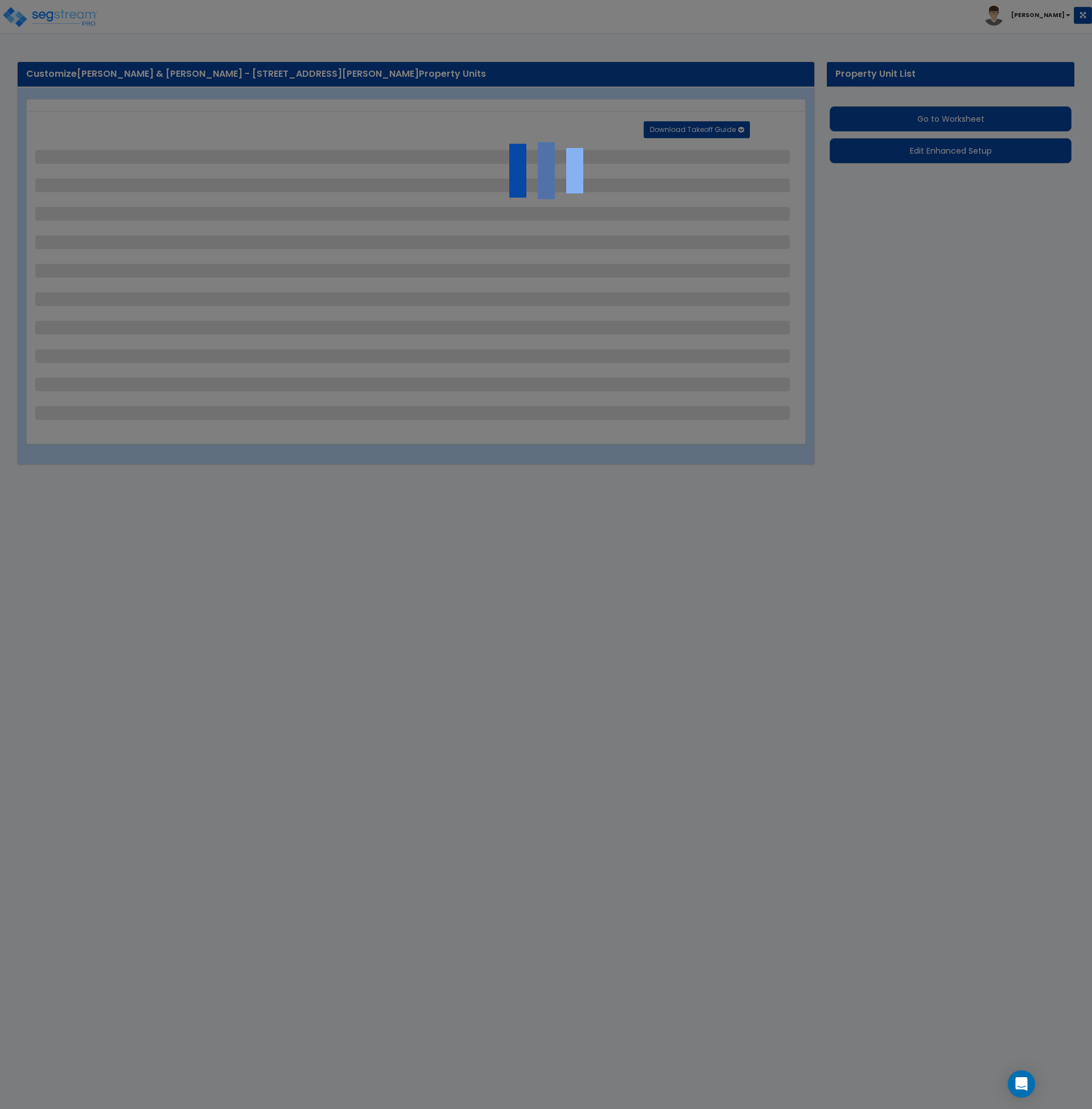
select select "3"
select select "1"
select select "2"
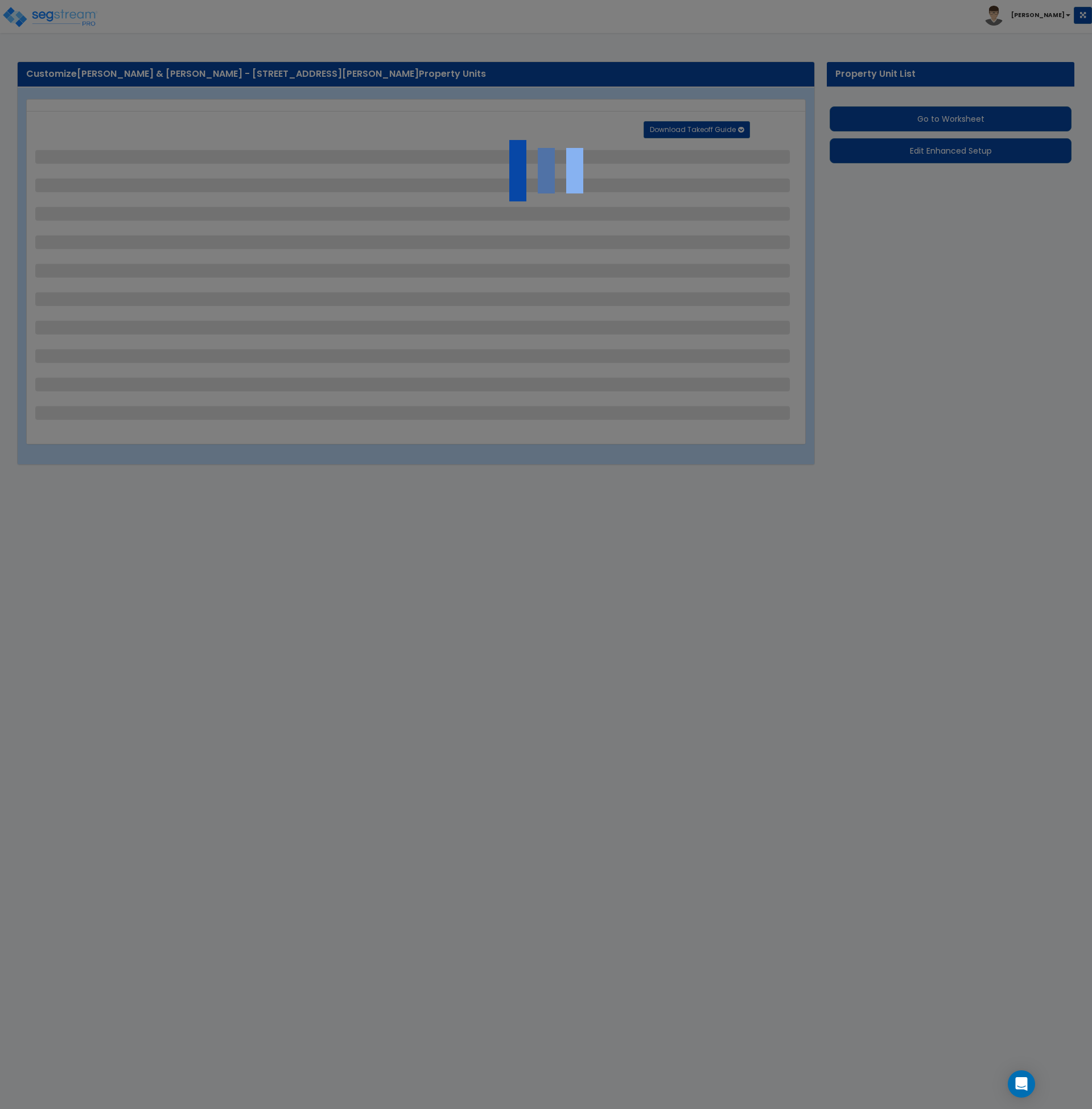
select select "1"
select select "2"
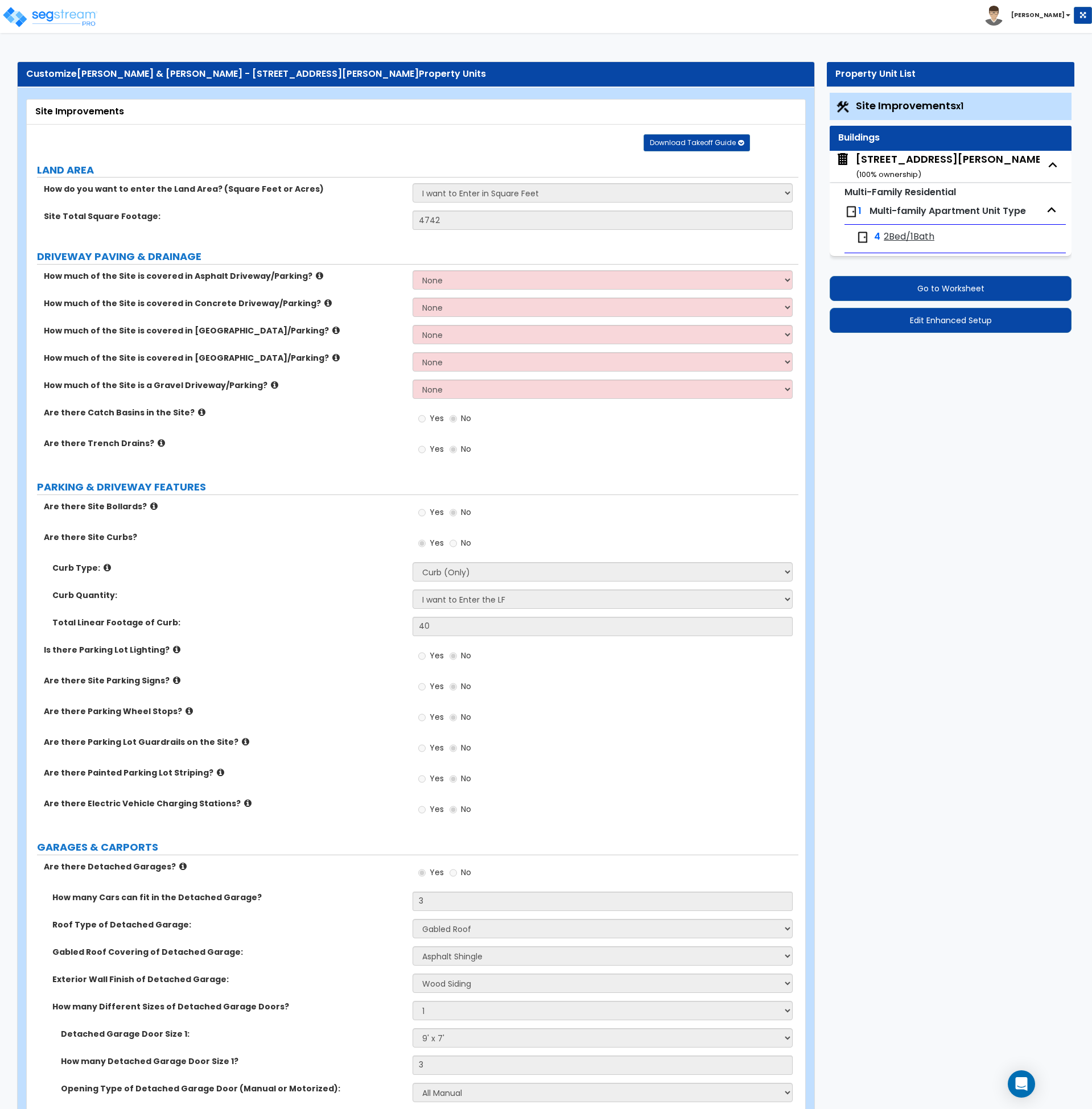
click at [589, 518] on div "Yes No" at bounding box center [605, 516] width 386 height 31
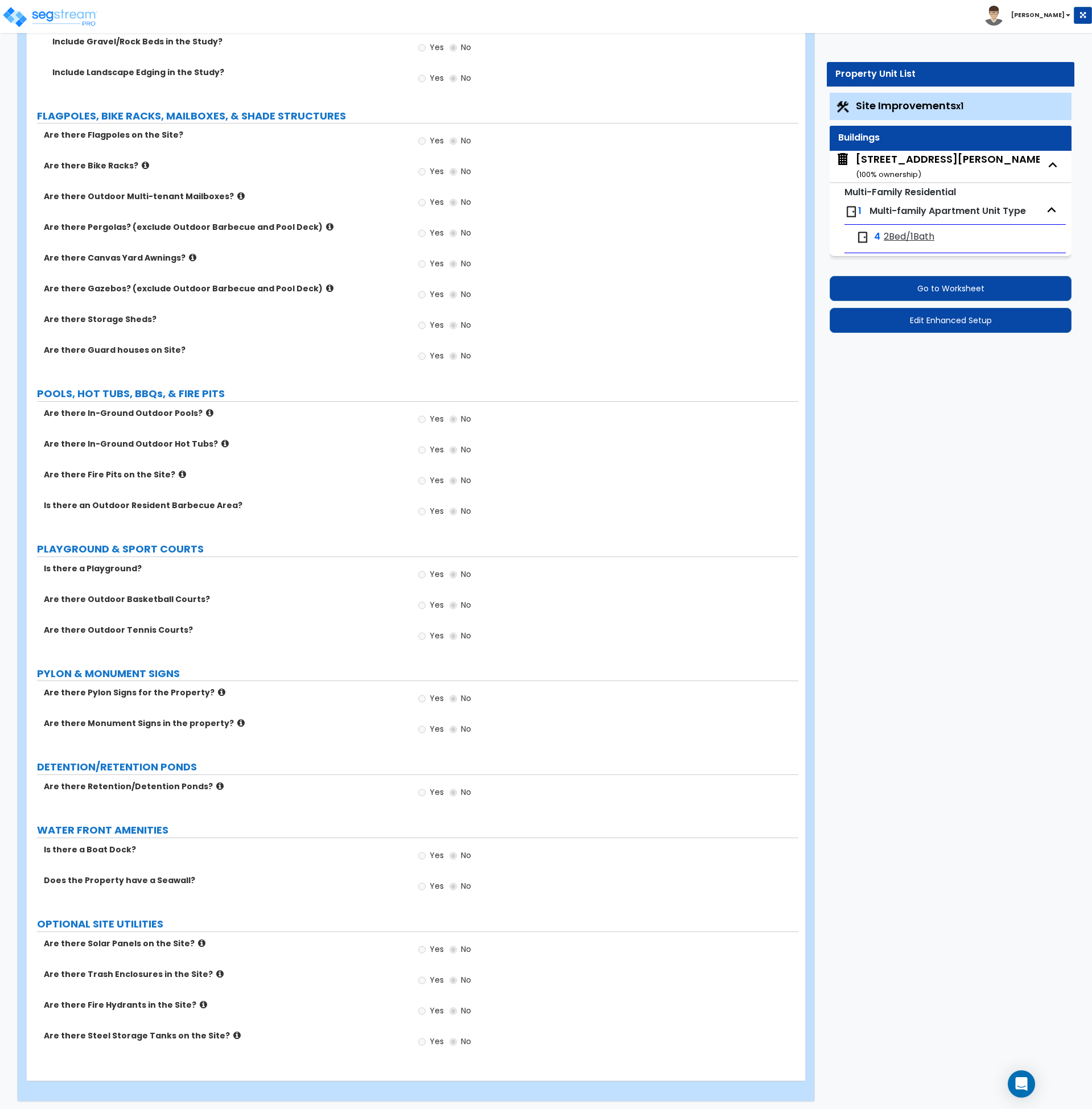
scroll to position [2204, 0]
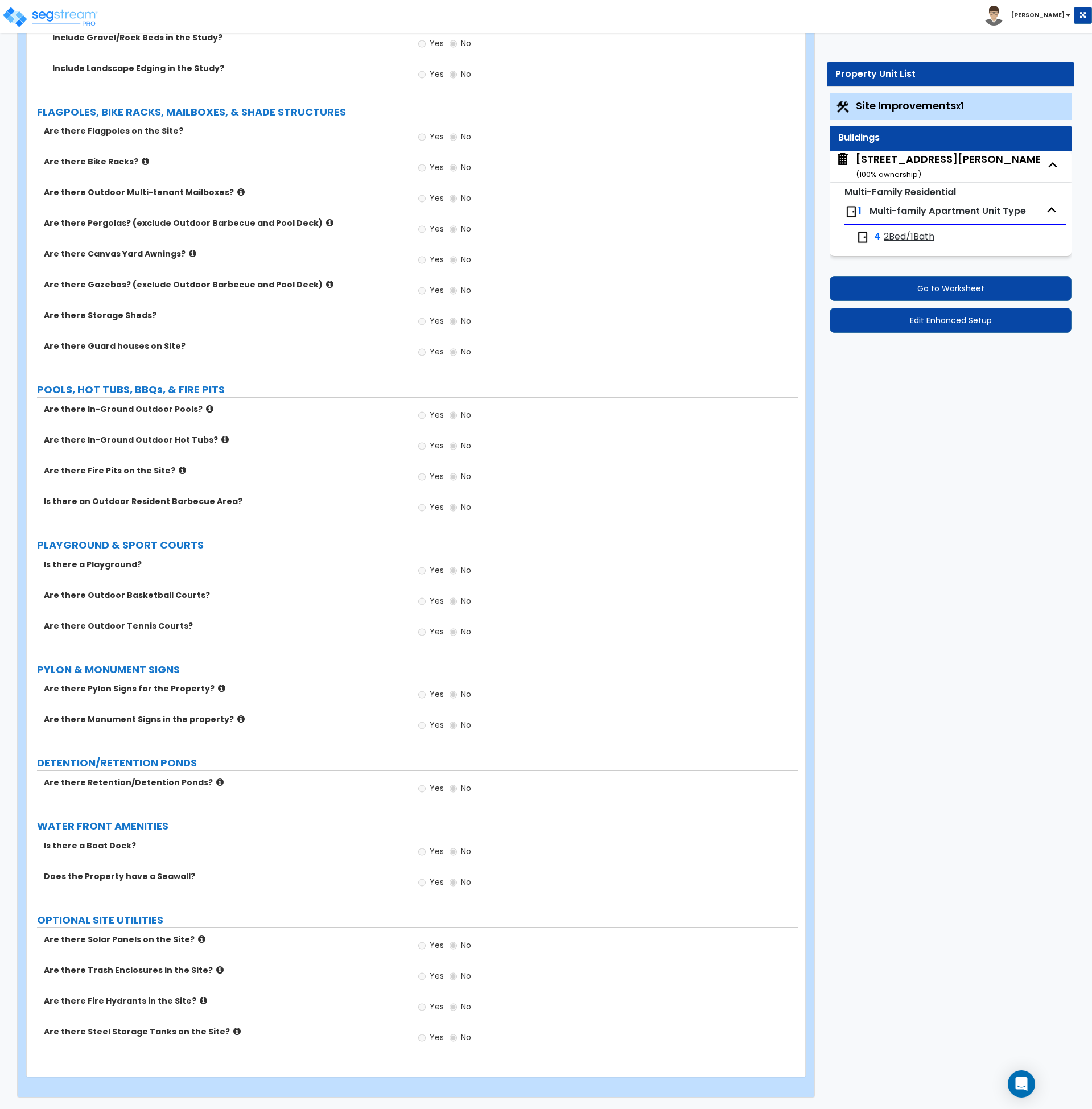
click at [911, 165] on div "5138 Eichelberger St ( 100 % ownership)" at bounding box center [951, 166] width 191 height 29
select select "7"
select select "1"
select select "2"
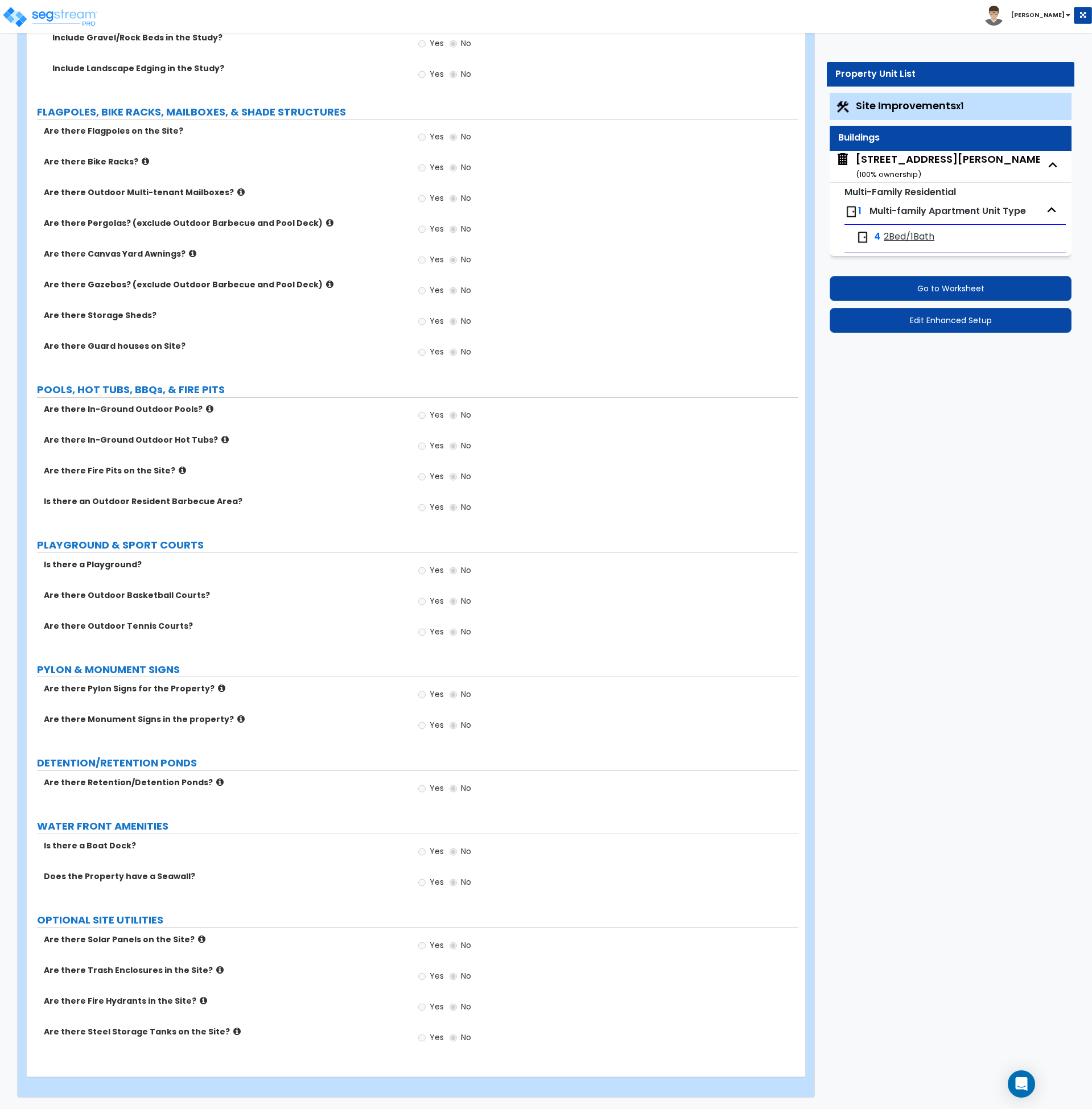
select select "2"
select select "1"
select select "3"
select select "1"
select select "3"
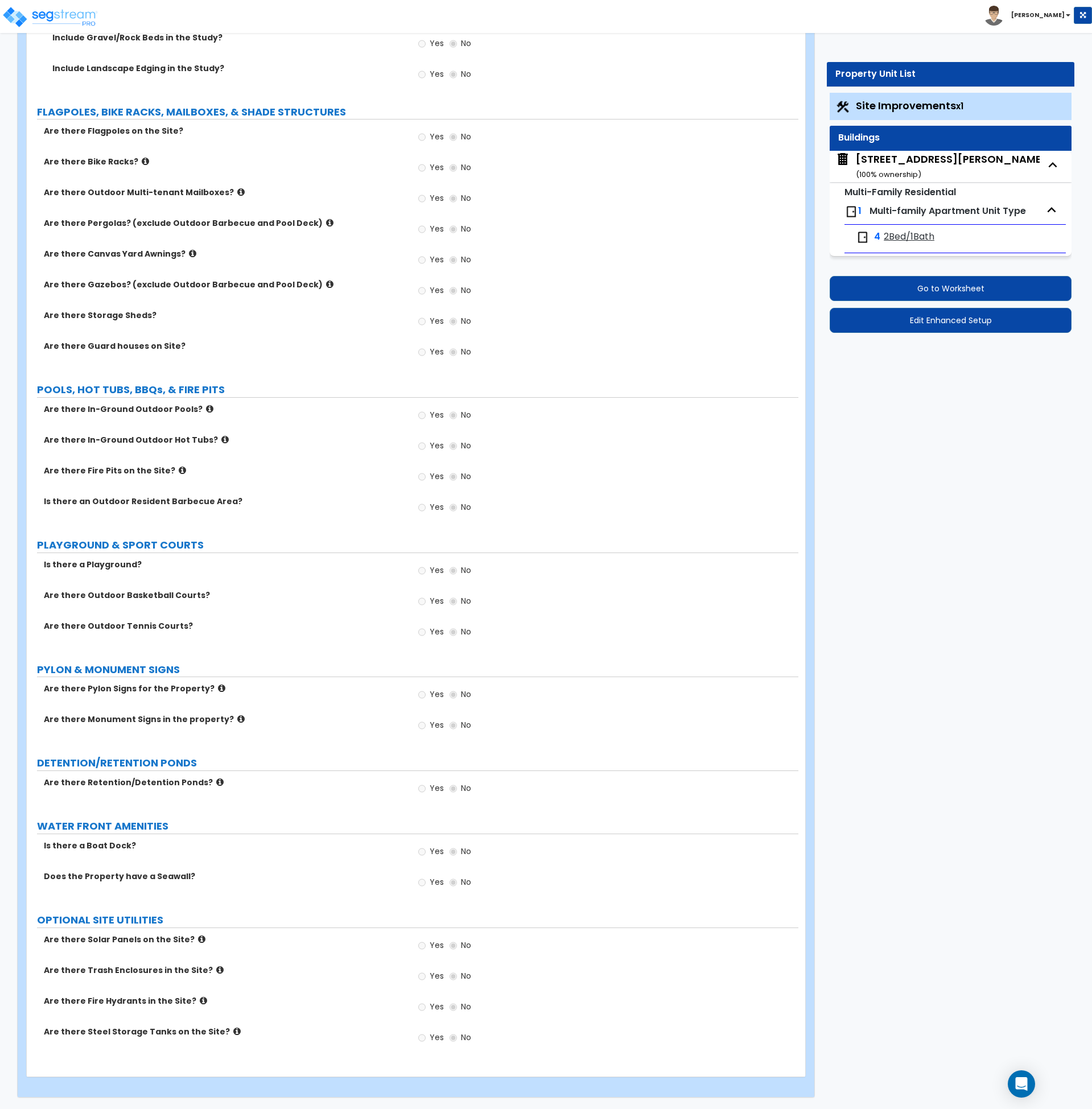
select select "1"
select select "2"
select select "7"
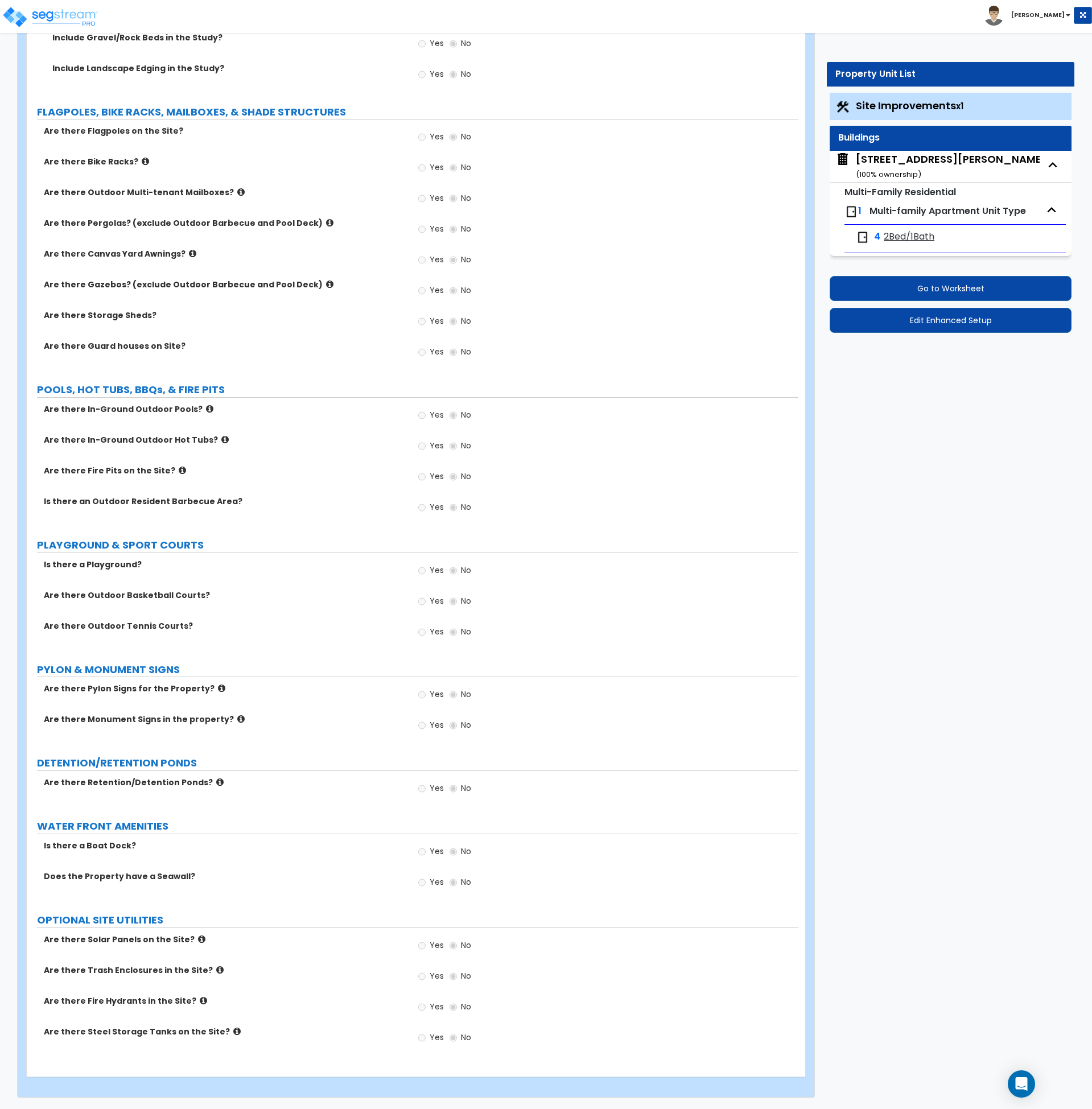
select select "2"
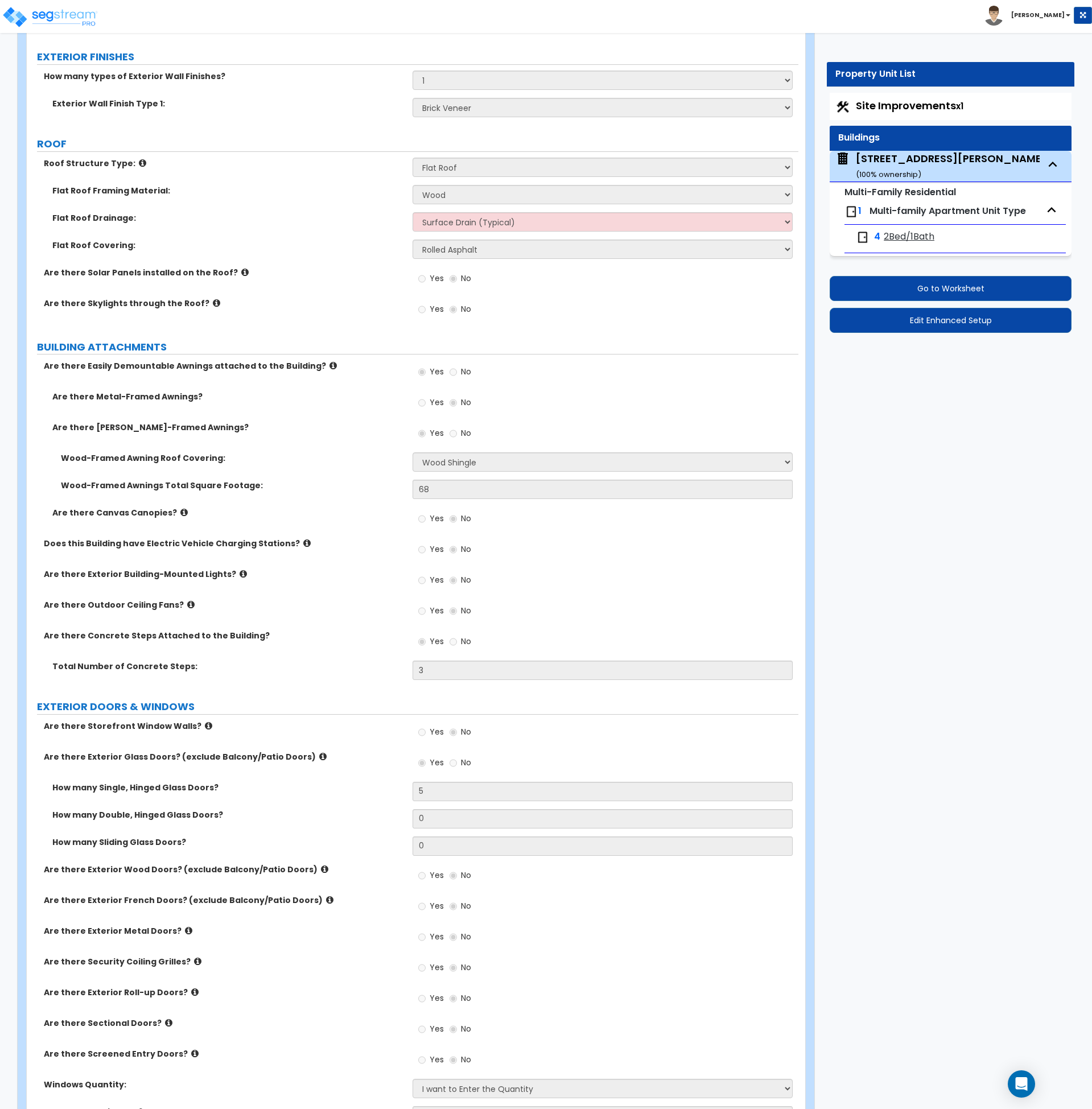
scroll to position [566, 0]
click at [496, 540] on div "Yes No" at bounding box center [605, 552] width 386 height 31
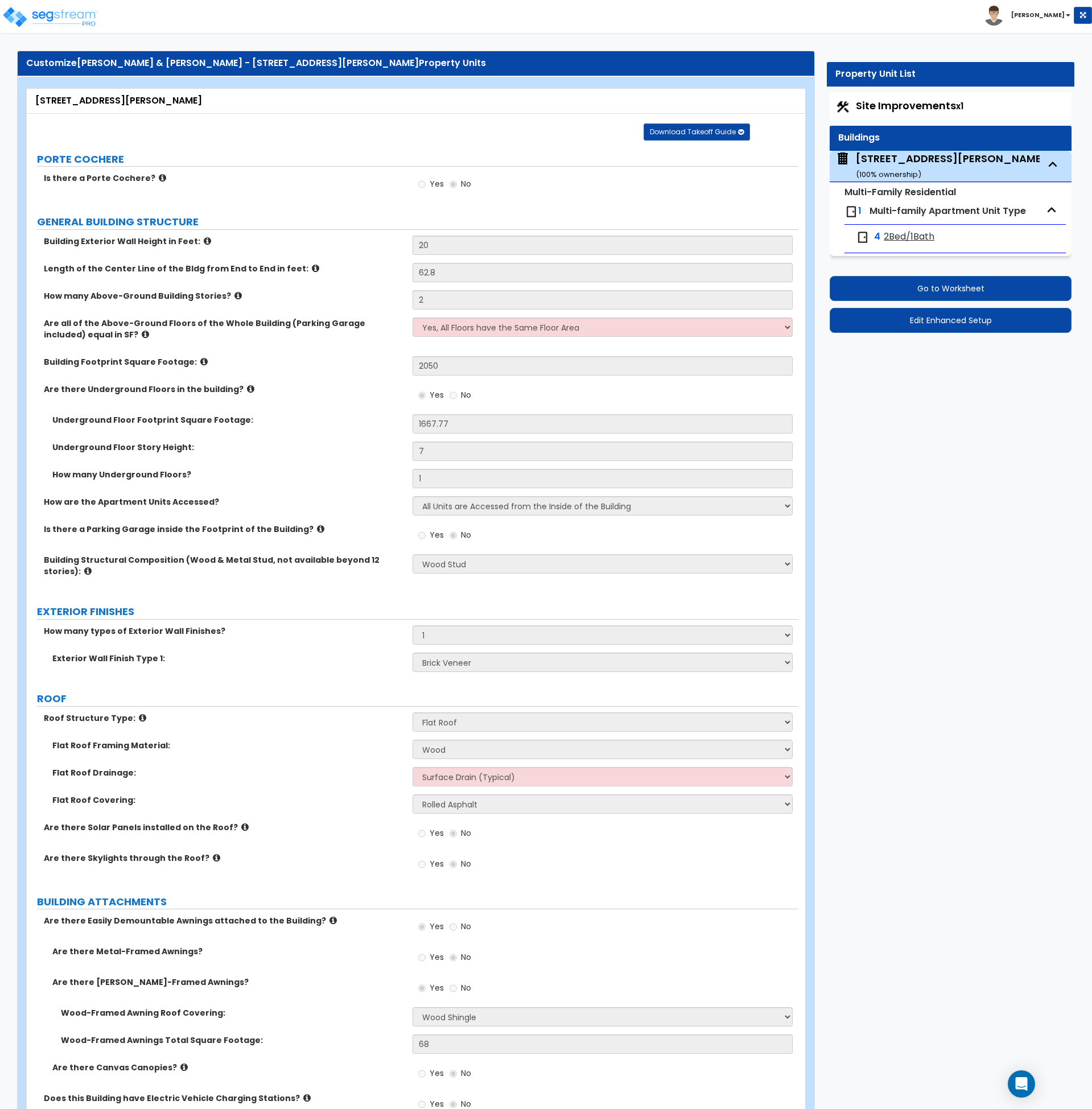
scroll to position [0, 0]
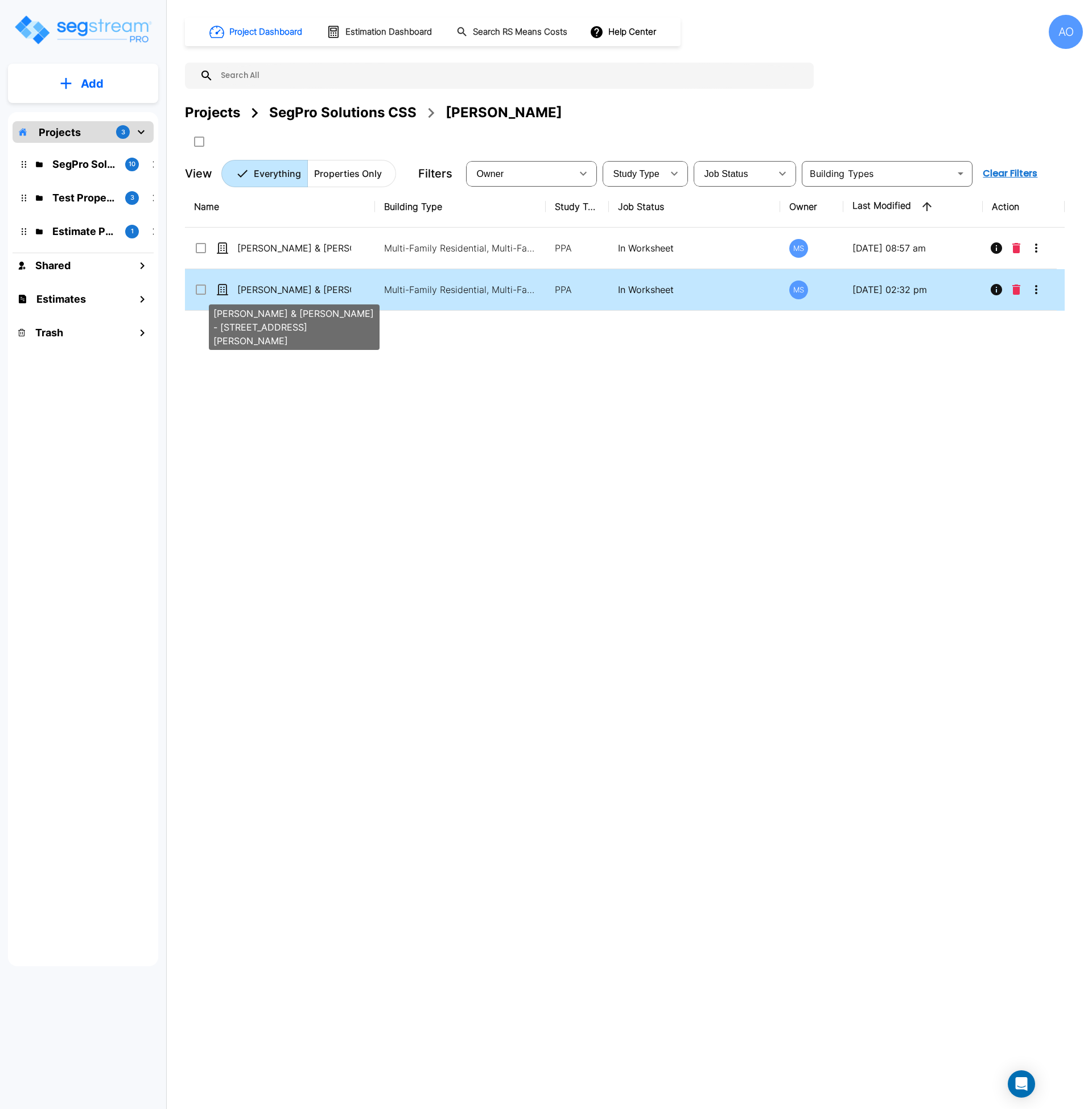
click at [328, 286] on p "Christa & Anthony Miano - 4947-49 Oleatha Ave" at bounding box center [294, 289] width 114 height 14
checkbox input "true"
click at [328, 286] on p "[PERSON_NAME] & [PERSON_NAME] - [STREET_ADDRESS][PERSON_NAME]" at bounding box center [294, 289] width 114 height 14
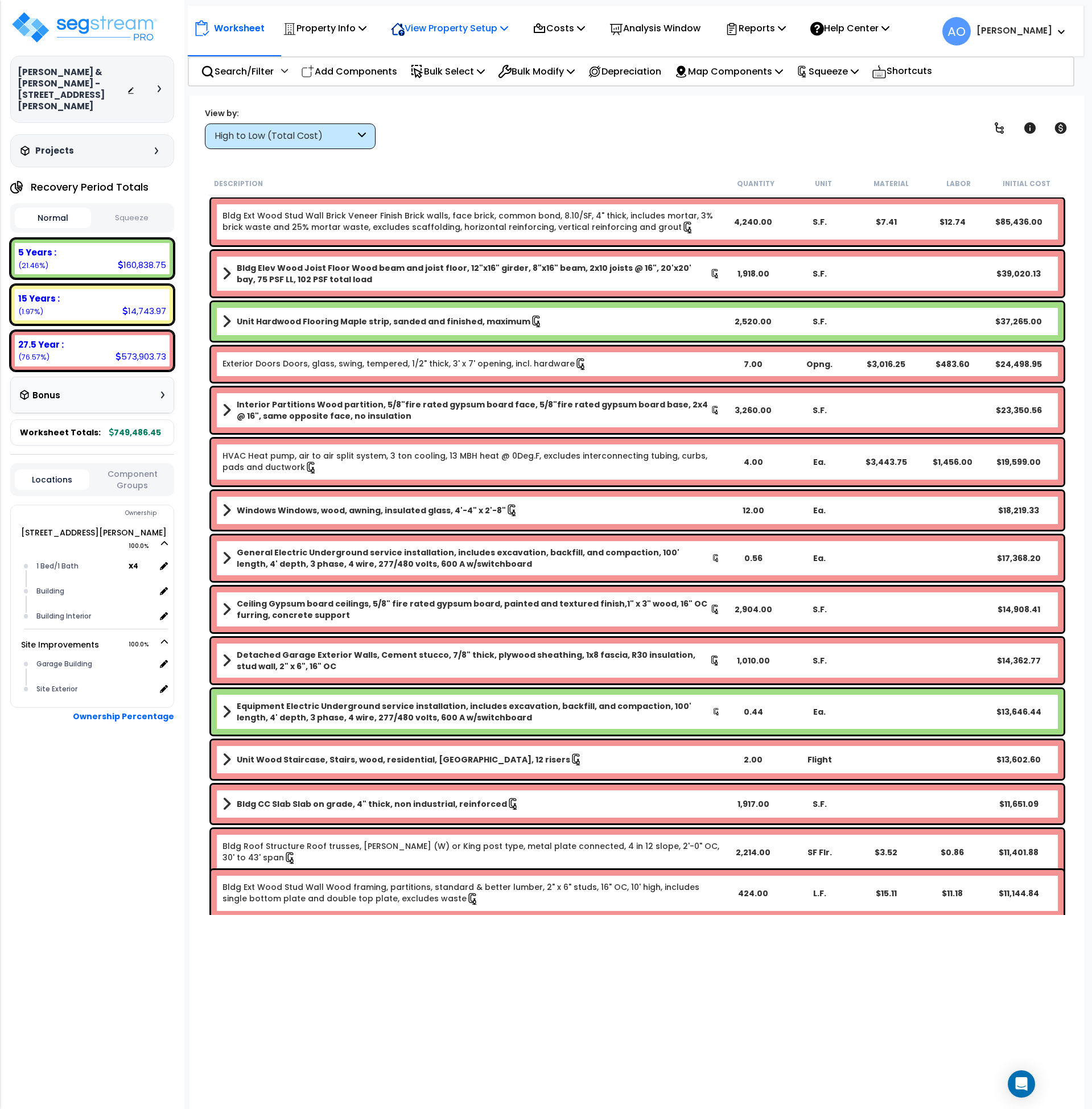
click at [367, 25] on p "View Property Setup" at bounding box center [324, 28] width 84 height 15
click at [443, 78] on link "View Questionnaire" at bounding box center [441, 77] width 113 height 23
click at [667, 26] on p "Analysis Window" at bounding box center [654, 28] width 91 height 15
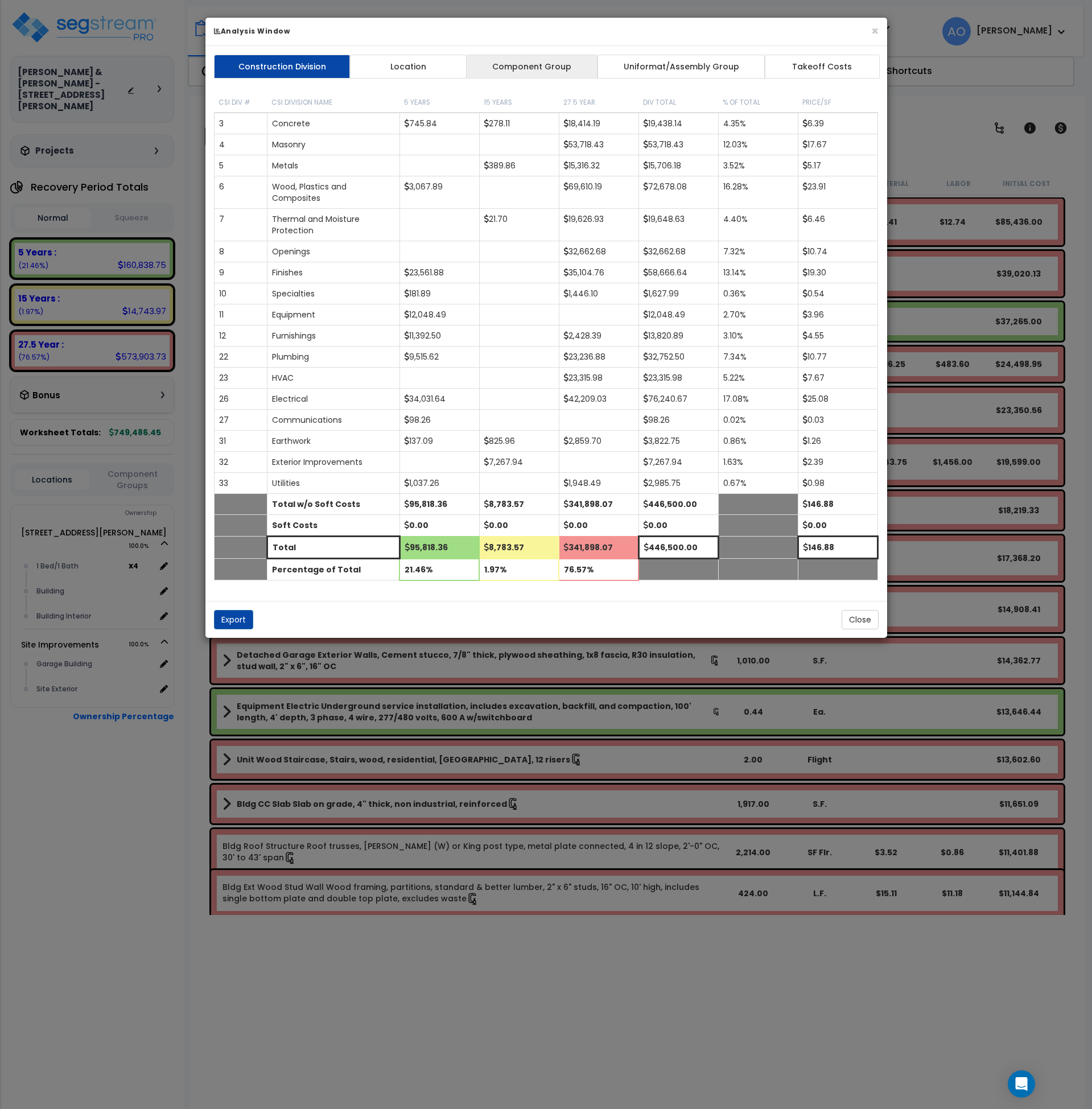
click at [541, 59] on link "Component Group" at bounding box center [532, 66] width 132 height 24
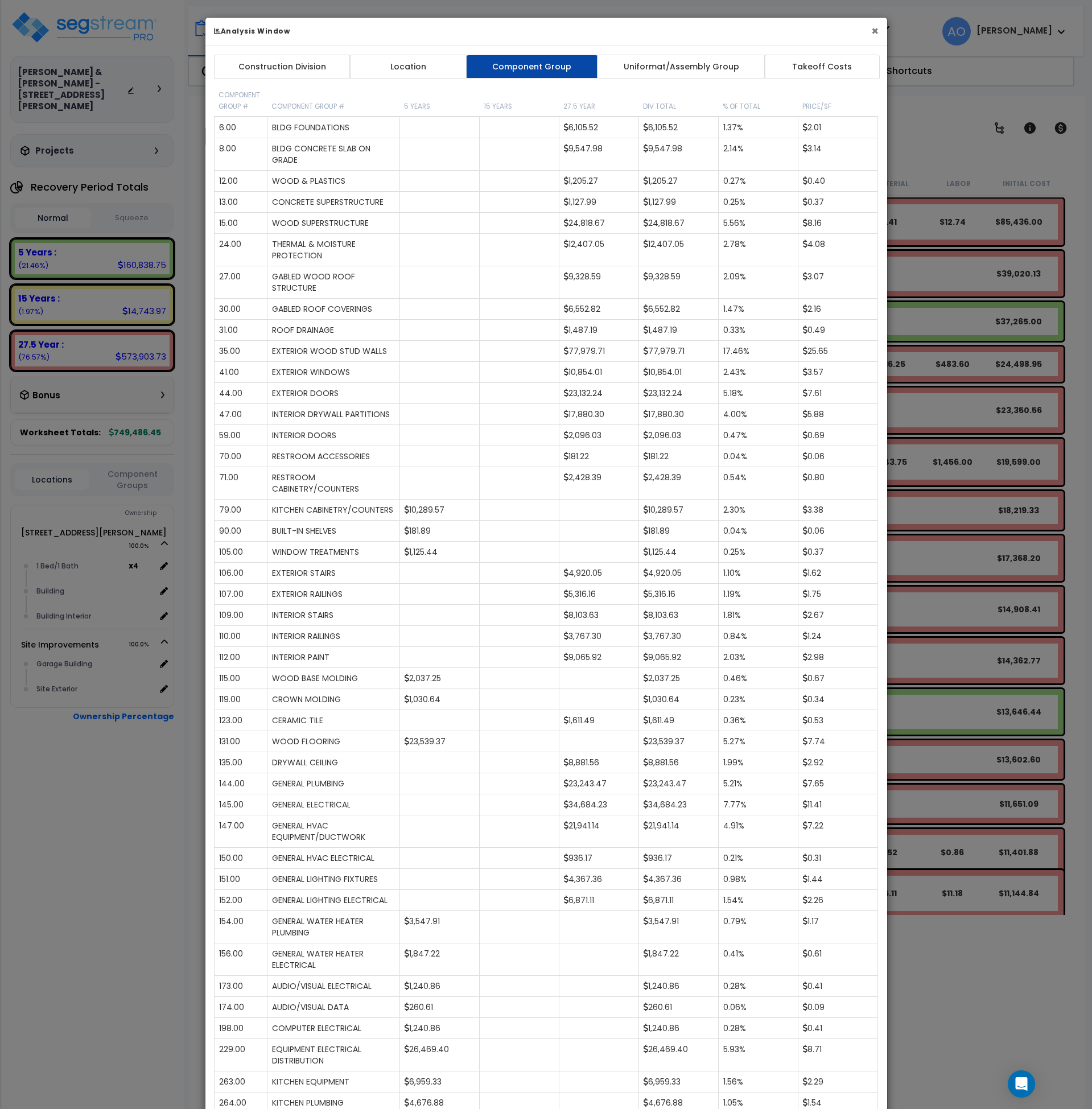
click at [875, 31] on button "×" at bounding box center [875, 31] width 8 height 12
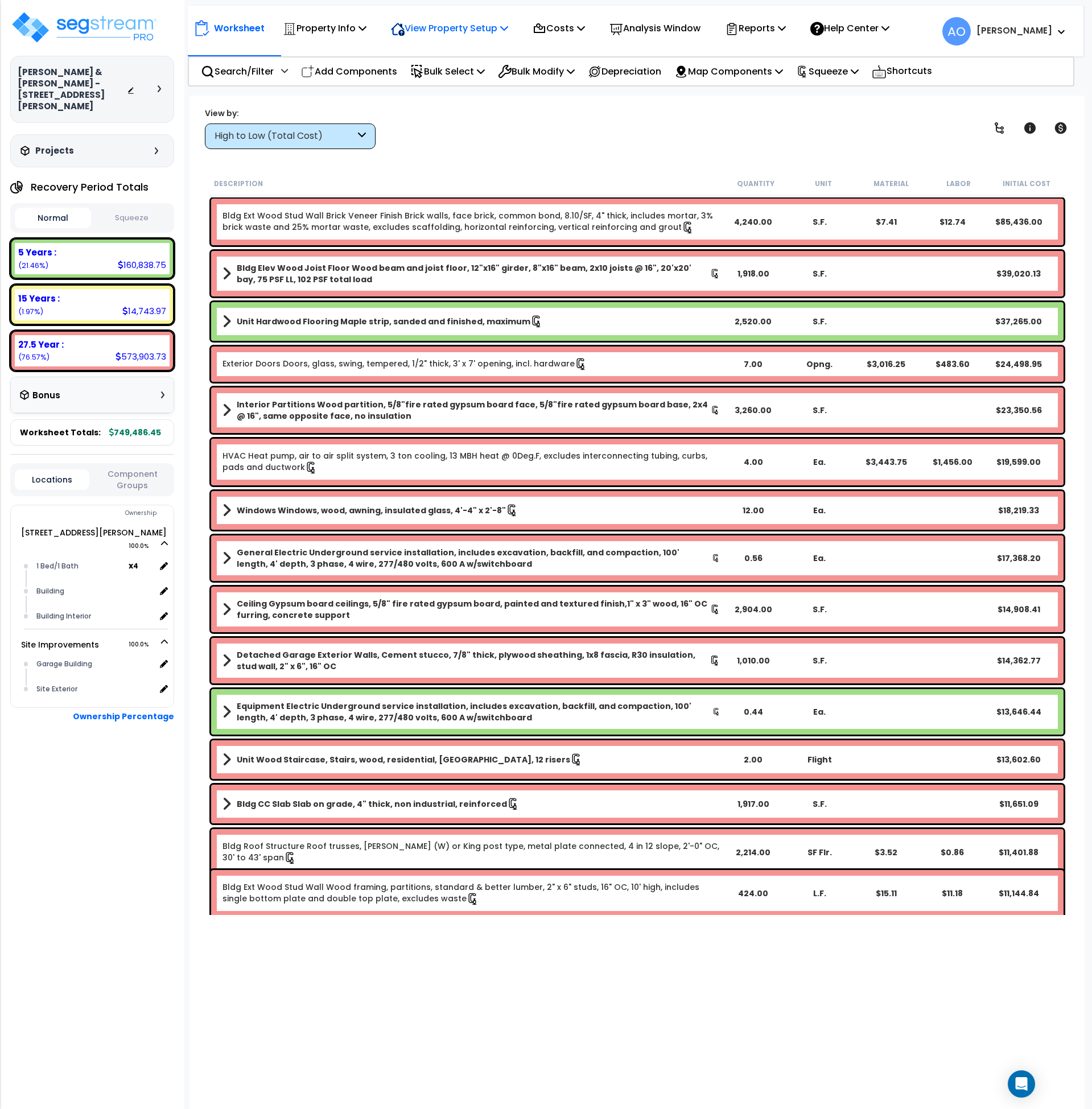
click at [367, 27] on p "View Property Setup" at bounding box center [324, 28] width 84 height 15
click at [467, 76] on link "View Questionnaire" at bounding box center [441, 77] width 113 height 23
click at [244, 143] on div "High to Low (Total Cost)" at bounding box center [289, 137] width 171 height 25
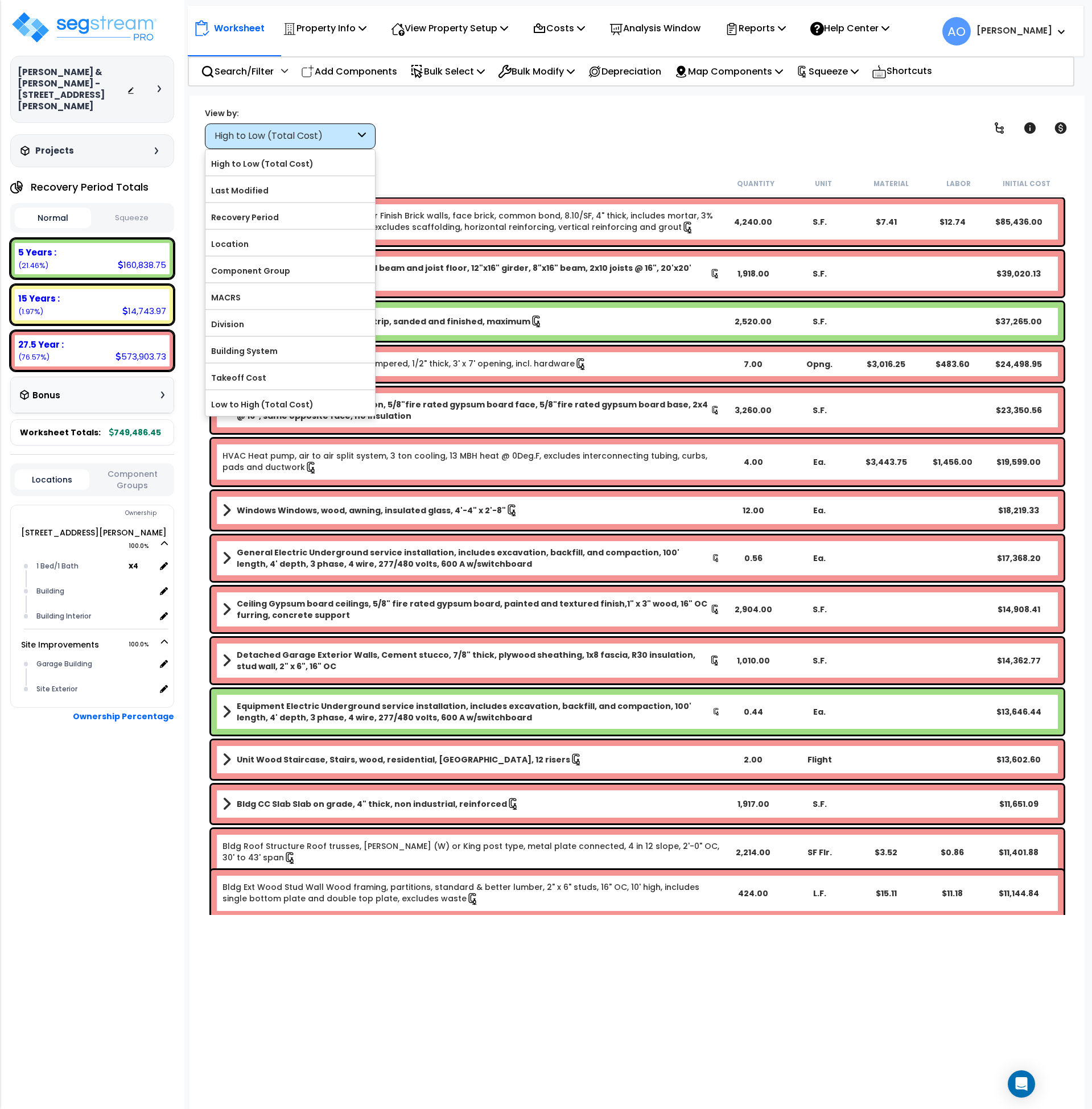
click at [547, 123] on div "View by: High to Low (Total Cost) High to Low (Total Cost)" at bounding box center [637, 128] width 873 height 42
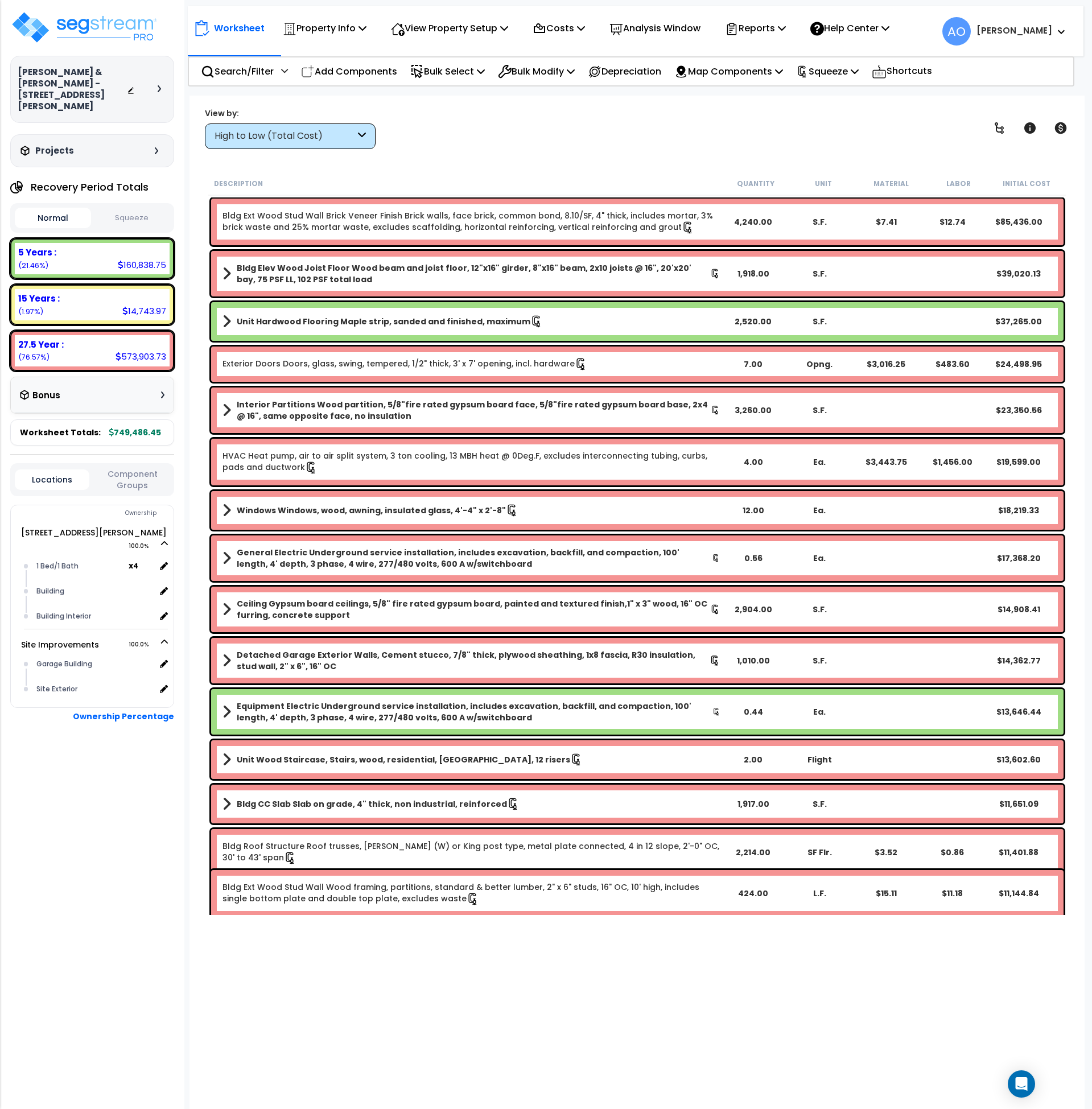
click at [277, 147] on div "High to Low (Total Cost)" at bounding box center [289, 137] width 171 height 25
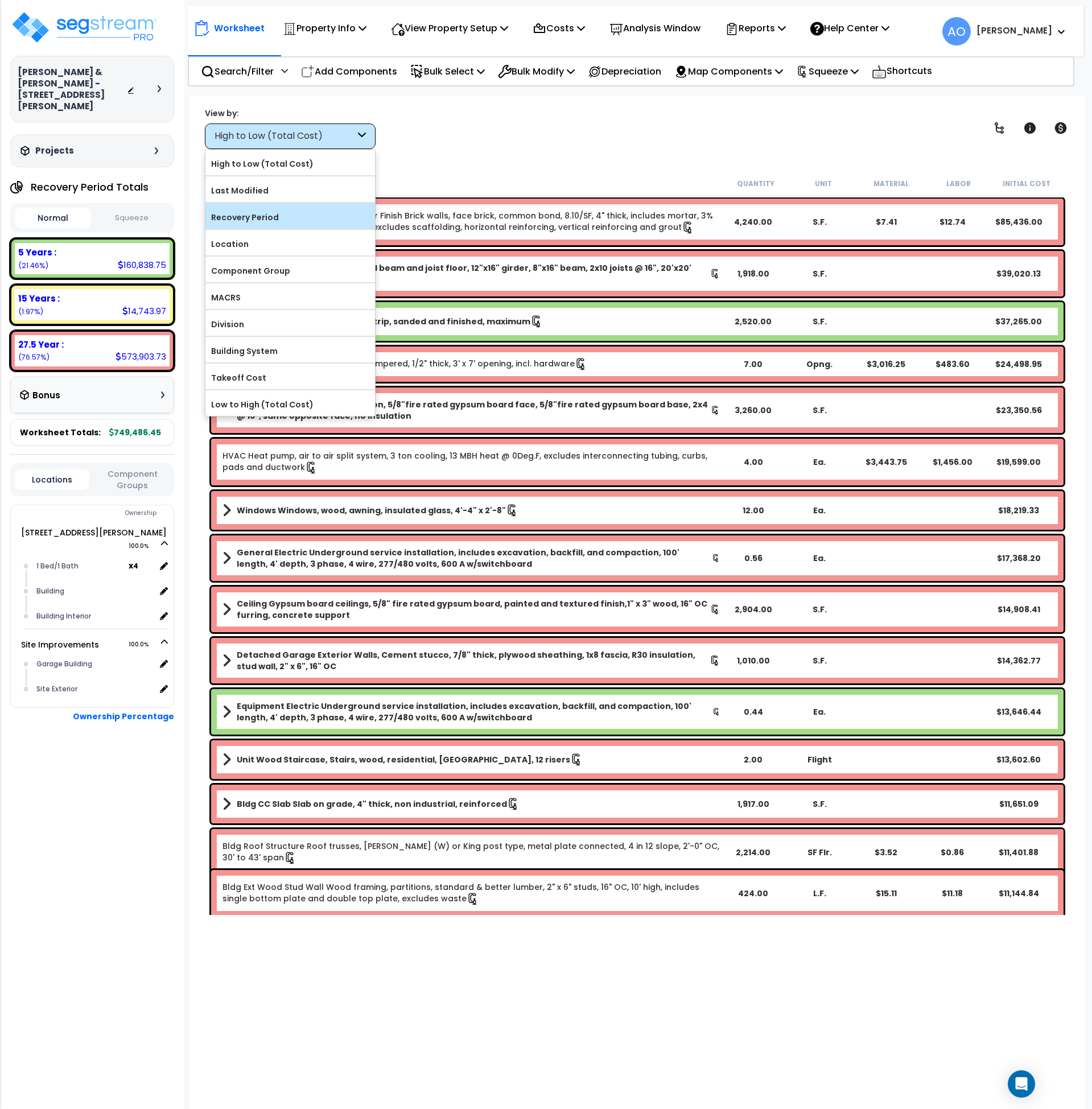
click at [277, 223] on label "Recovery Period" at bounding box center [290, 217] width 170 height 17
click at [0, 0] on input "Recovery Period" at bounding box center [0, 0] width 0 height 0
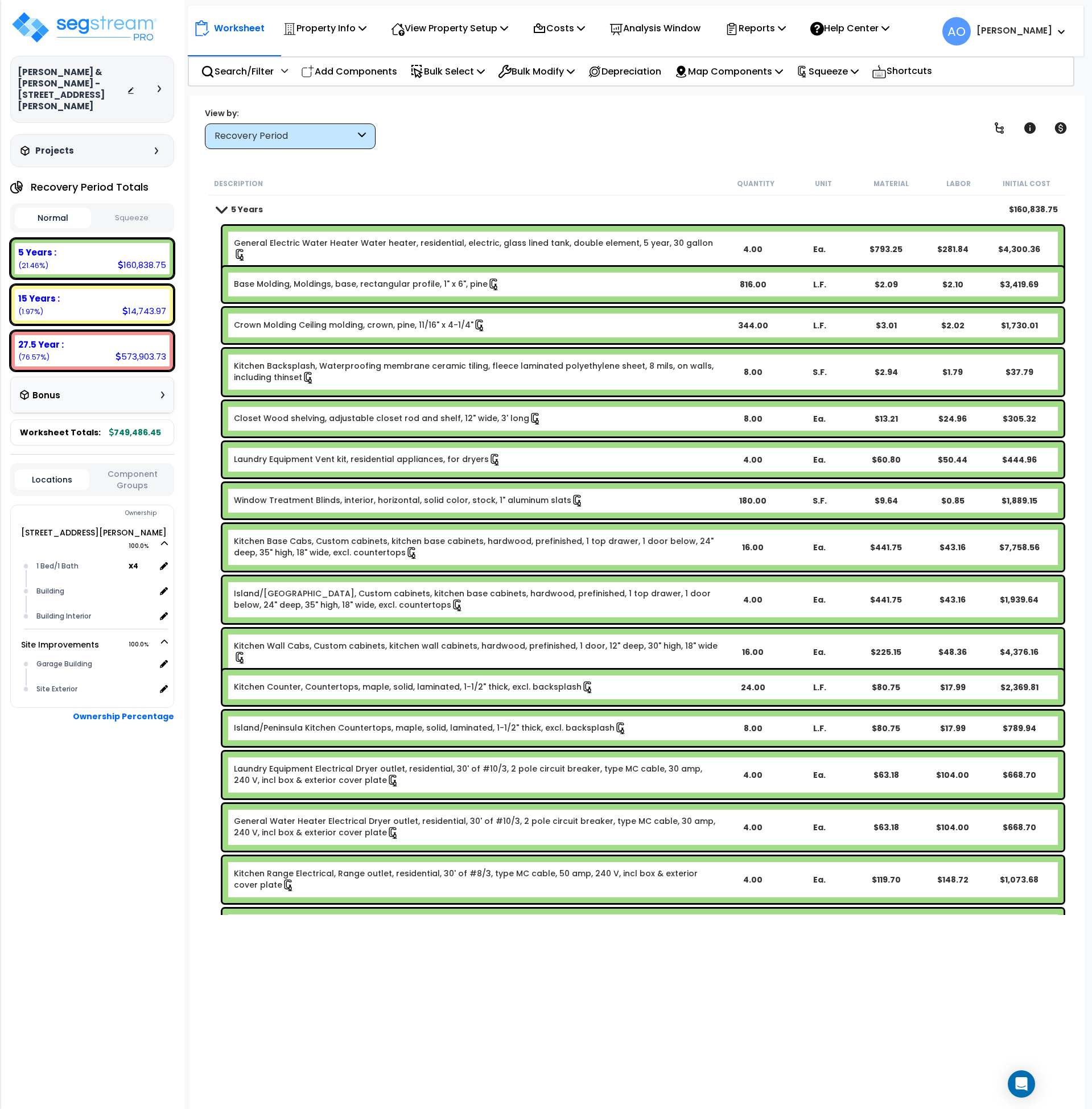
click at [124, 214] on button "Squeeze" at bounding box center [132, 218] width 76 height 20
click at [331, 137] on div "Recovery Period" at bounding box center [285, 136] width 141 height 13
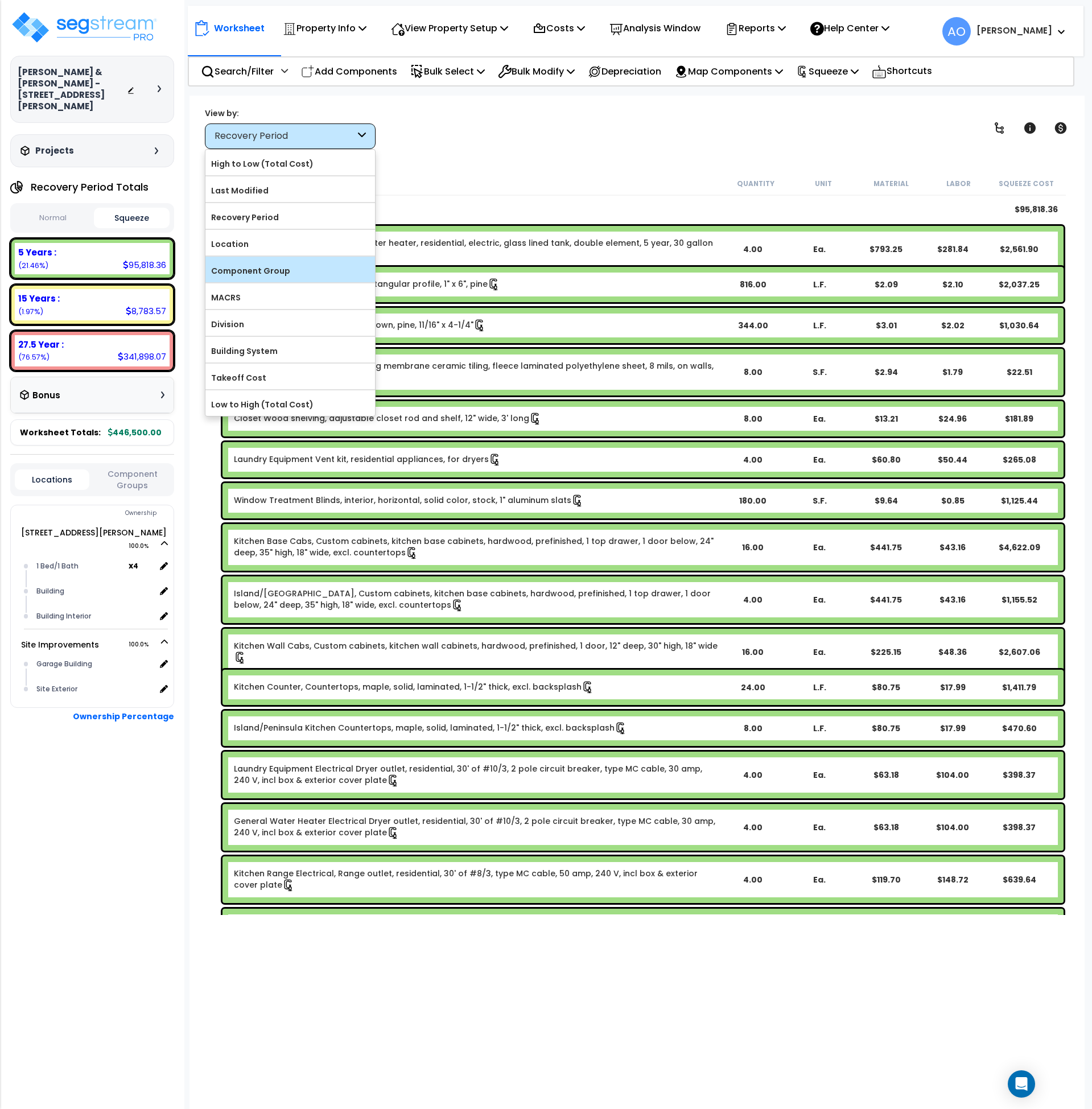
click at [264, 277] on label "Component Group" at bounding box center [290, 271] width 170 height 17
click at [0, 0] on input "Component Group" at bounding box center [0, 0] width 0 height 0
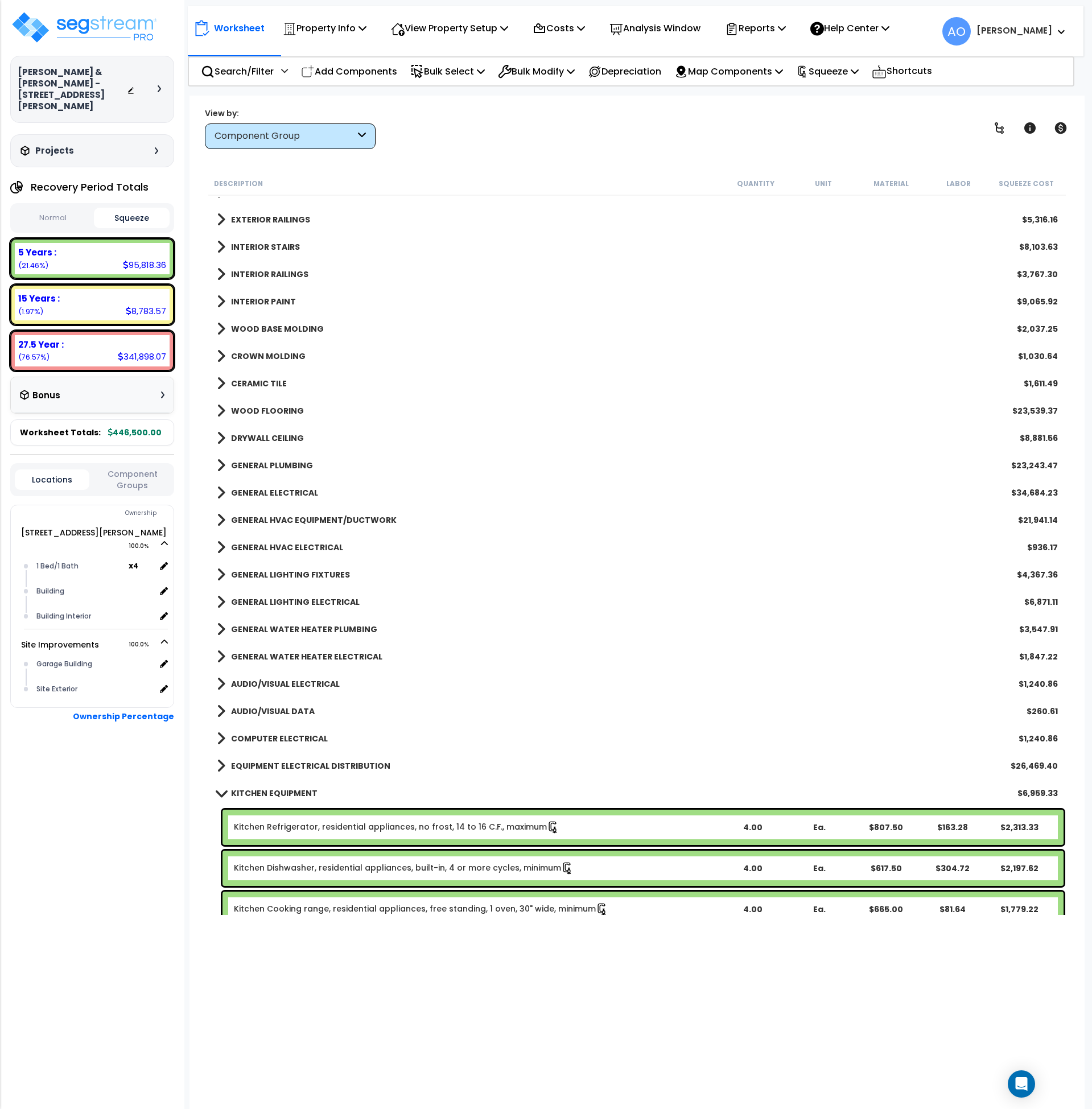
scroll to position [537, 0]
click at [620, 126] on div "View by: Component Group High to Low (Total Cost)" at bounding box center [637, 128] width 873 height 42
click at [341, 631] on b "GENERAL WATER HEATER PLUMBING" at bounding box center [304, 629] width 146 height 11
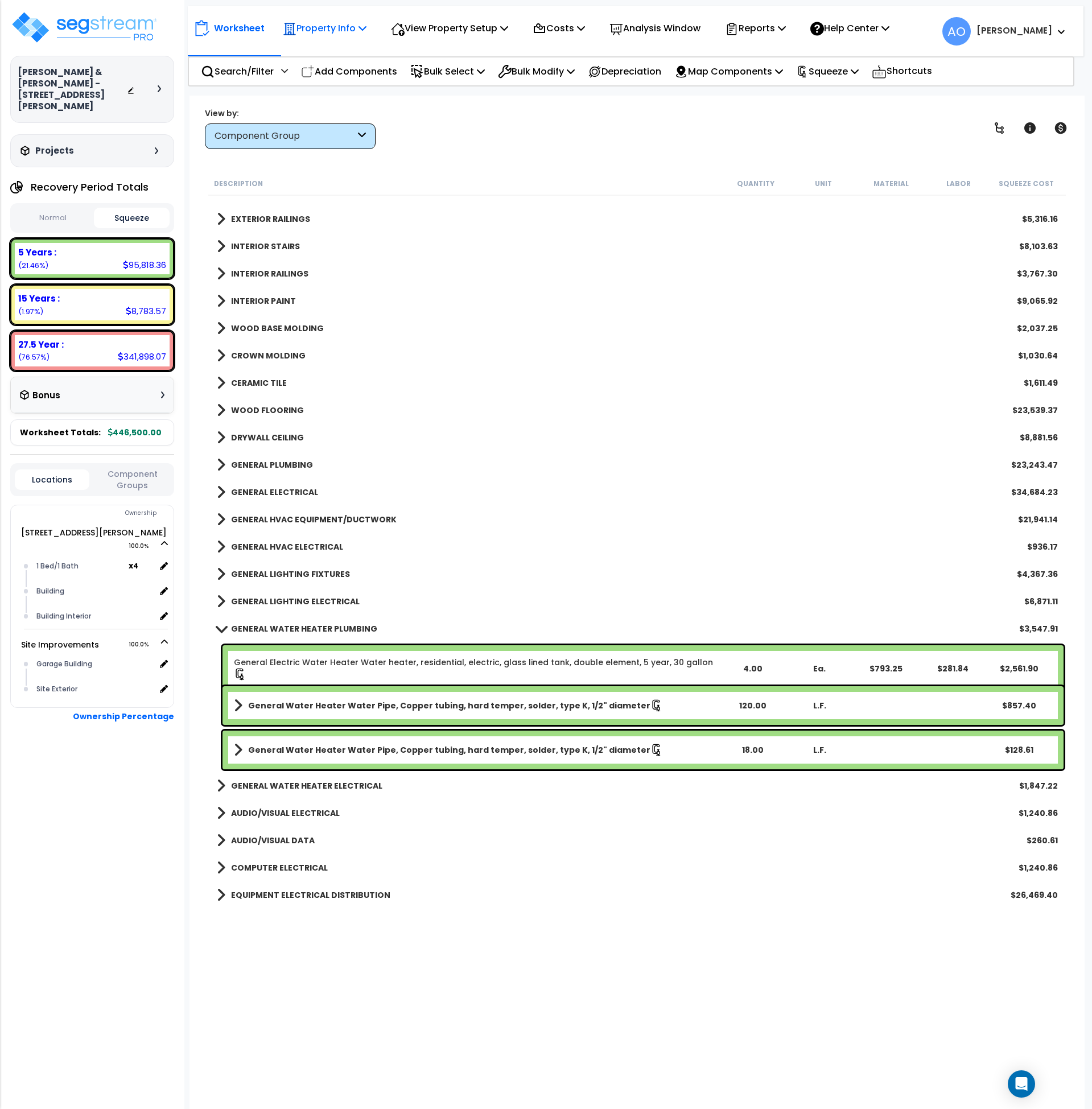
click at [347, 23] on p "Property Info" at bounding box center [324, 28] width 84 height 15
click at [354, 58] on link "Property Setup" at bounding box center [333, 53] width 113 height 23
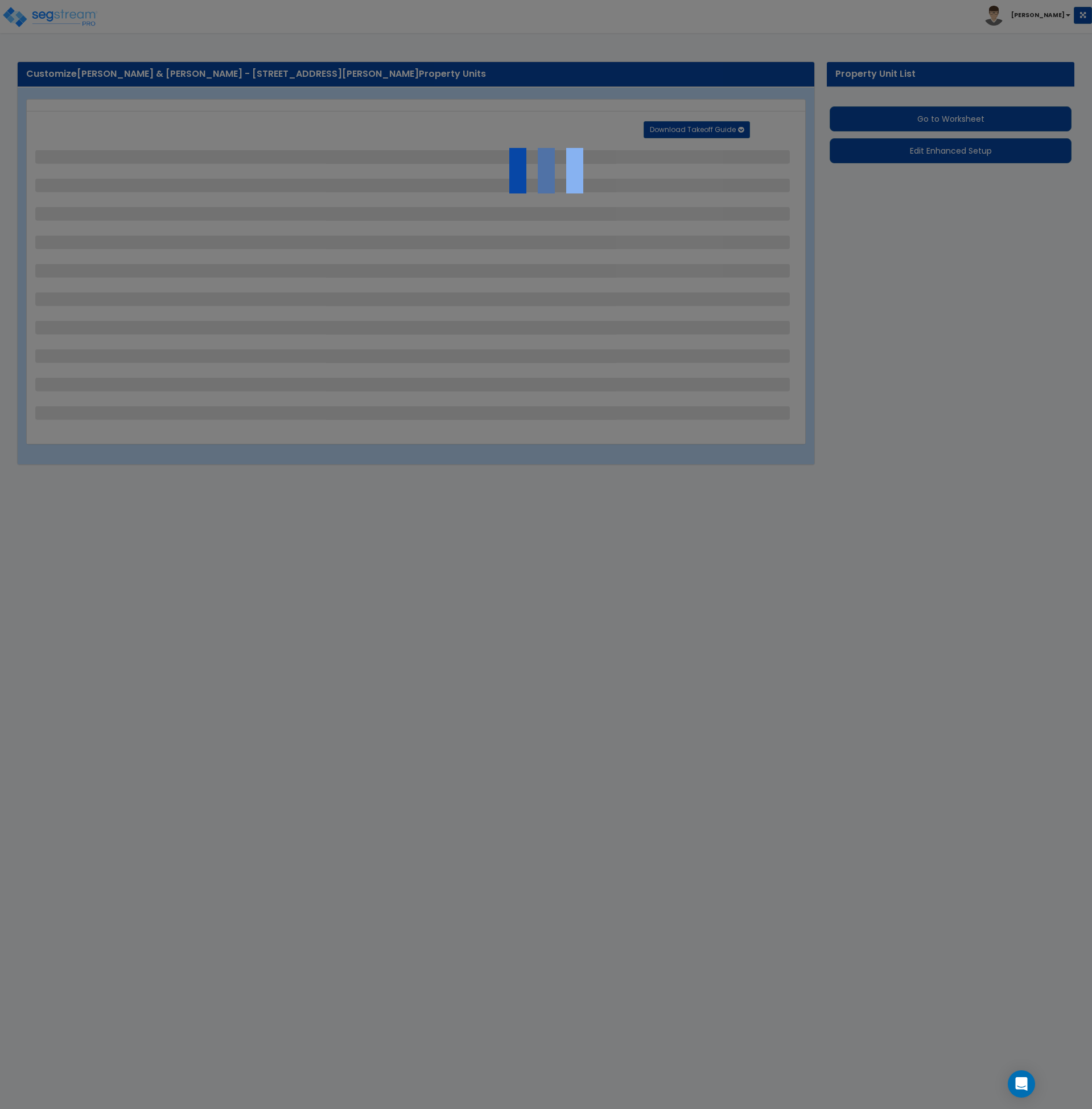
select select "2"
select select "1"
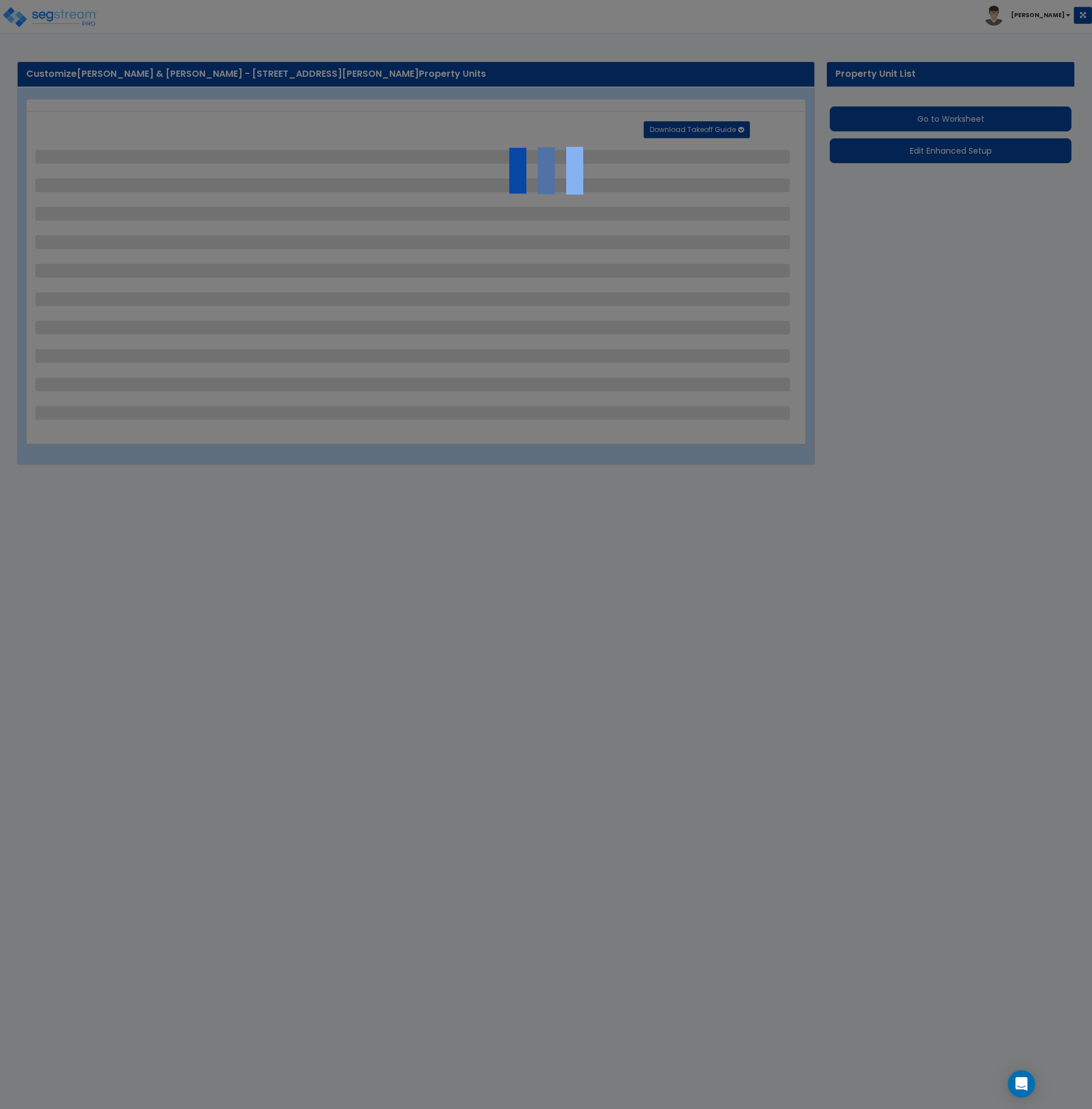
select select "6"
select select "1"
select select "2"
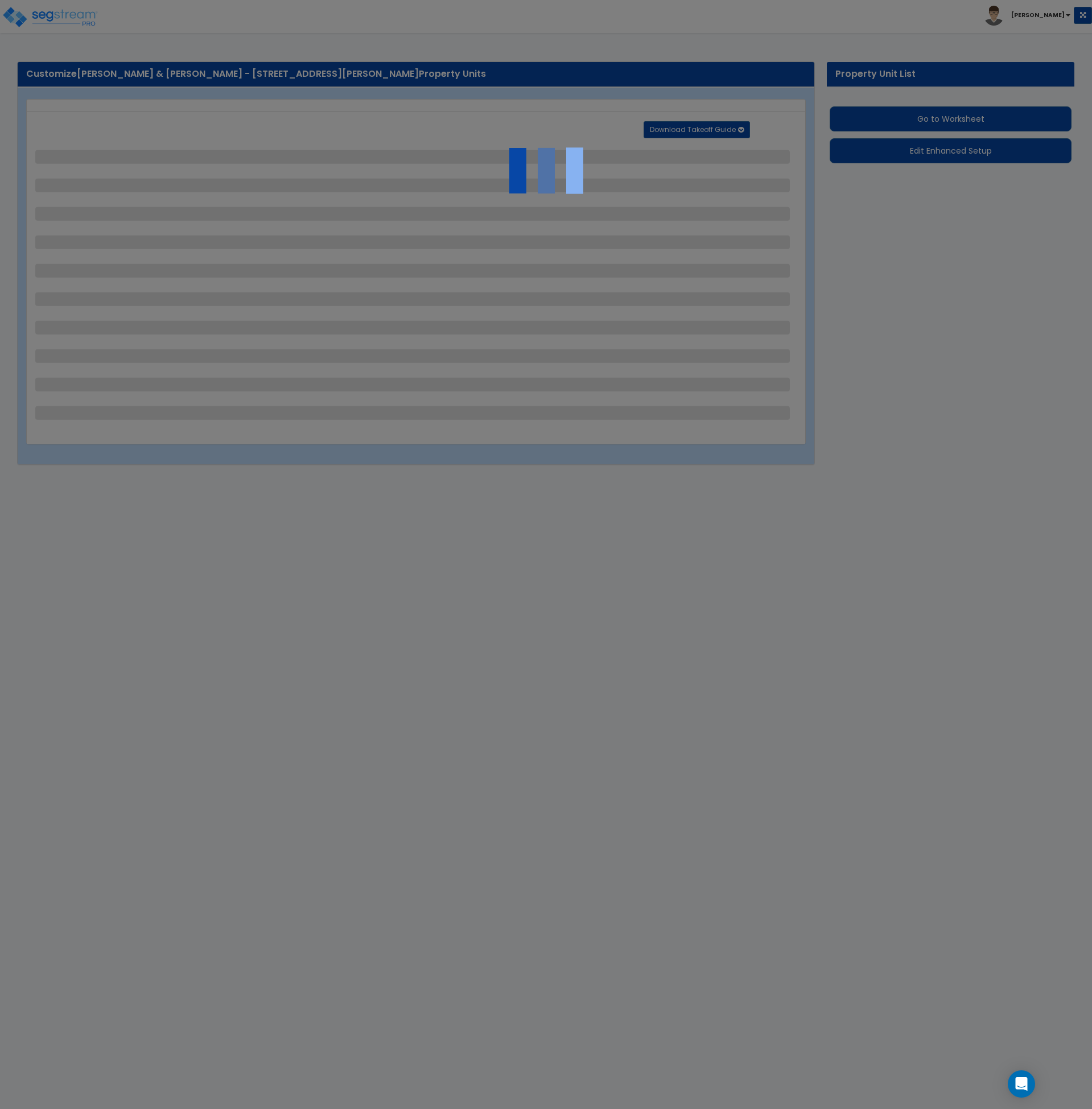
select select "1"
select select "2"
select select "1"
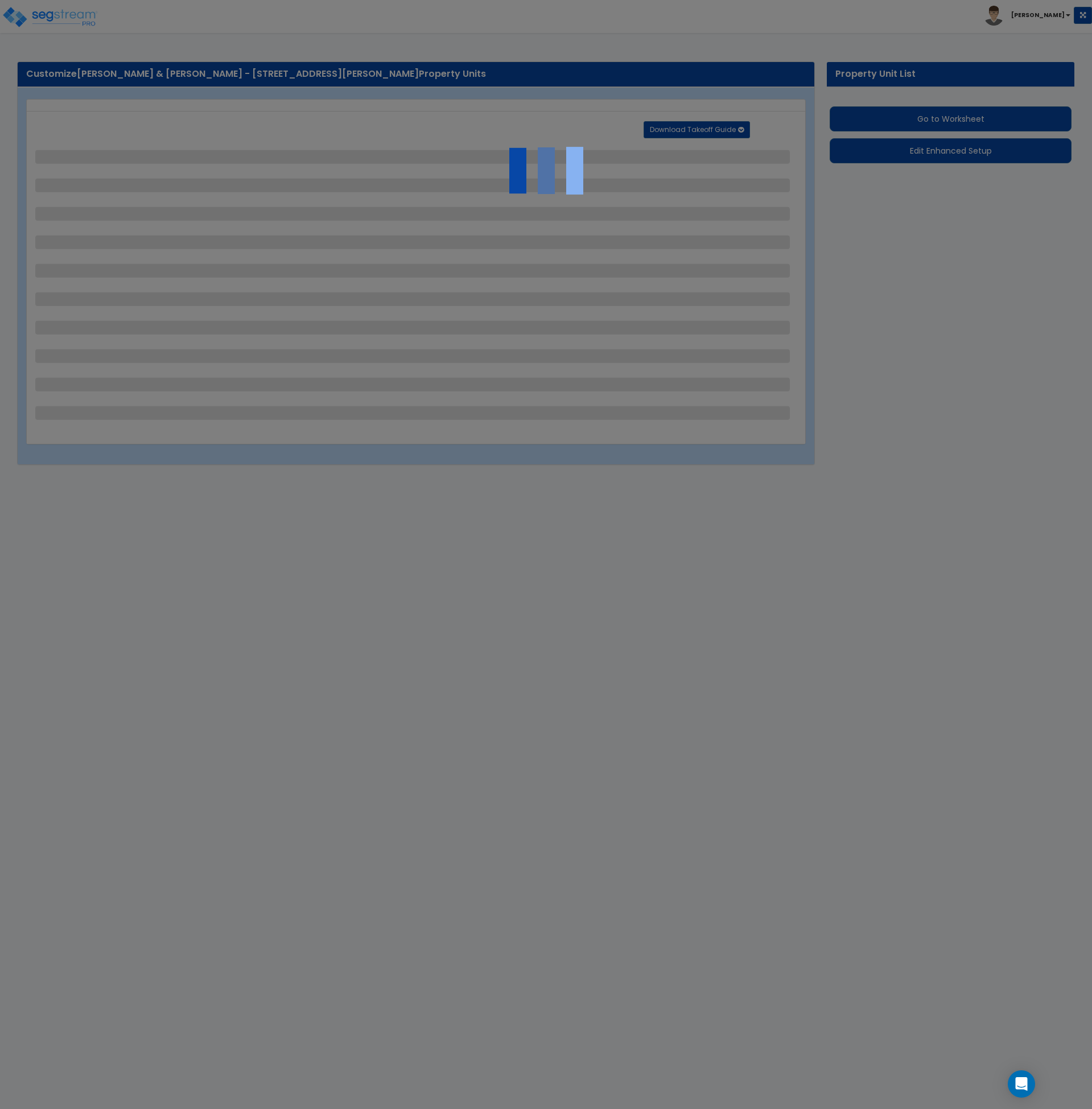
select select "1"
select select "2"
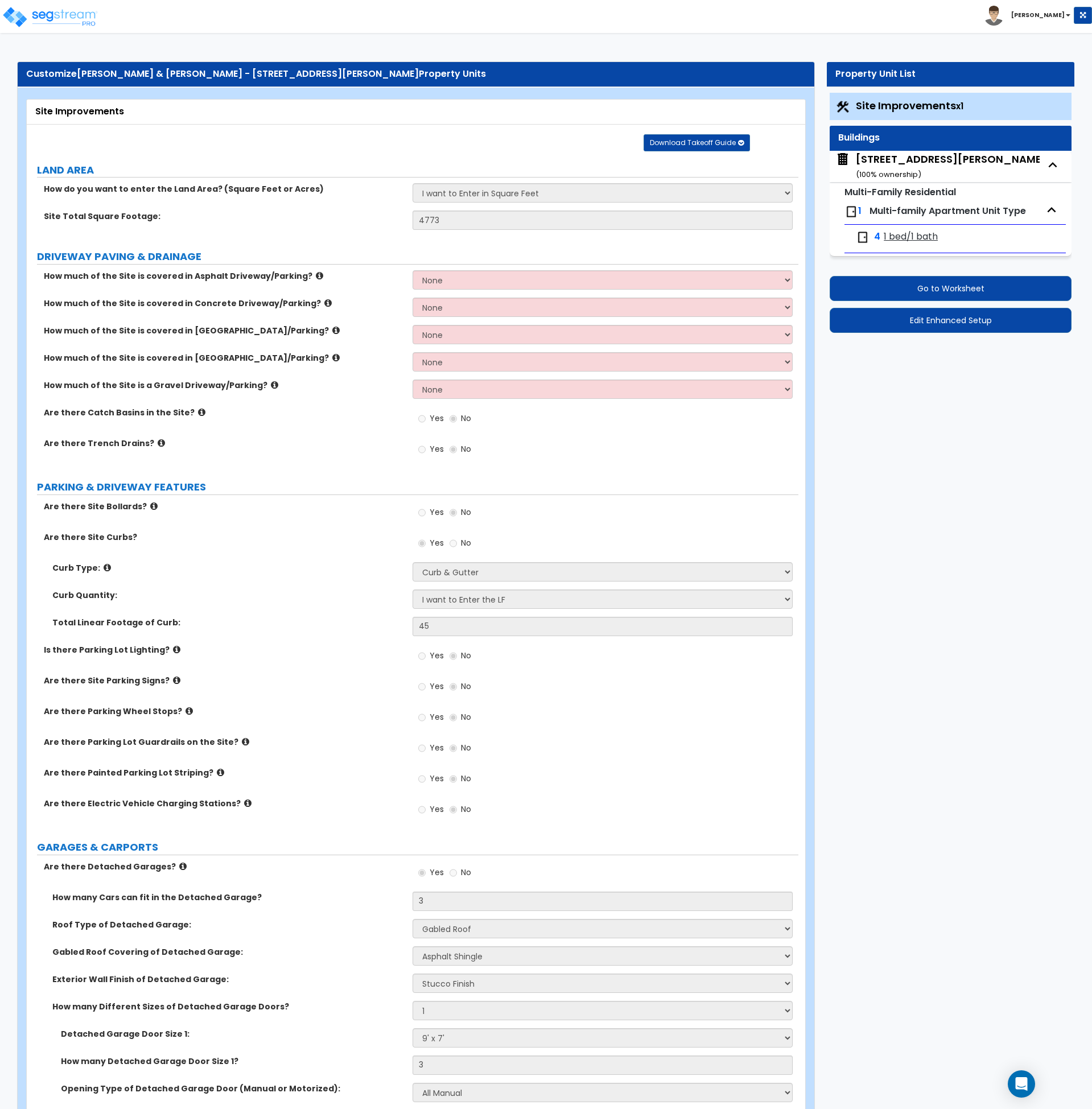
click at [904, 164] on div "[STREET_ADDRESS][PERSON_NAME] ( 100 % ownership)" at bounding box center [951, 166] width 191 height 29
select select "2"
select select "7"
select select "1"
select select "2"
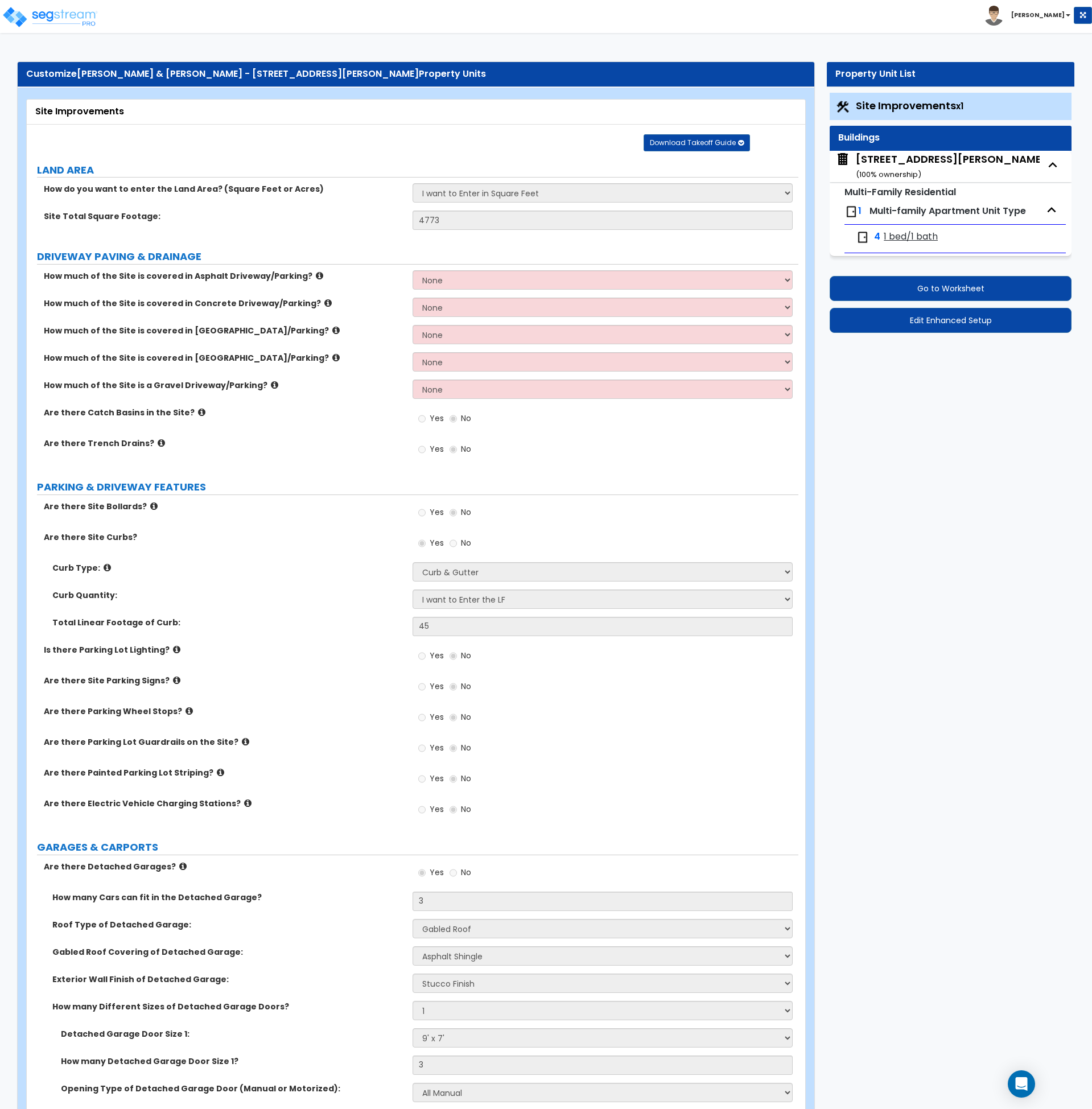
select select "1"
select select "2"
select select "1"
select select "3"
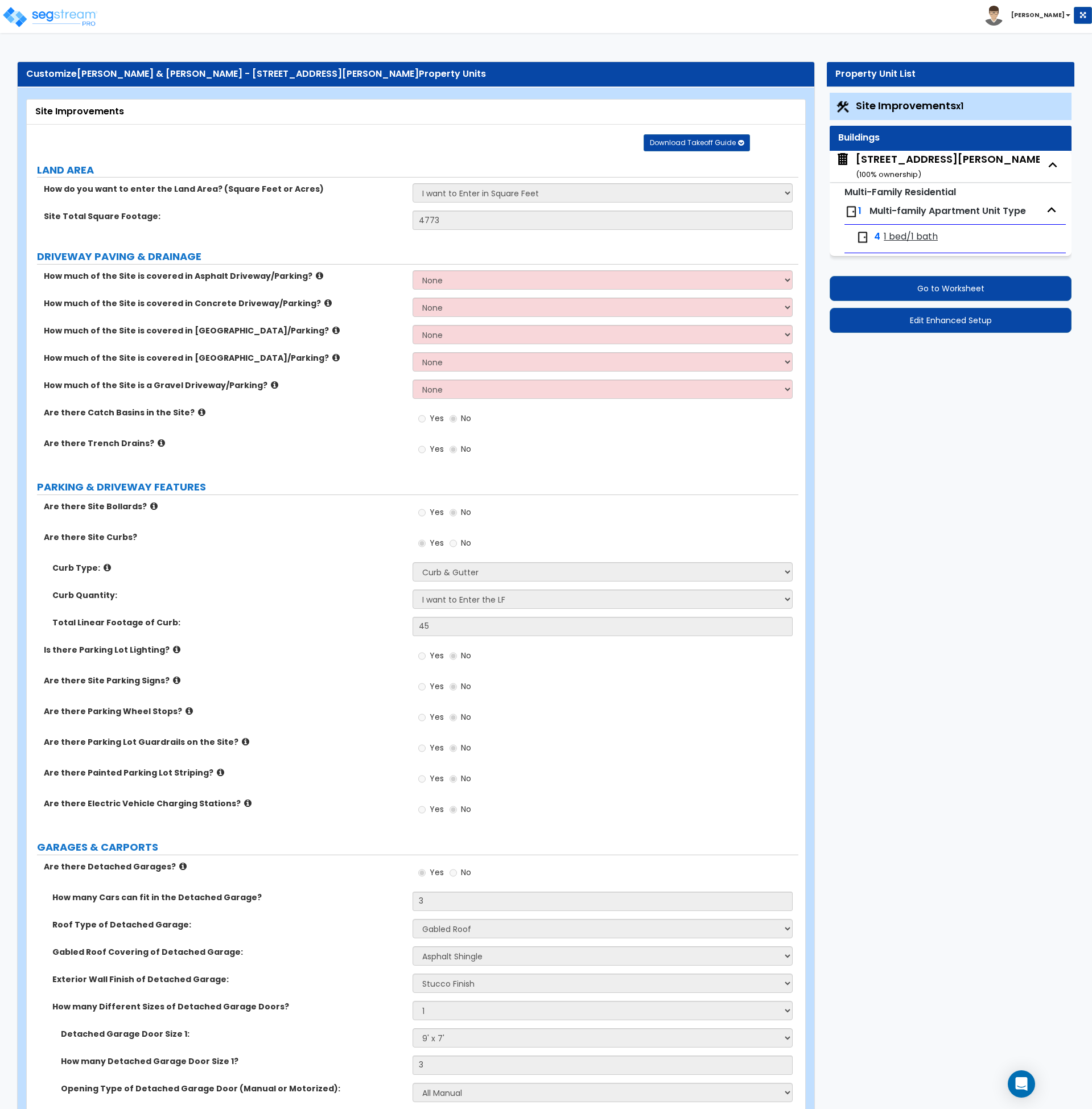
select select "1"
select select "4"
select select "2"
select select "3"
select select "2"
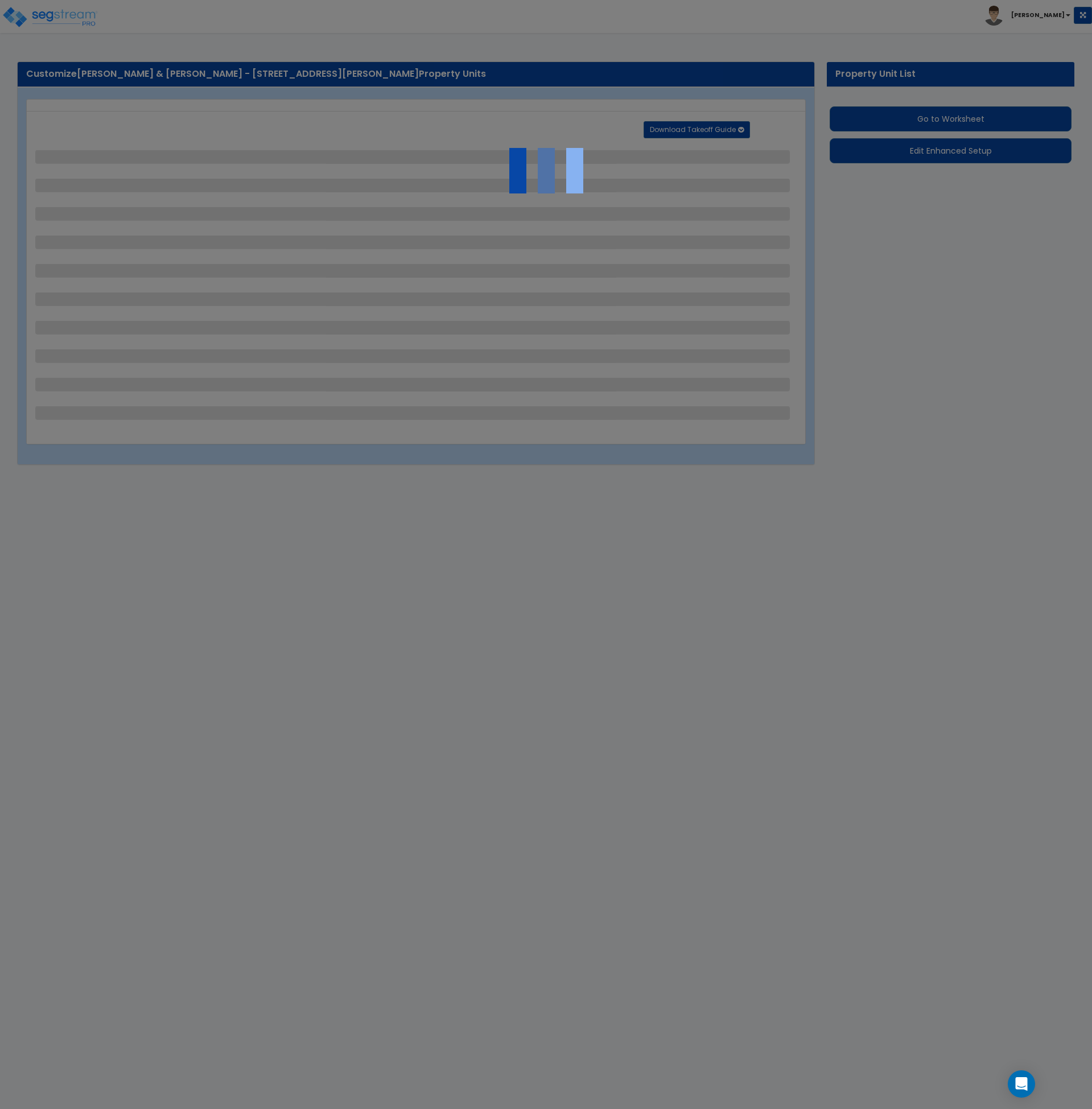
select select "2"
select select "1"
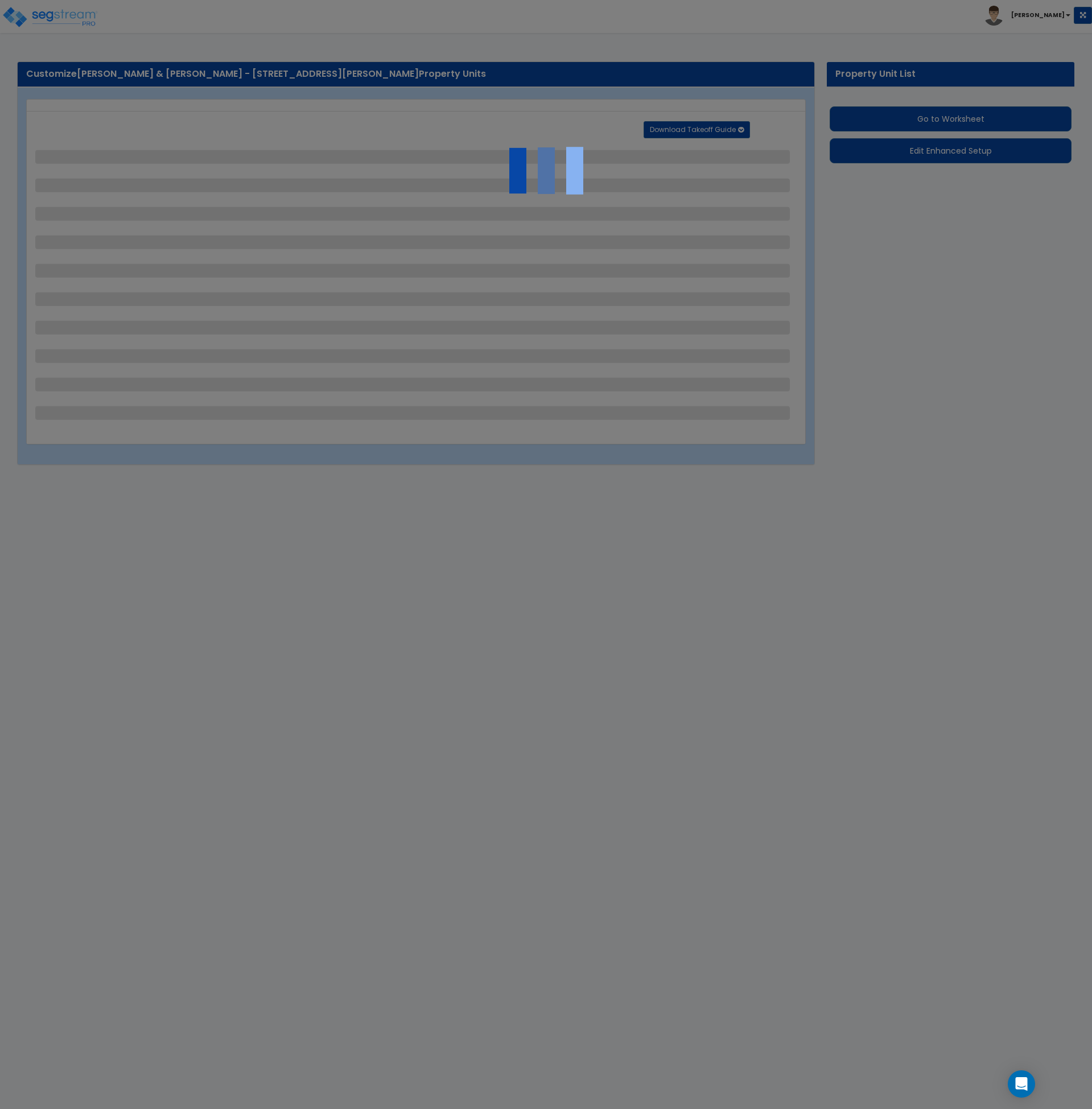
select select "6"
select select "1"
select select "2"
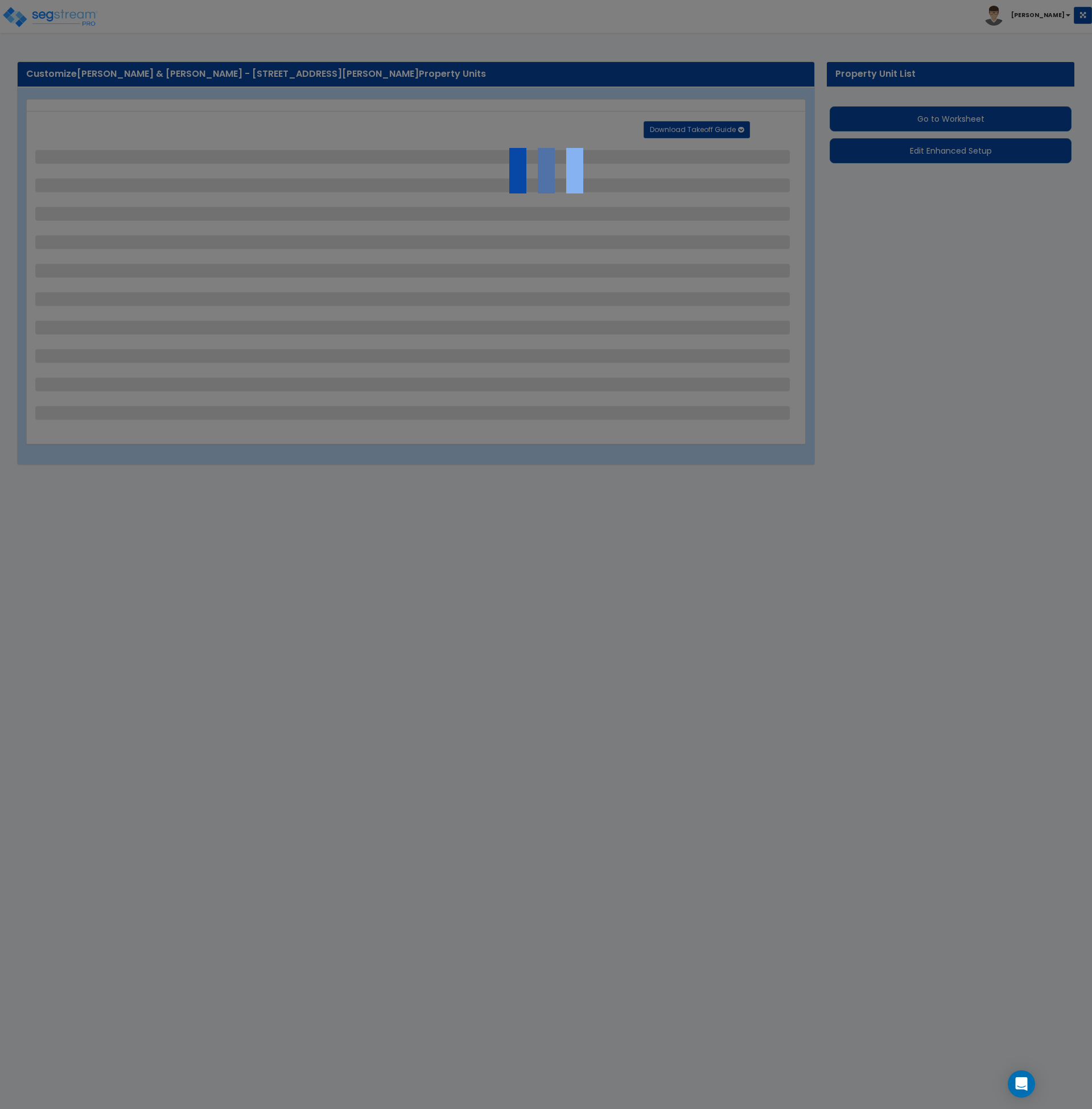
select select "1"
select select "2"
select select "1"
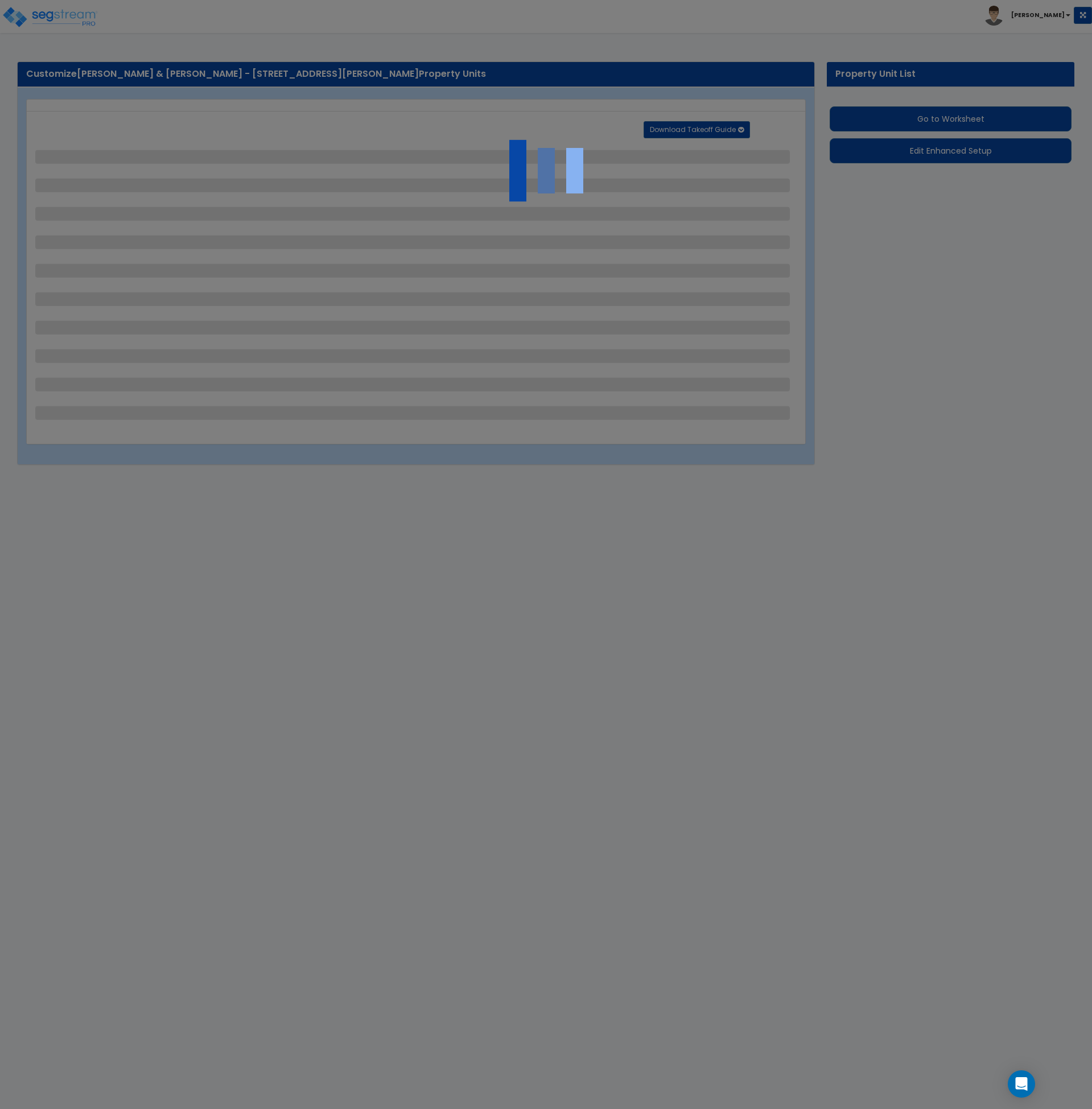
select select "1"
select select "2"
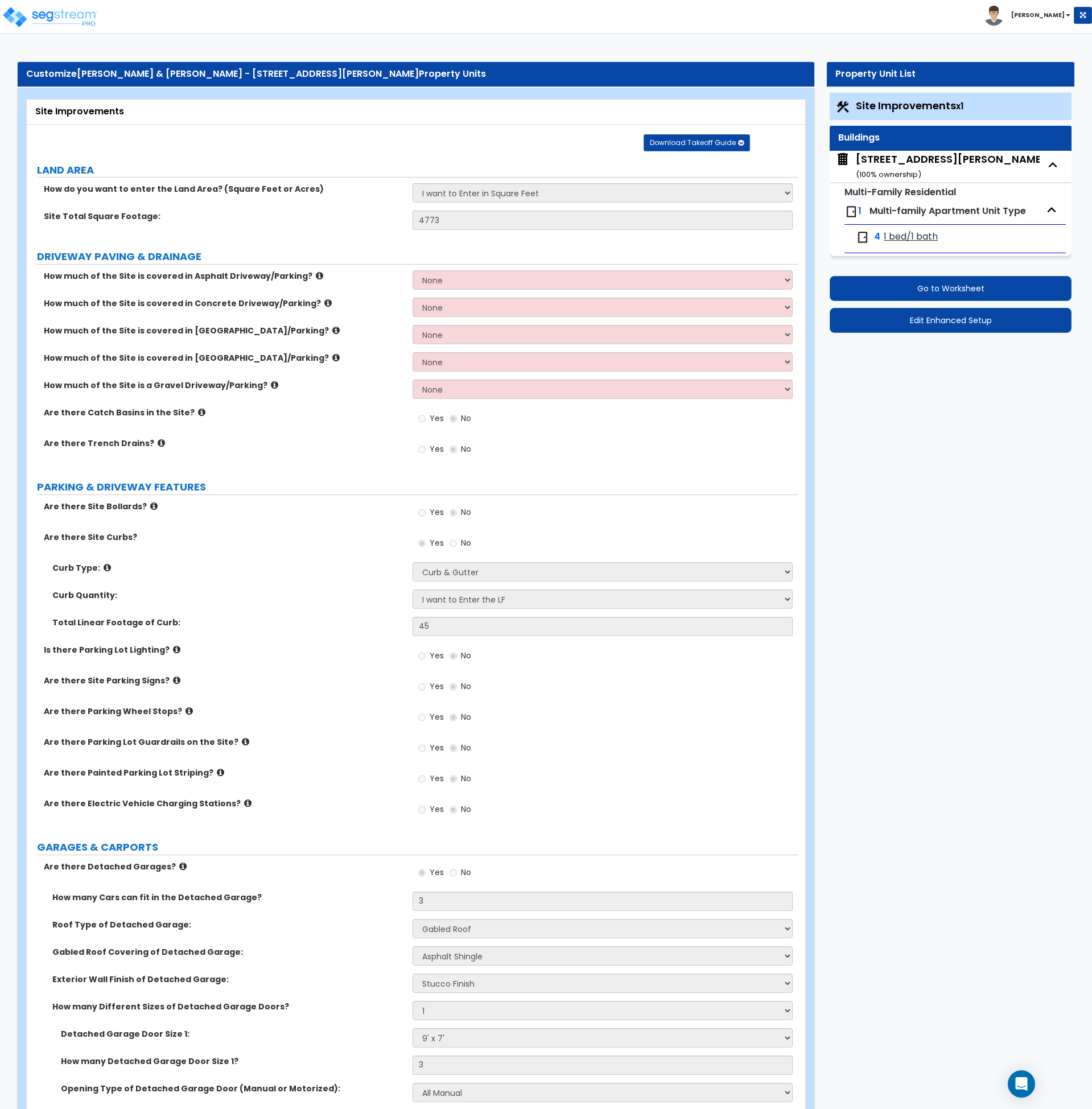
click at [908, 169] on small "( 100 % ownership)" at bounding box center [888, 174] width 65 height 11
select select "2"
select select "7"
select select "1"
select select "2"
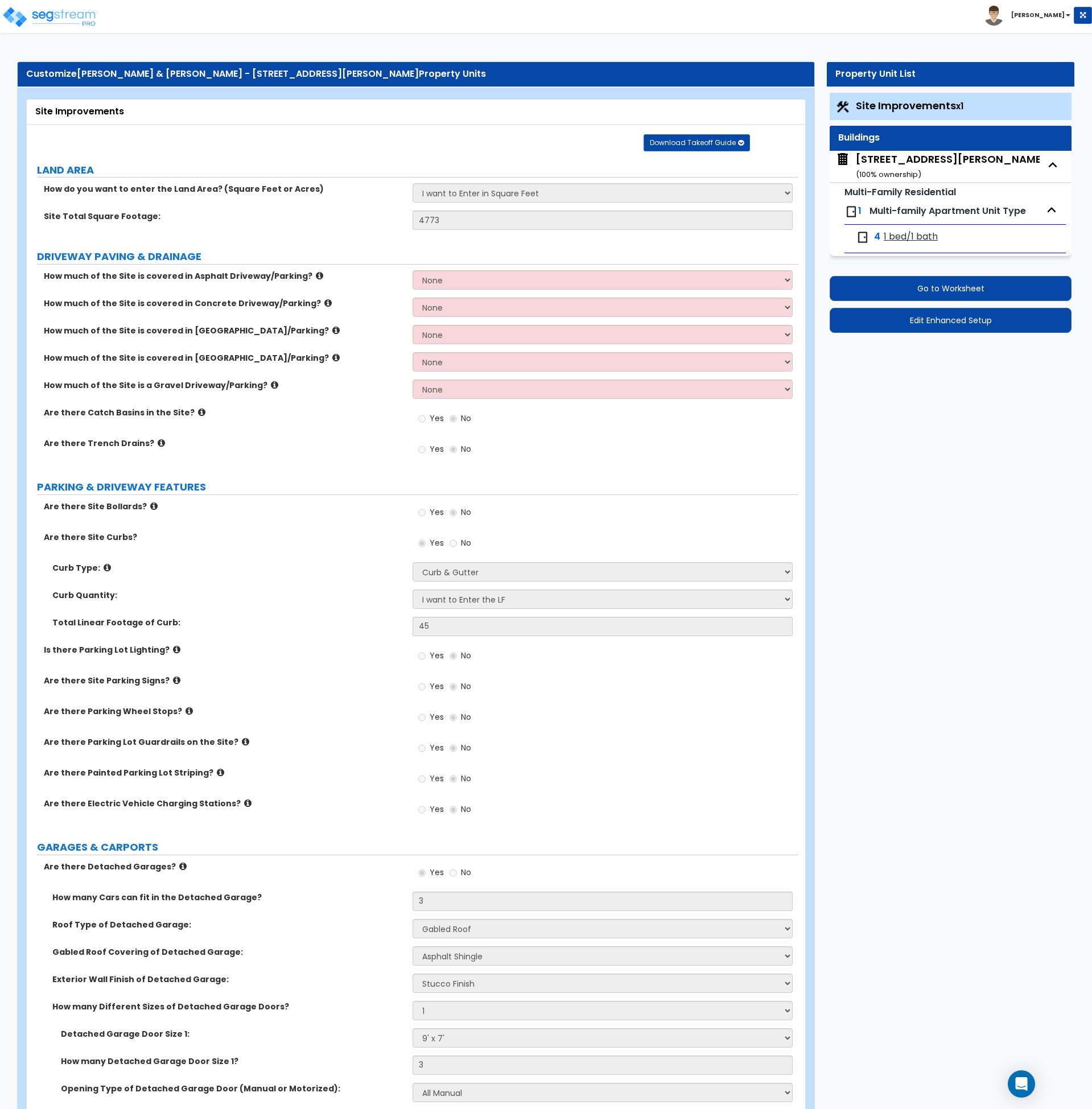
select select "1"
select select "2"
select select "1"
select select "3"
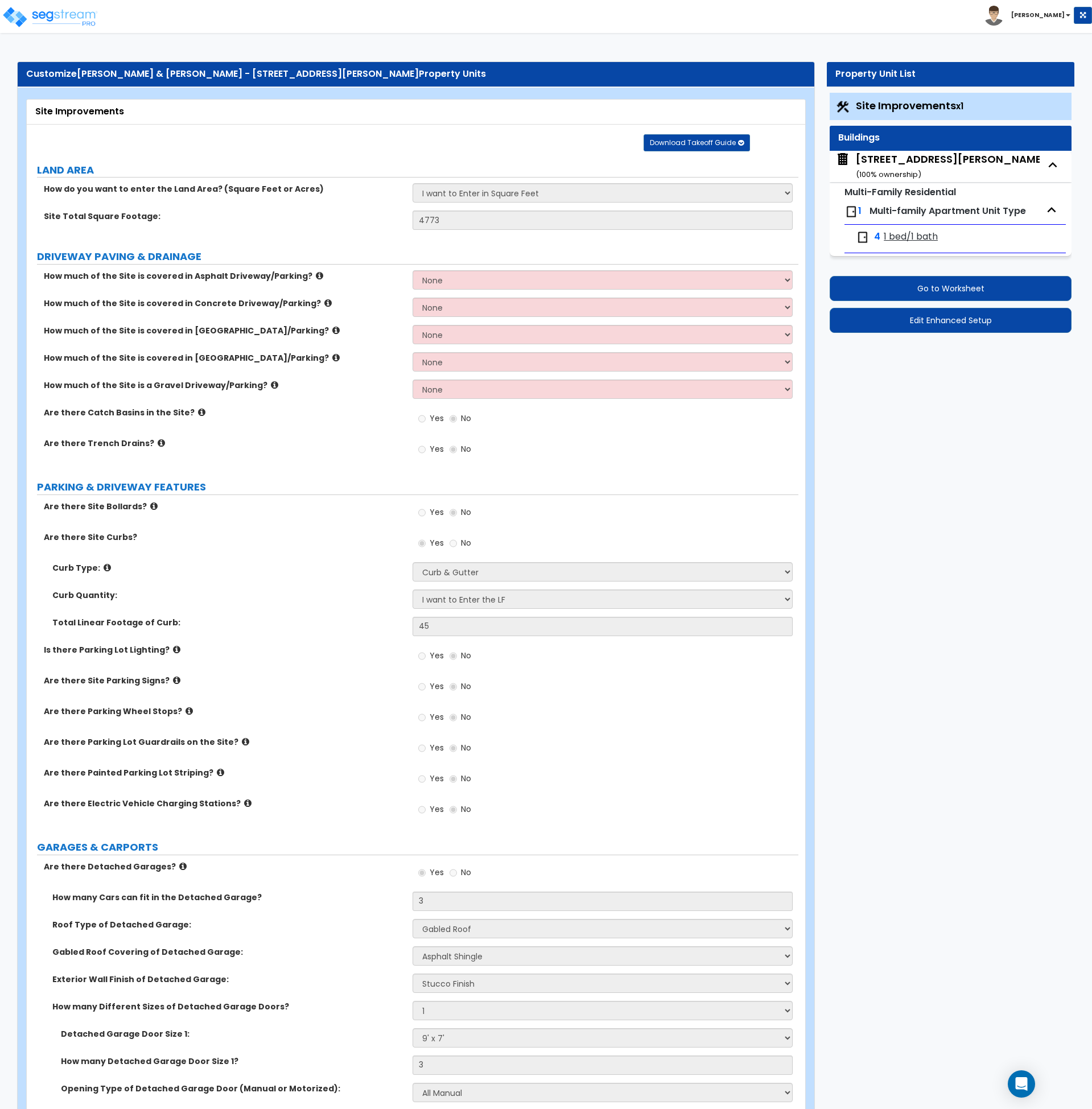
select select "1"
select select "4"
select select "2"
select select "3"
select select "2"
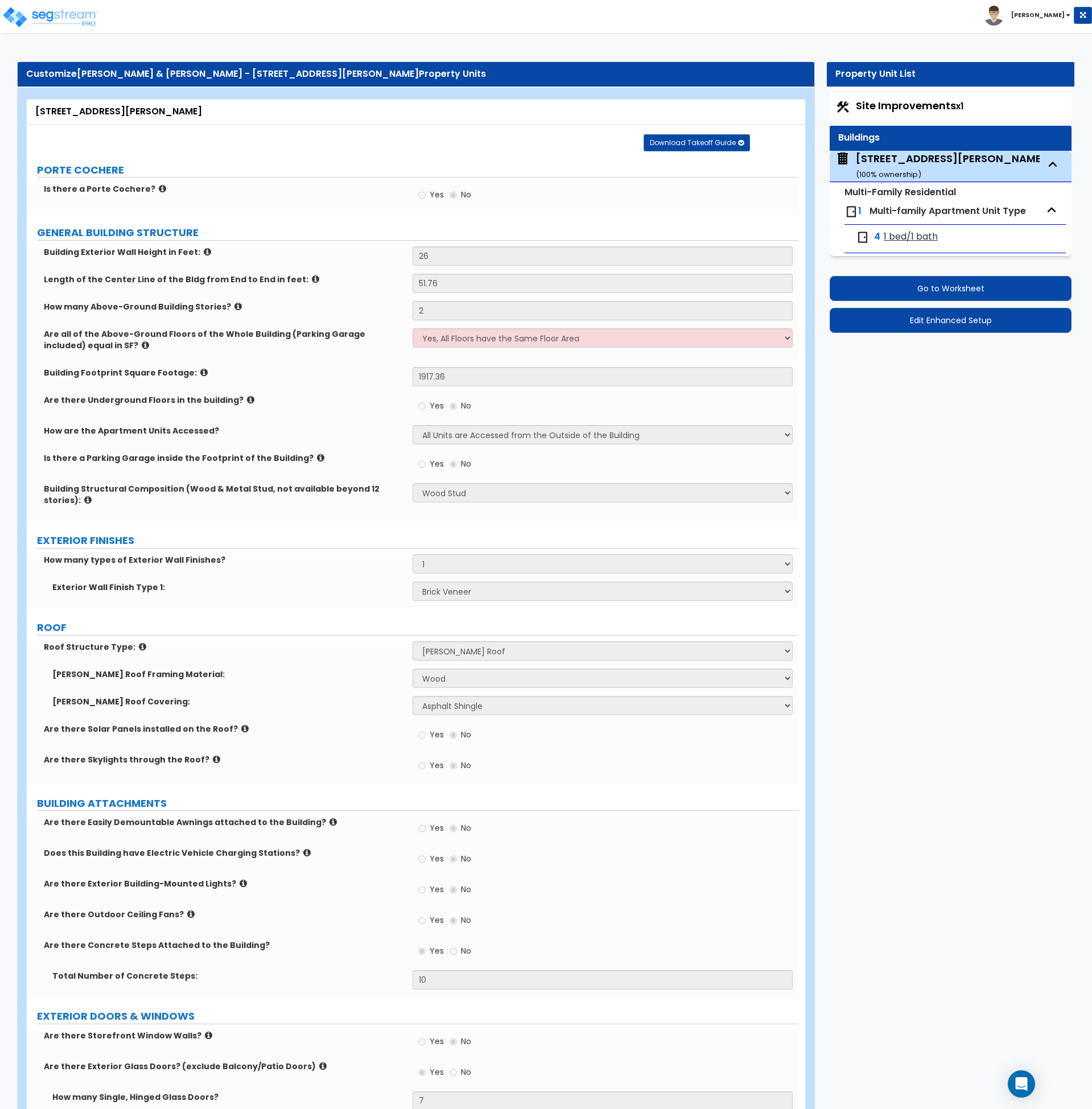
click at [372, 412] on div "Are there Underground Floors in the building? Yes No" at bounding box center [413, 410] width 772 height 31
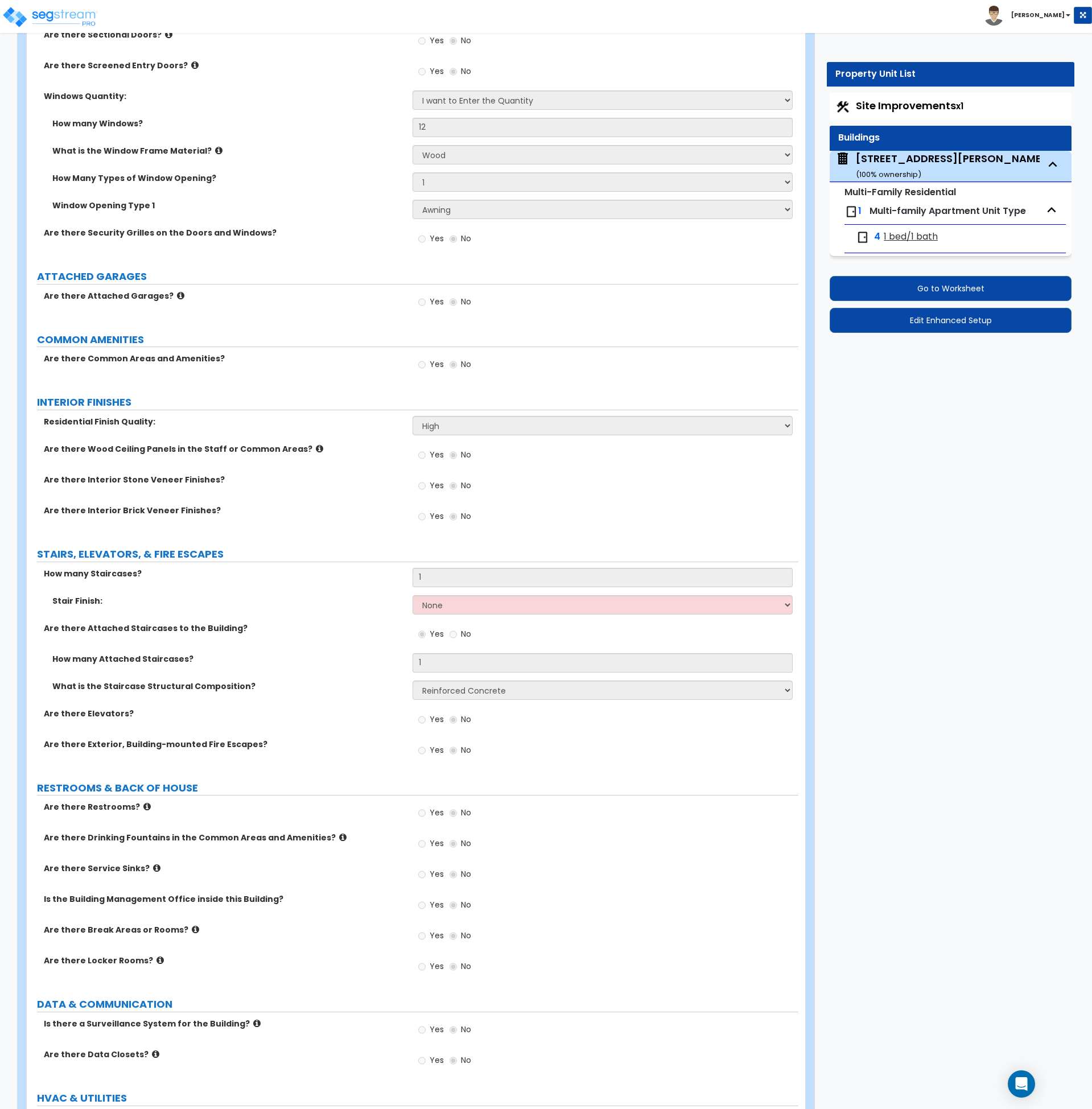
click at [540, 510] on div "Yes No" at bounding box center [605, 520] width 386 height 31
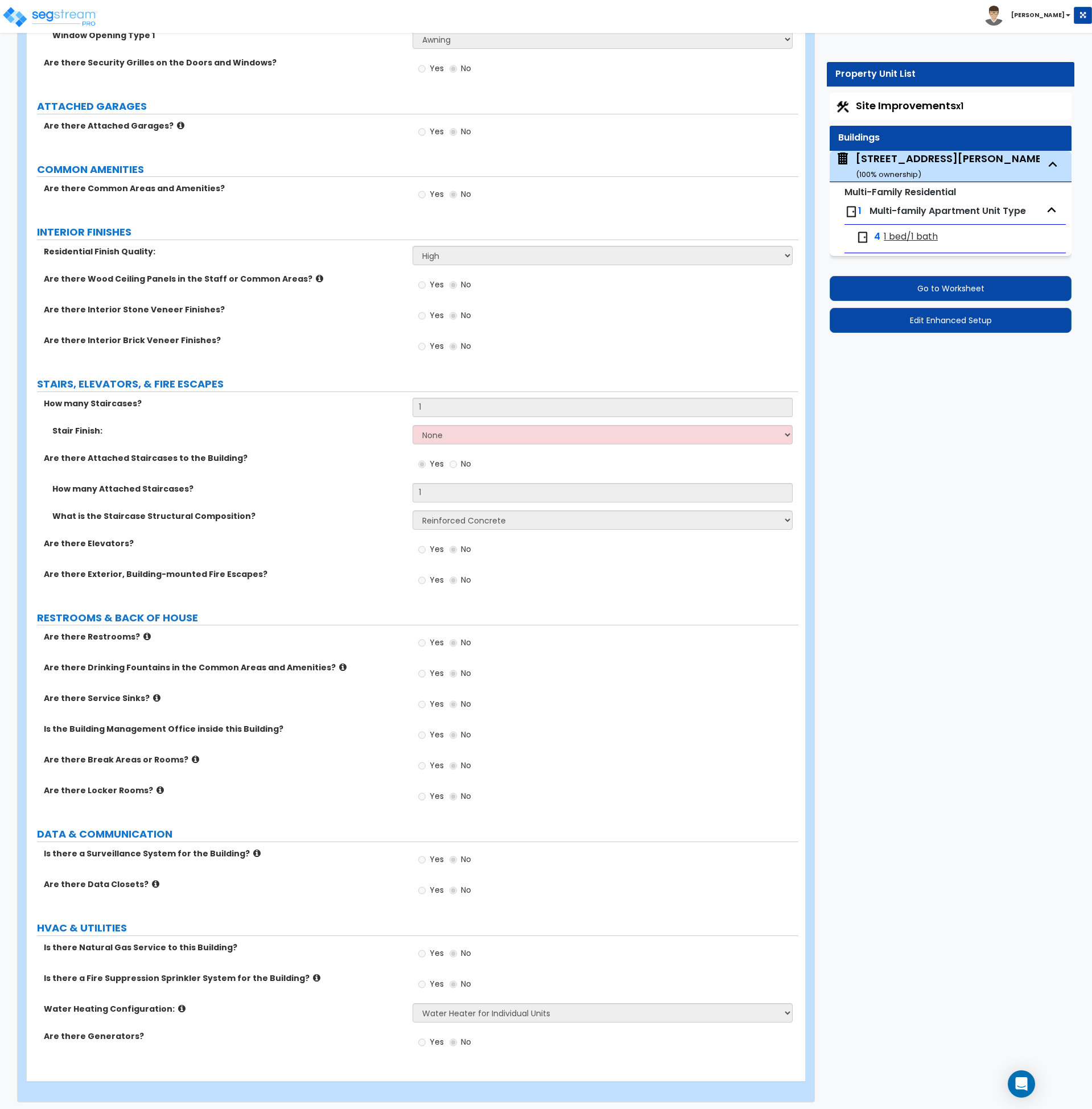
scroll to position [1473, 0]
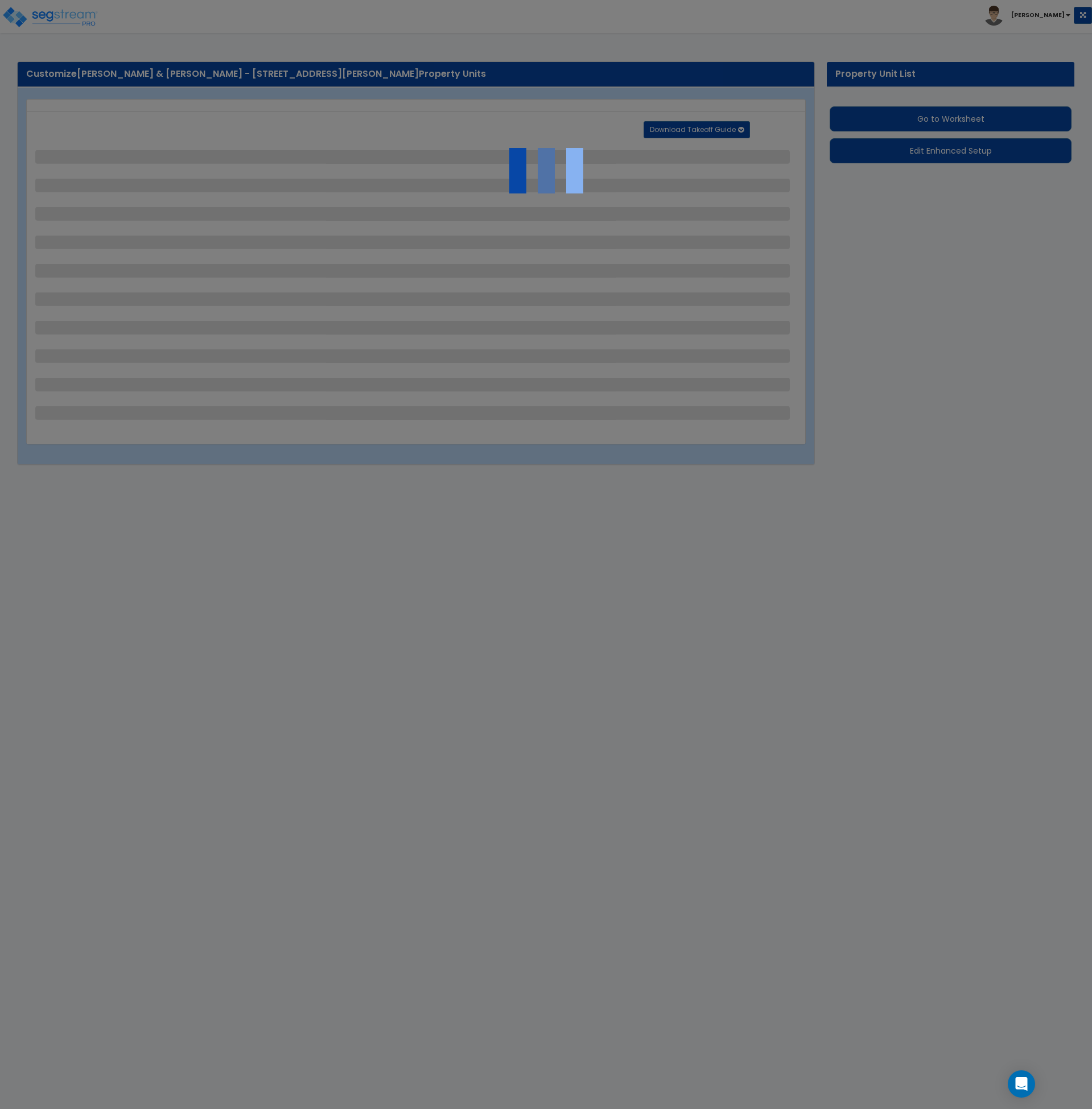
select select "2"
select select "1"
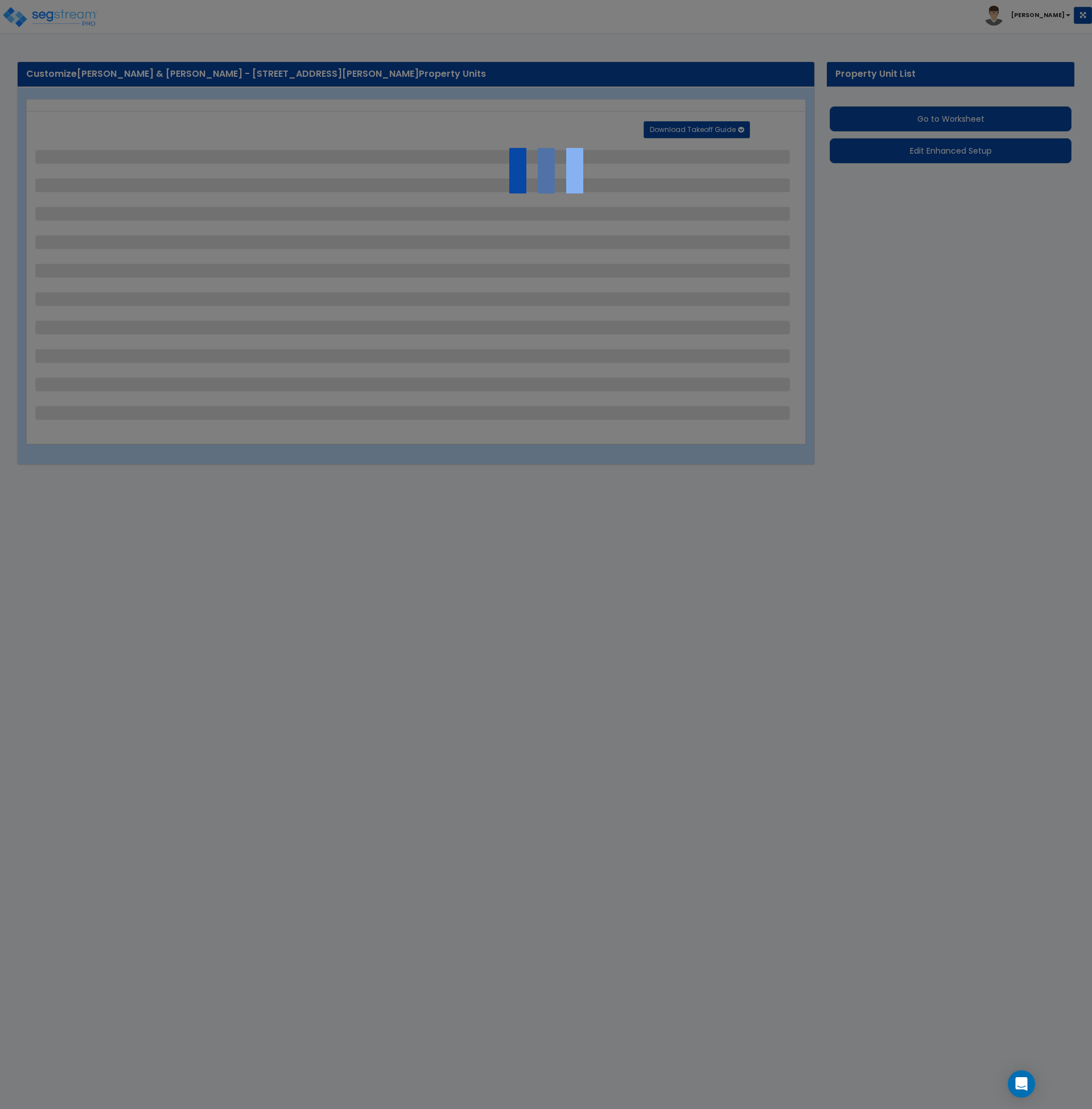
select select "3"
select select "1"
select select "2"
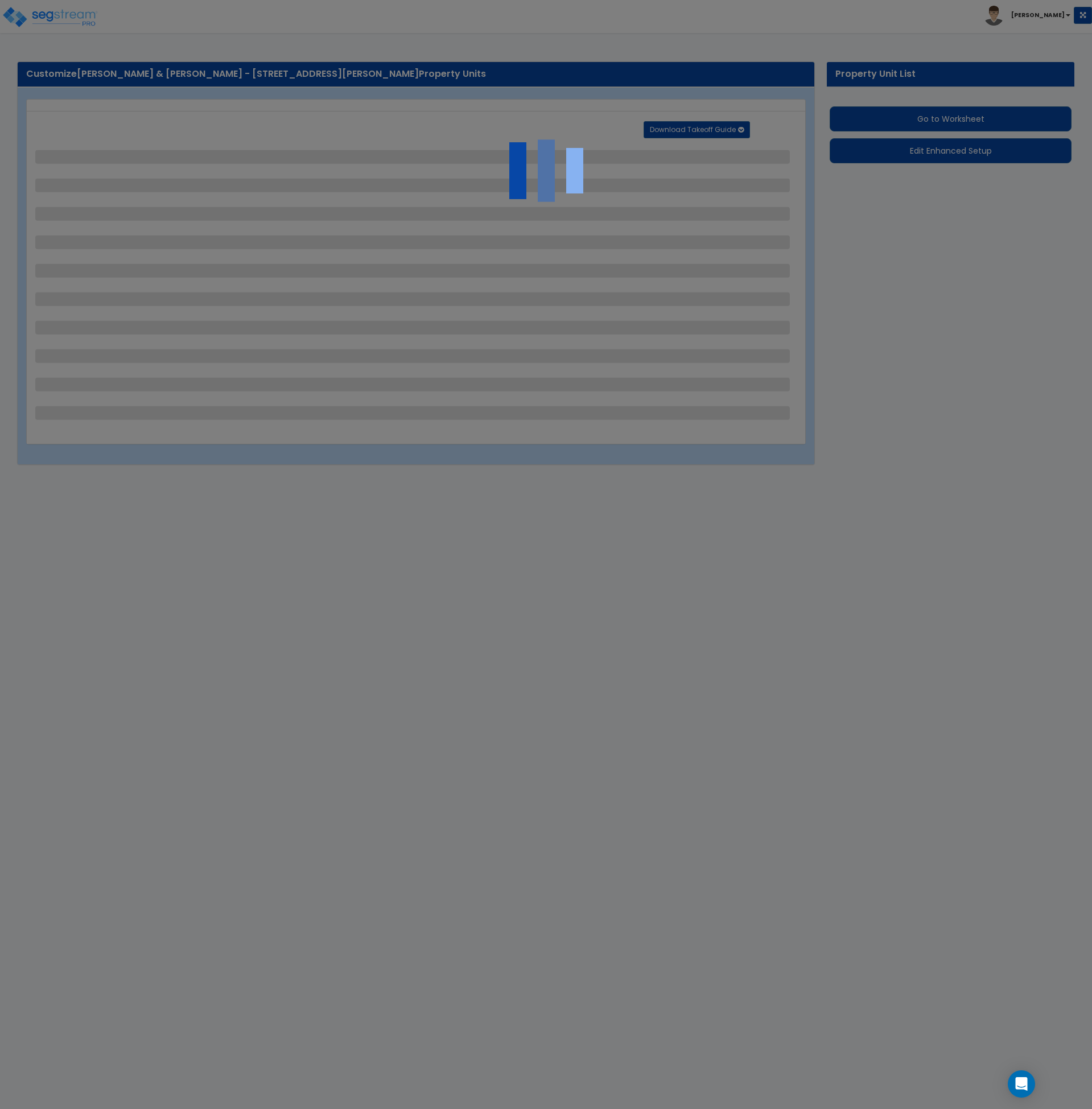
select select "1"
select select "2"
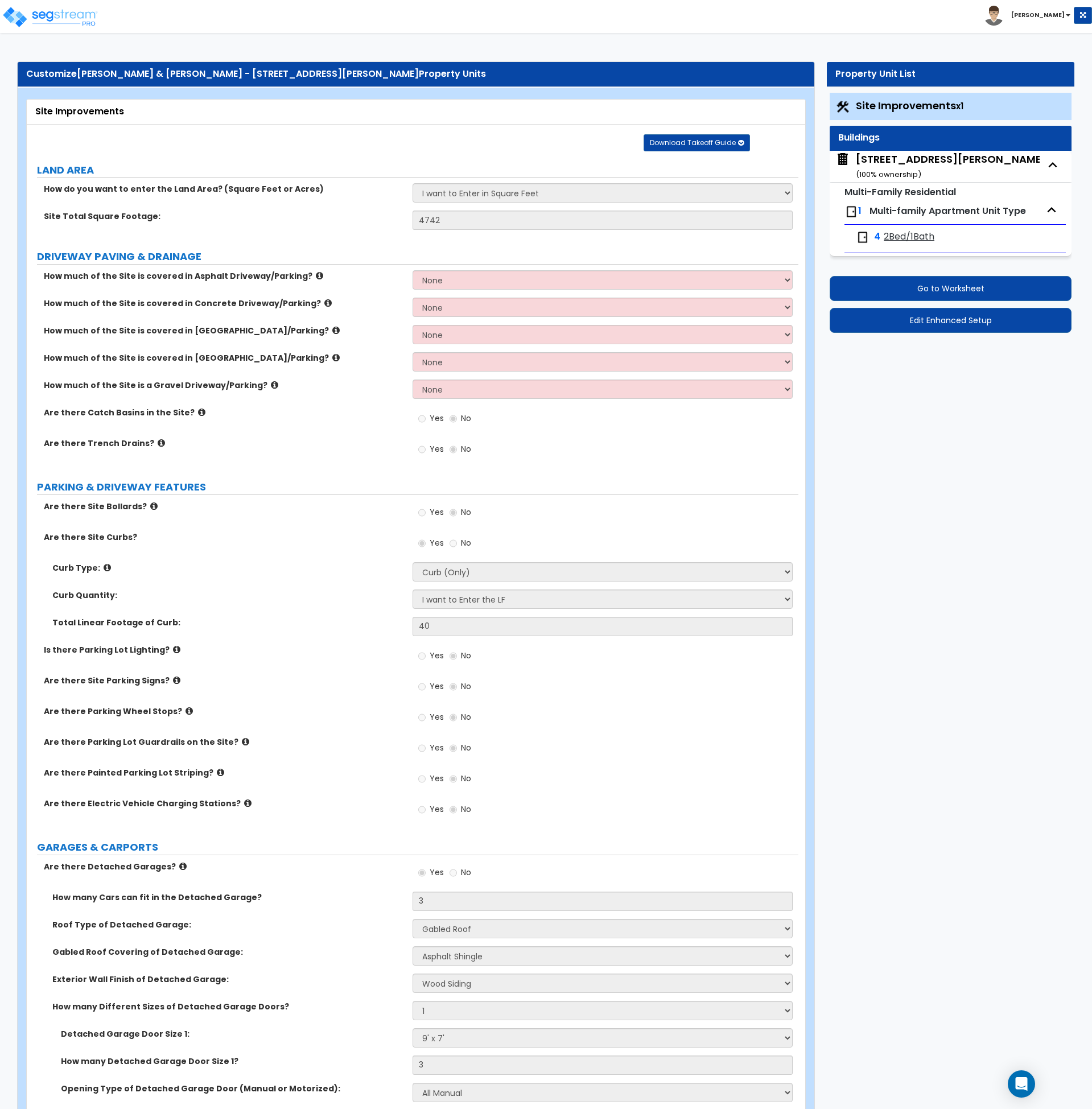
click at [895, 152] on div "5138 Eichelberger St ( 100 % ownership)" at bounding box center [951, 166] width 191 height 29
select select "7"
select select "1"
select select "2"
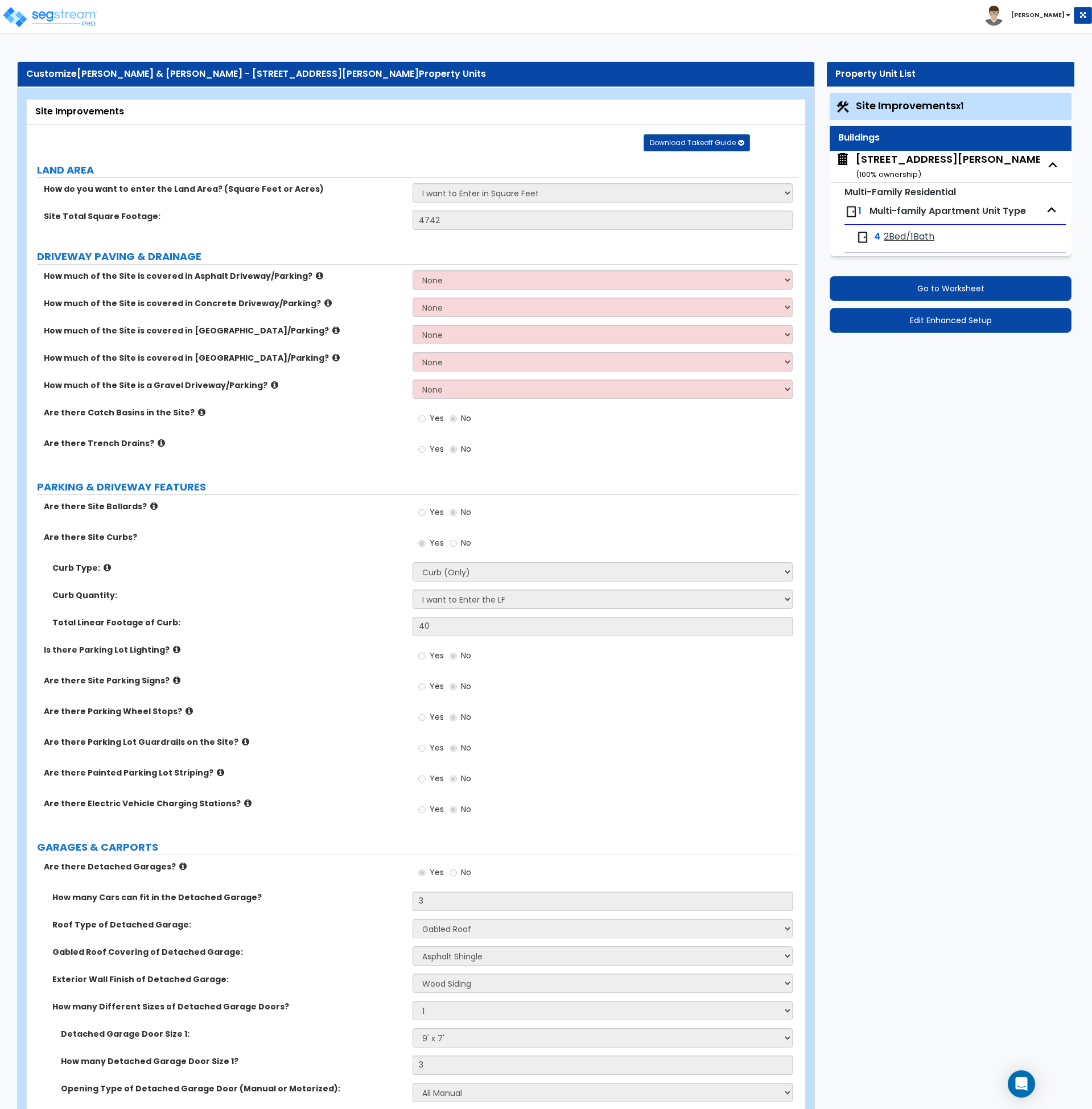
select select "2"
select select "1"
select select "3"
select select "1"
select select "3"
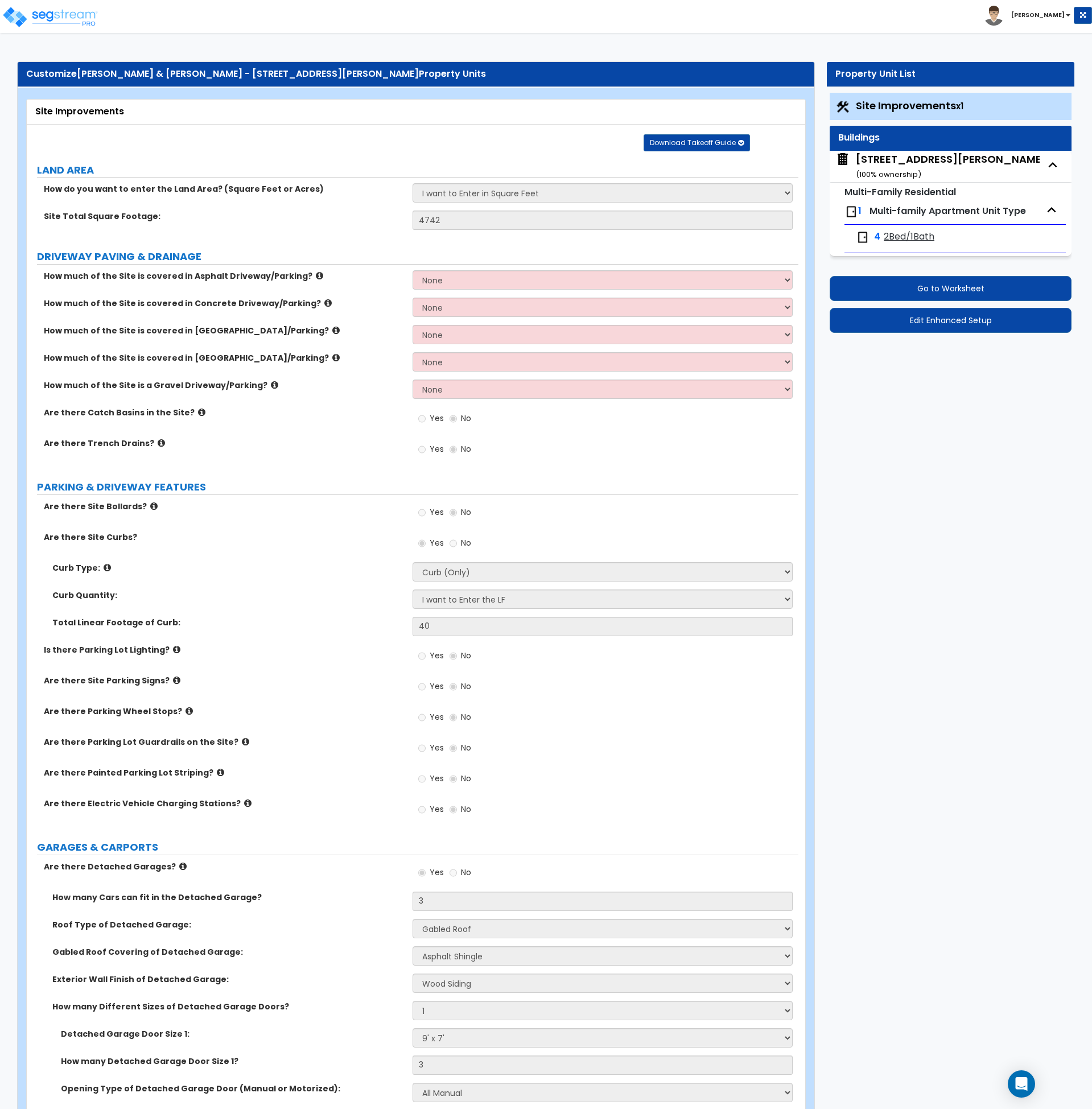
select select "1"
select select "2"
select select "7"
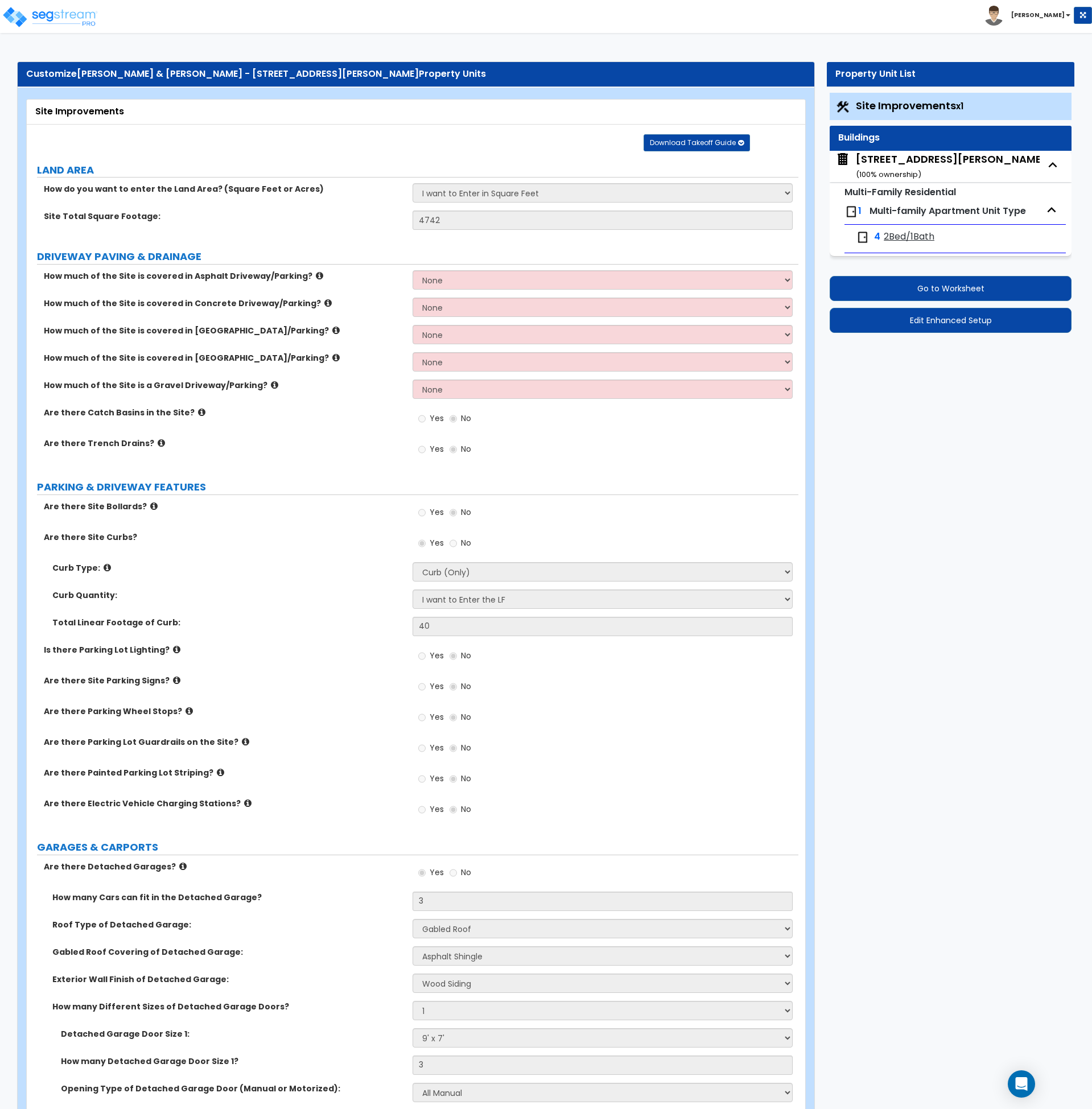
select select "2"
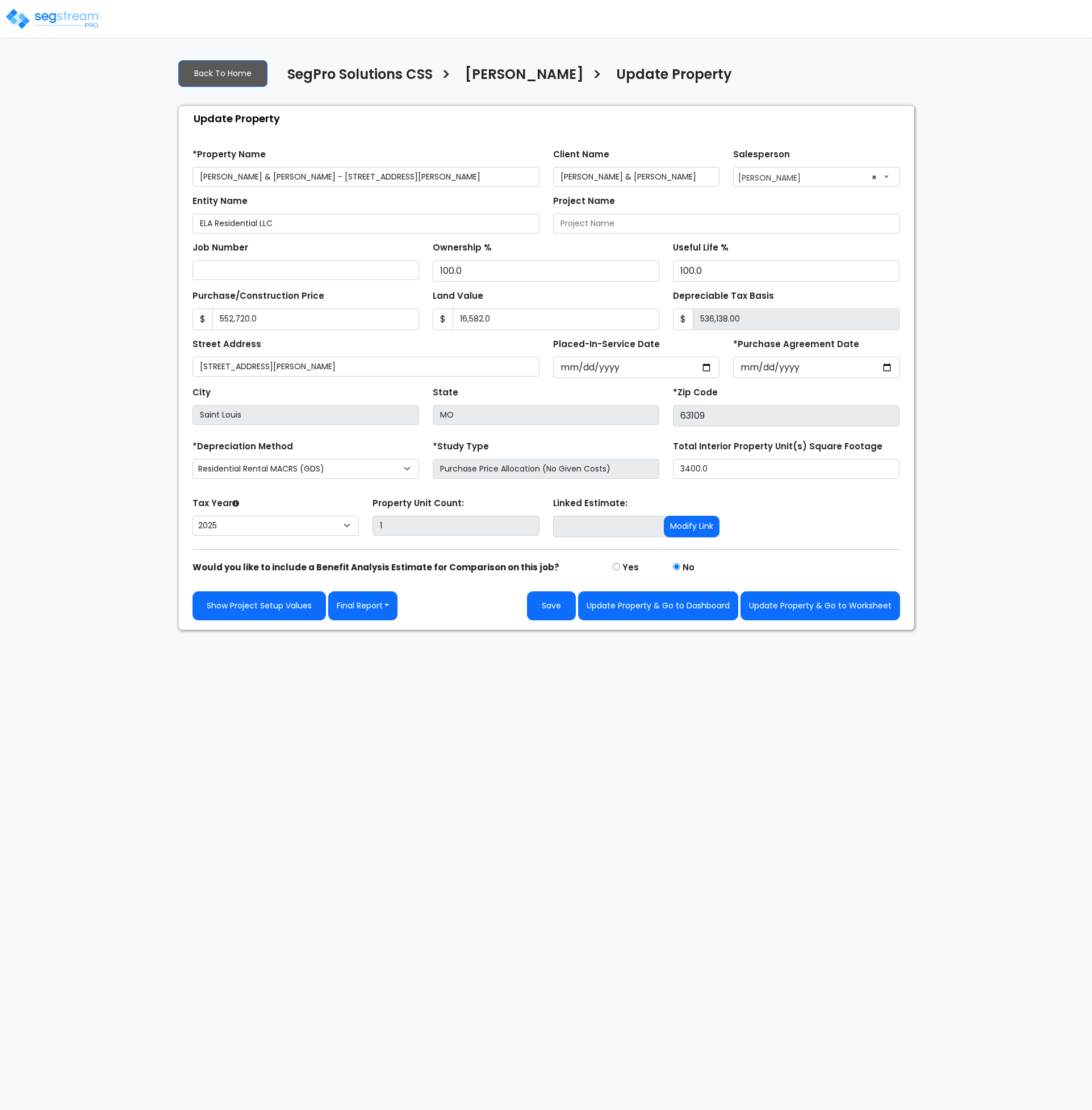
select select "2025"
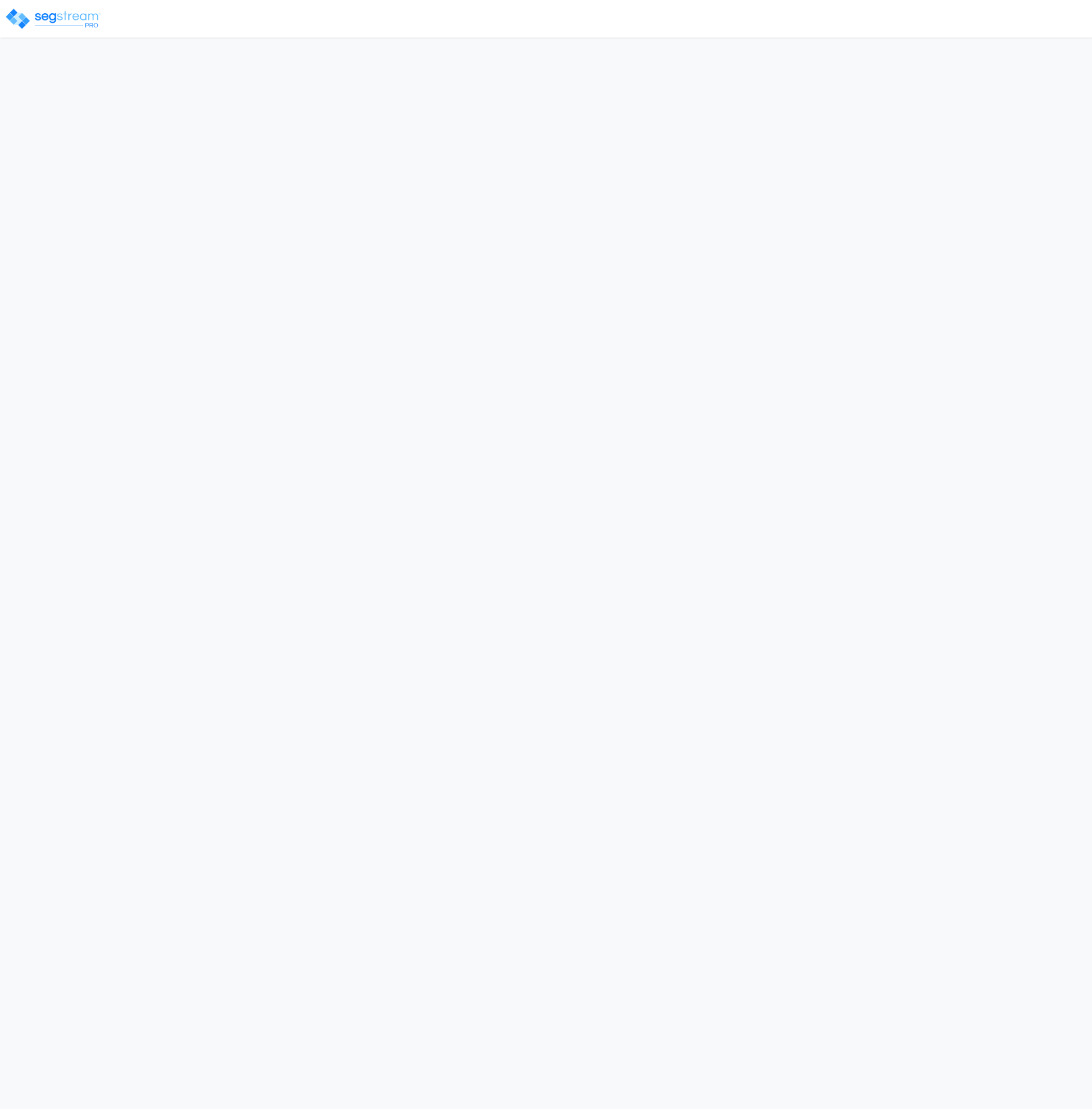
select select "2025"
